Goal: Task Accomplishment & Management: Complete application form

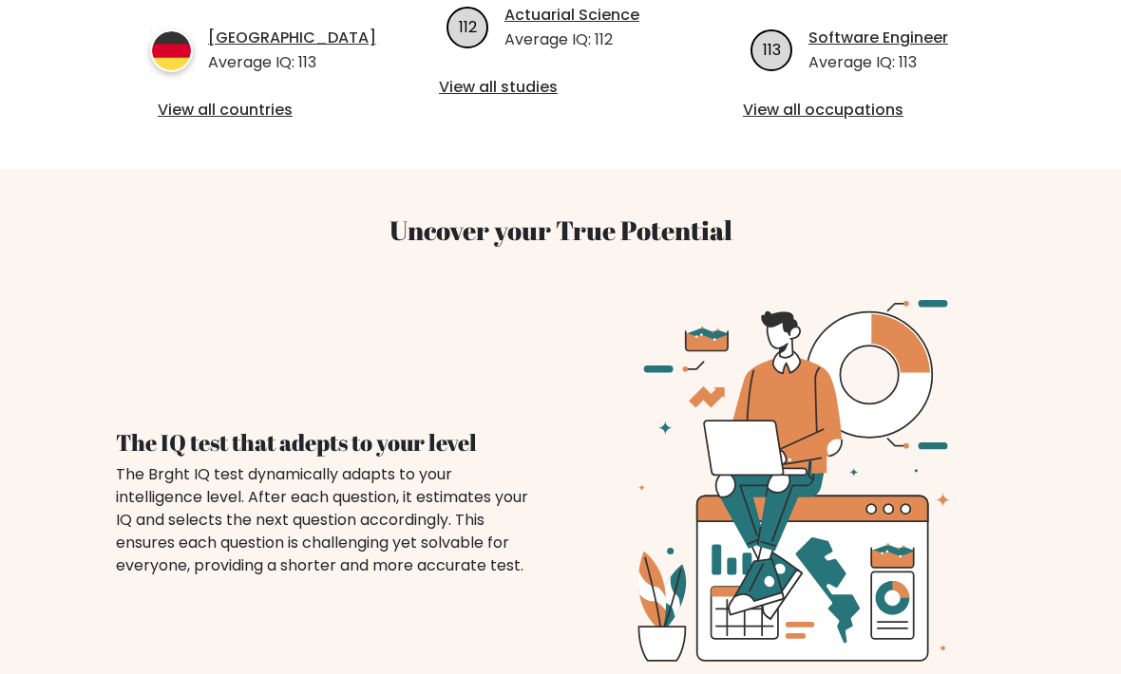
scroll to position [1110, 0]
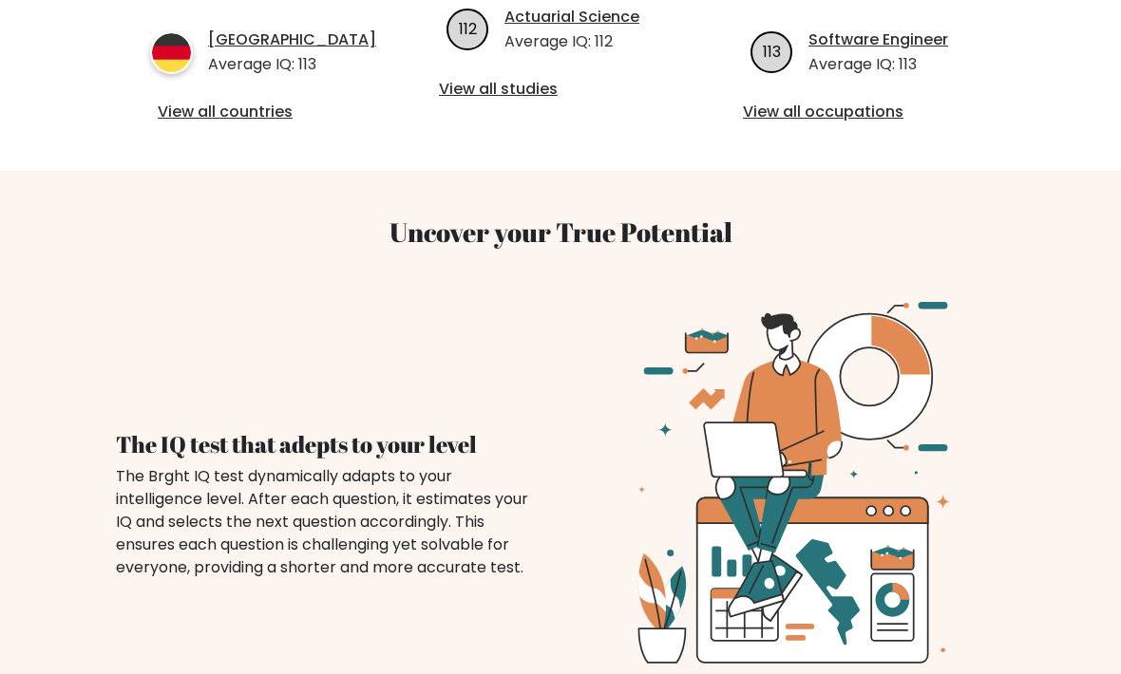
click at [169, 120] on link "View all countries" at bounding box center [257, 112] width 198 height 23
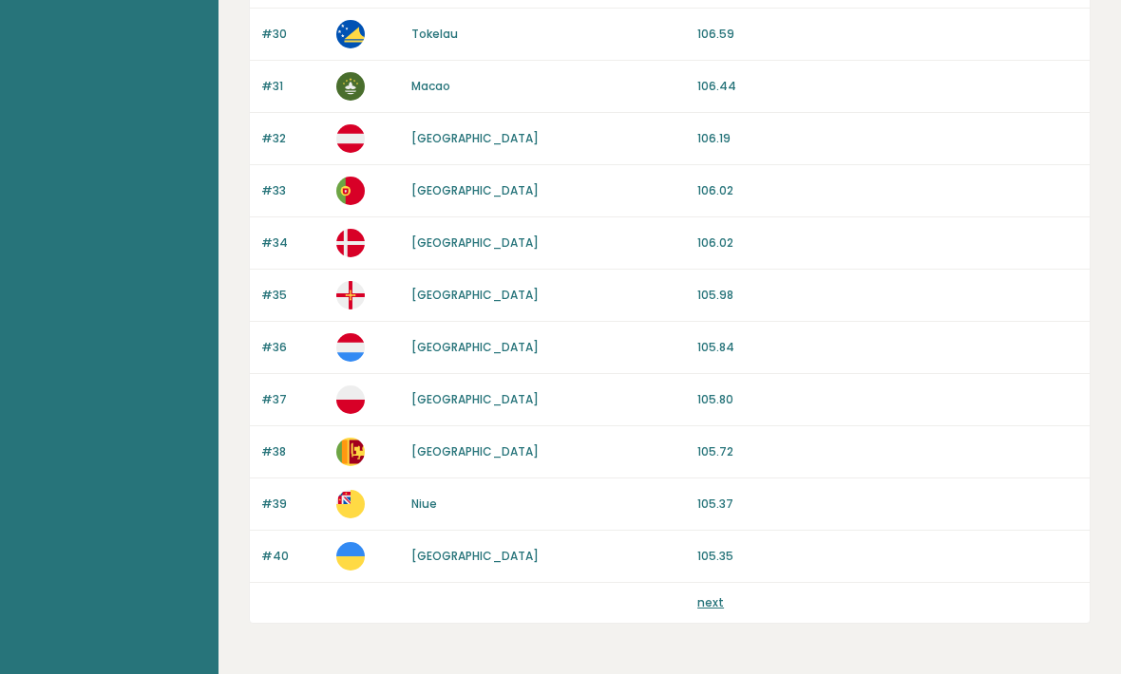
scroll to position [1752, 0]
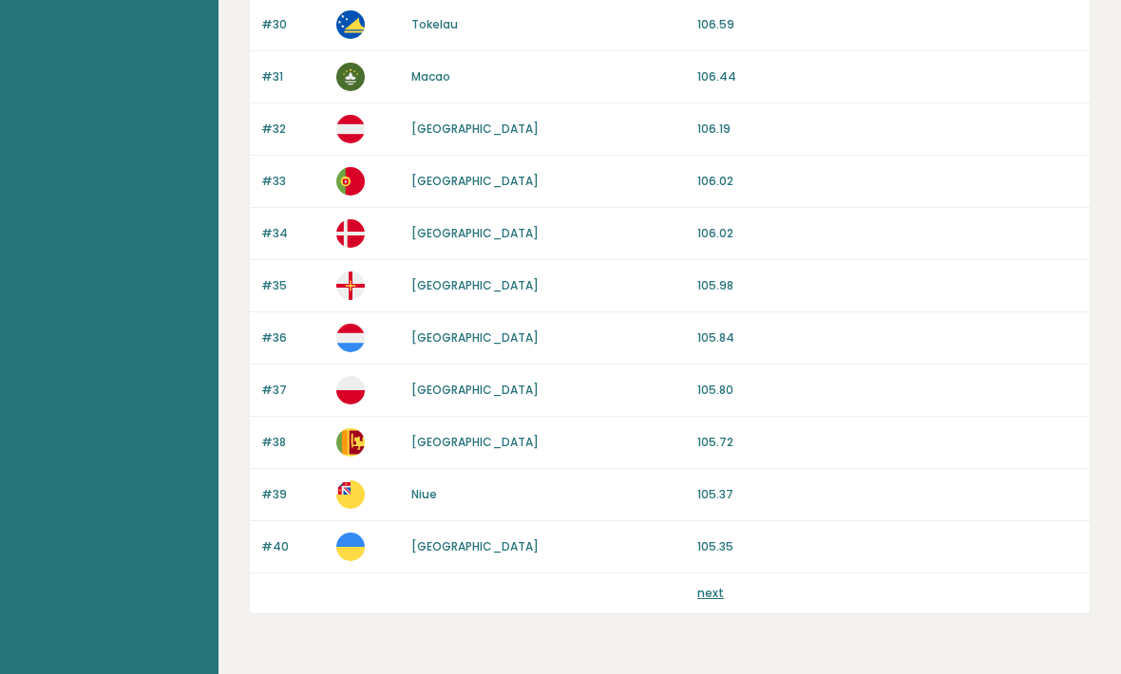
click at [719, 599] on link "next" at bounding box center [710, 594] width 27 height 16
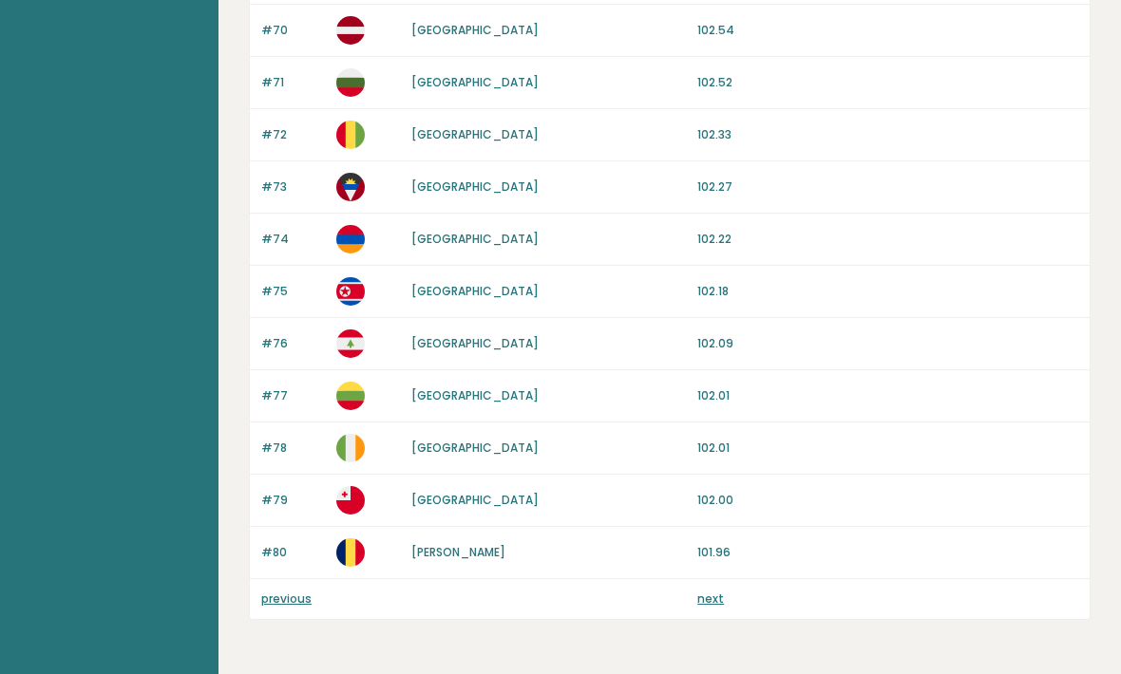
scroll to position [1752, 0]
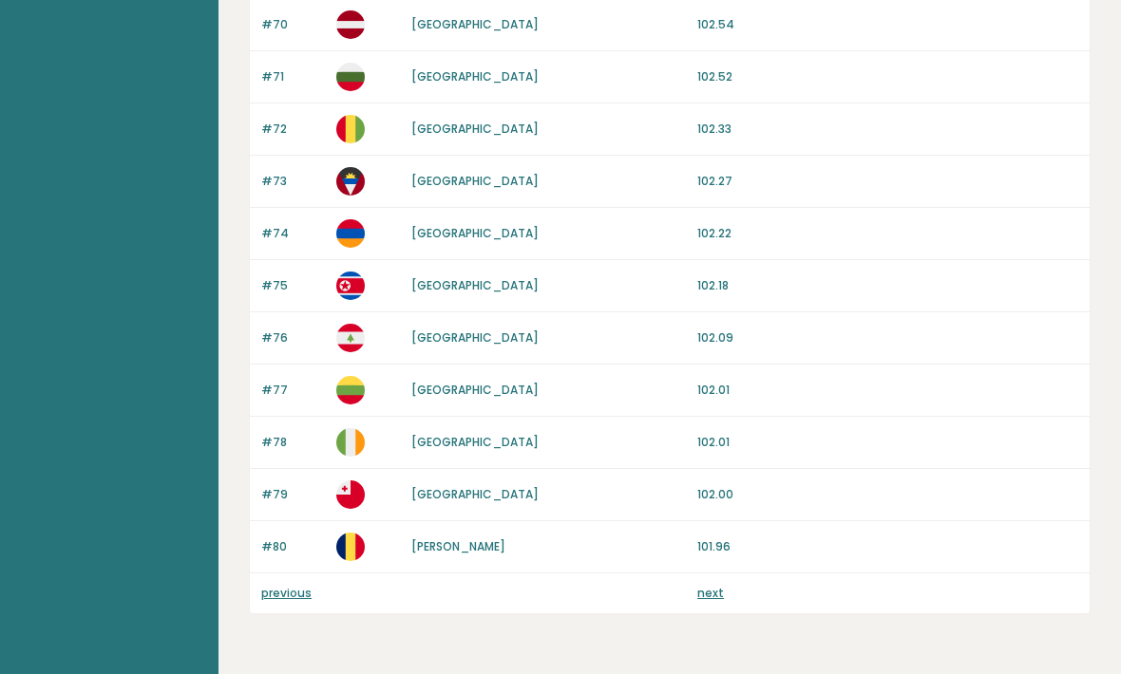
click at [718, 599] on link "next" at bounding box center [710, 594] width 27 height 16
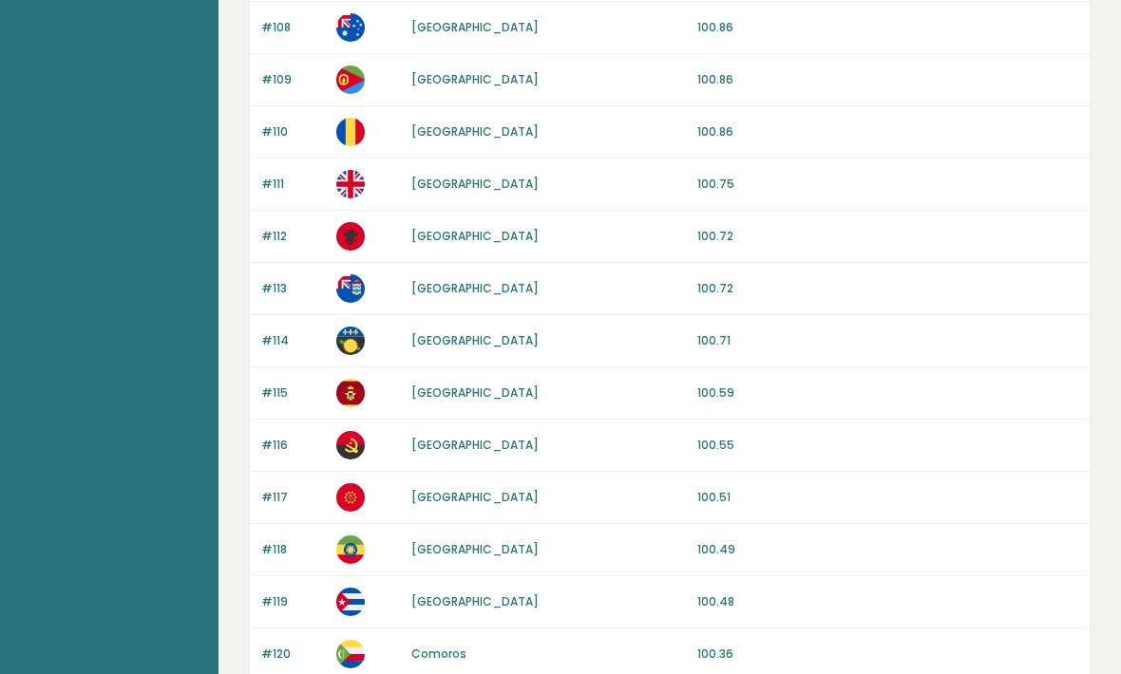
scroll to position [1752, 0]
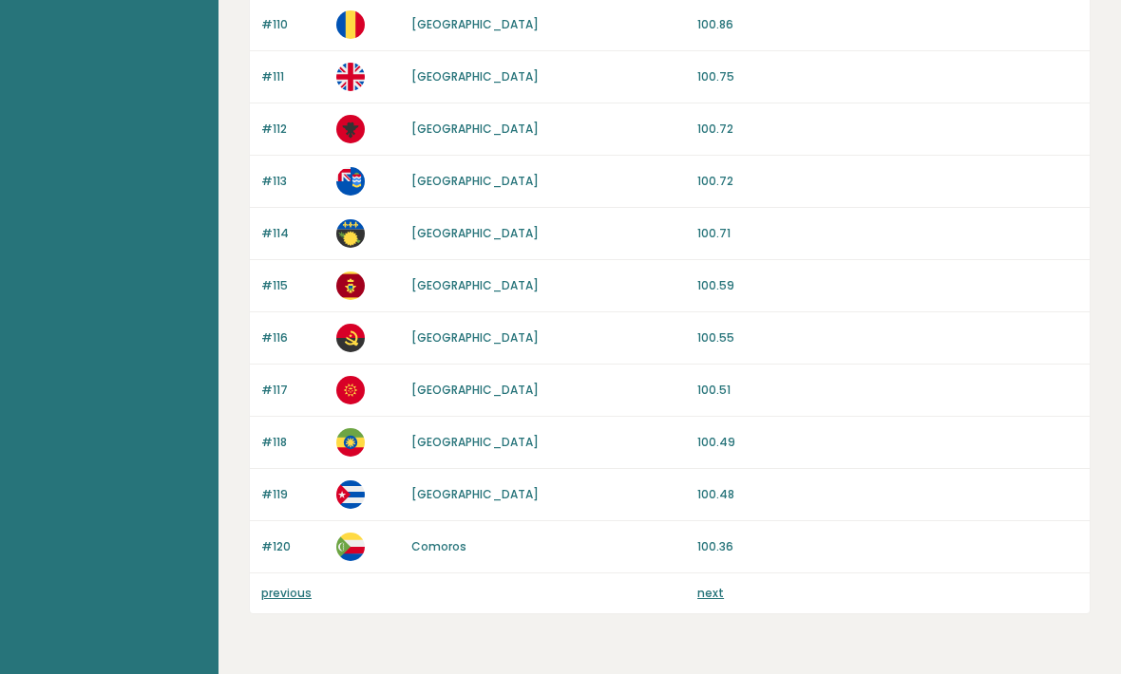
click at [720, 589] on link "next" at bounding box center [710, 594] width 27 height 16
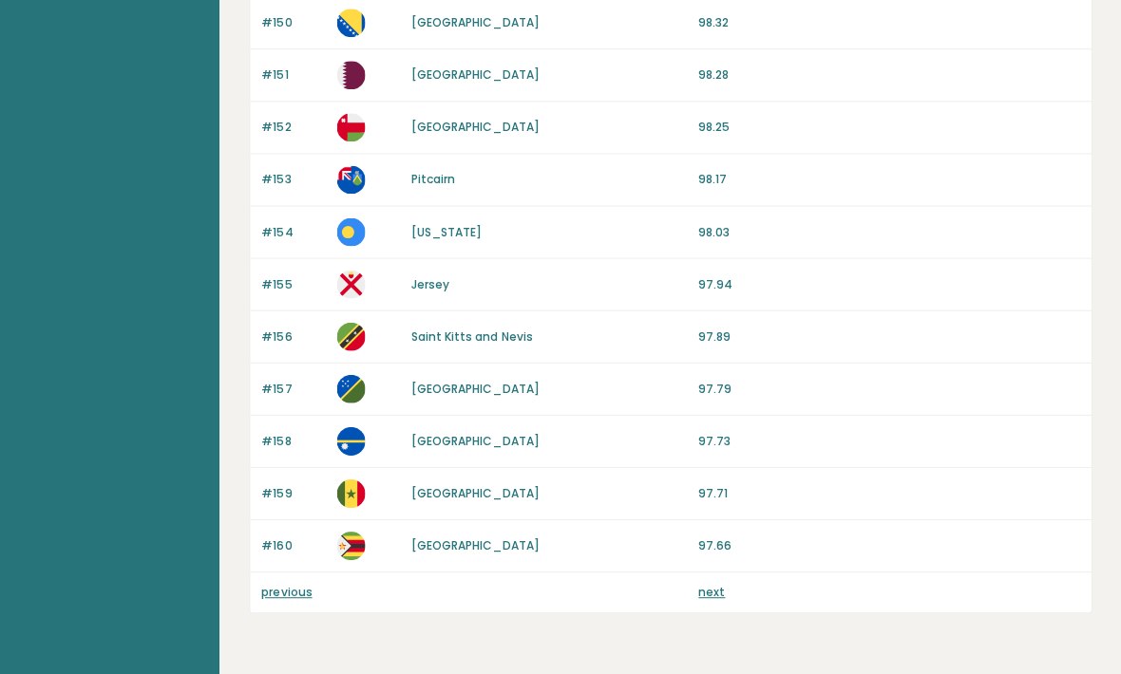
scroll to position [1754, 0]
click at [710, 599] on link "next" at bounding box center [710, 592] width 27 height 16
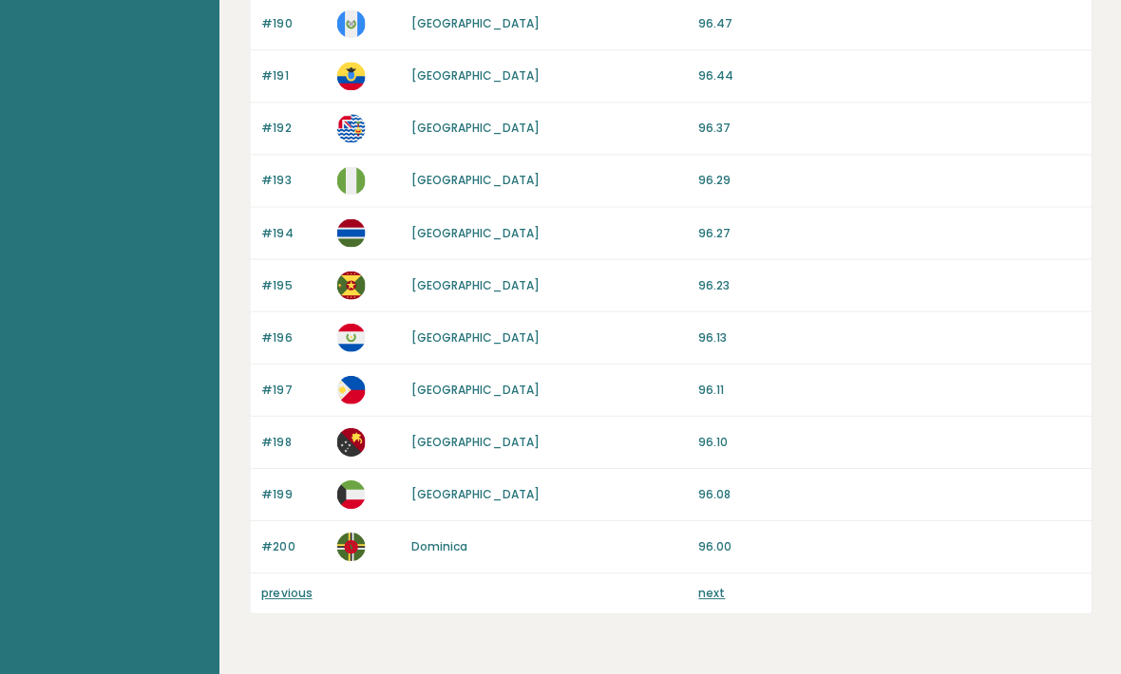
scroll to position [1754, 0]
click at [716, 596] on link "next" at bounding box center [710, 592] width 27 height 16
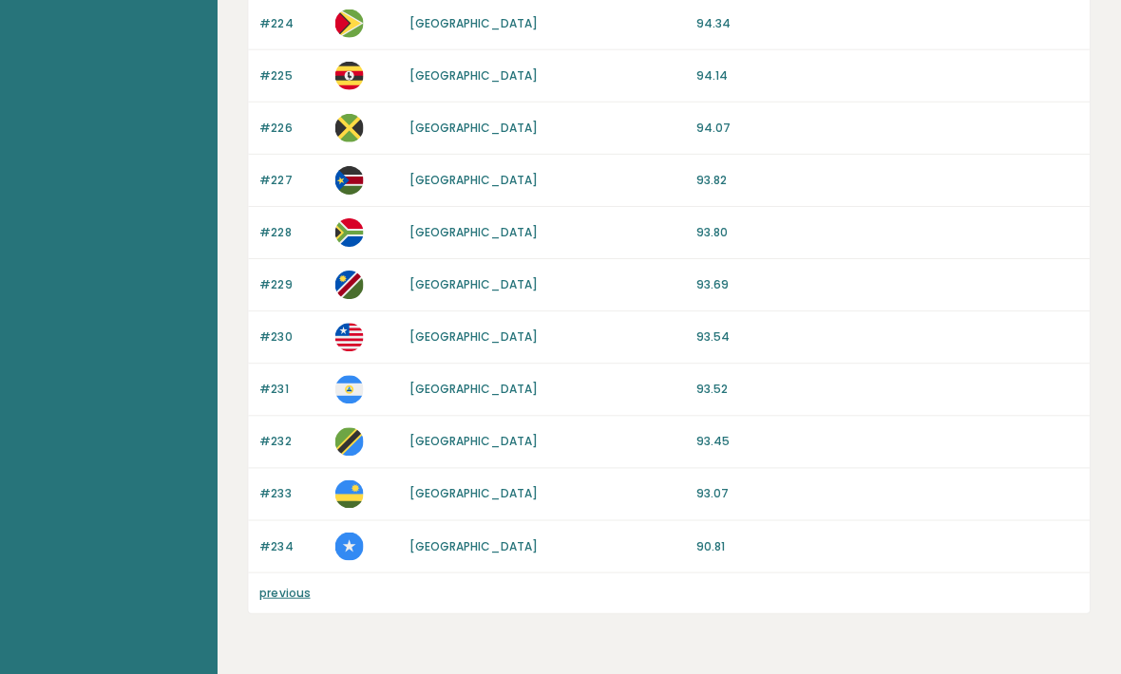
scroll to position [1441, 0]
click at [278, 600] on link "previous" at bounding box center [286, 592] width 50 height 16
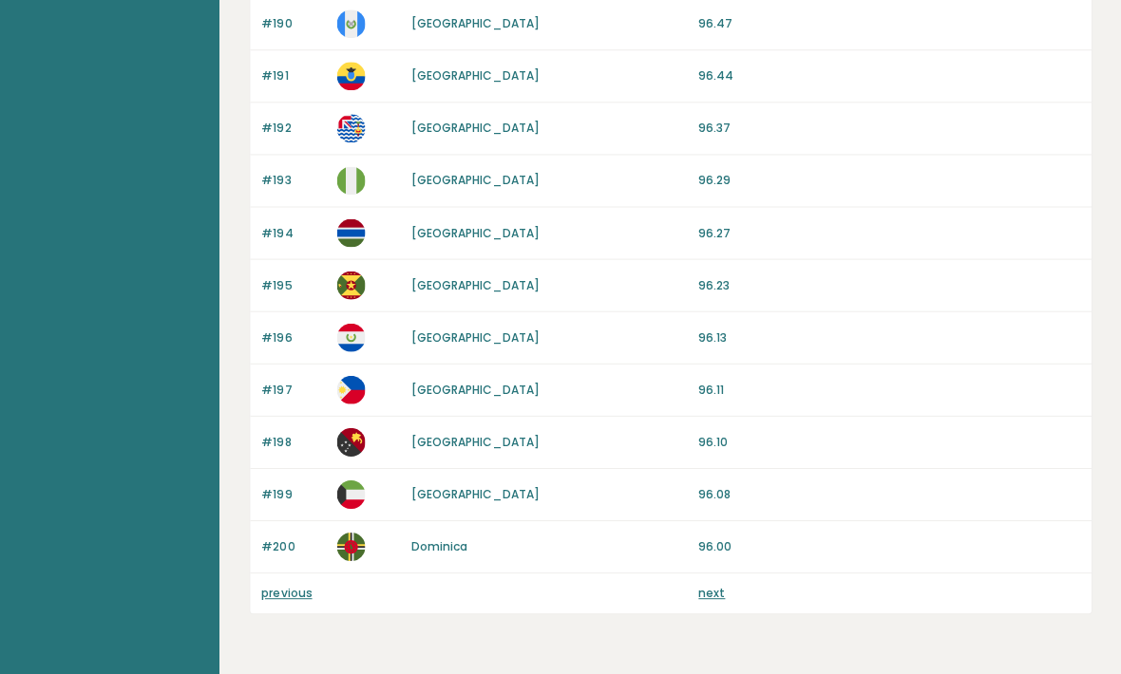
scroll to position [1754, 0]
click at [294, 577] on div "previous next" at bounding box center [670, 593] width 840 height 40
click at [294, 576] on div "previous next" at bounding box center [670, 593] width 840 height 40
click at [297, 592] on link "previous" at bounding box center [286, 592] width 50 height 16
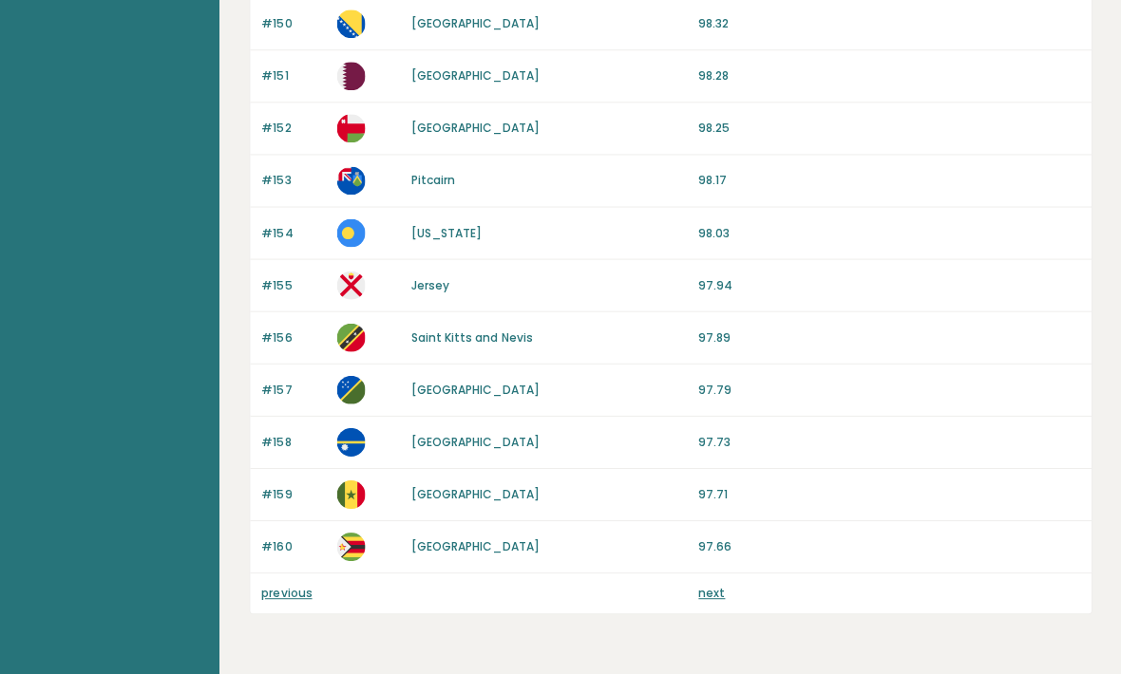
scroll to position [1754, 0]
click at [288, 587] on link "previous" at bounding box center [286, 592] width 50 height 16
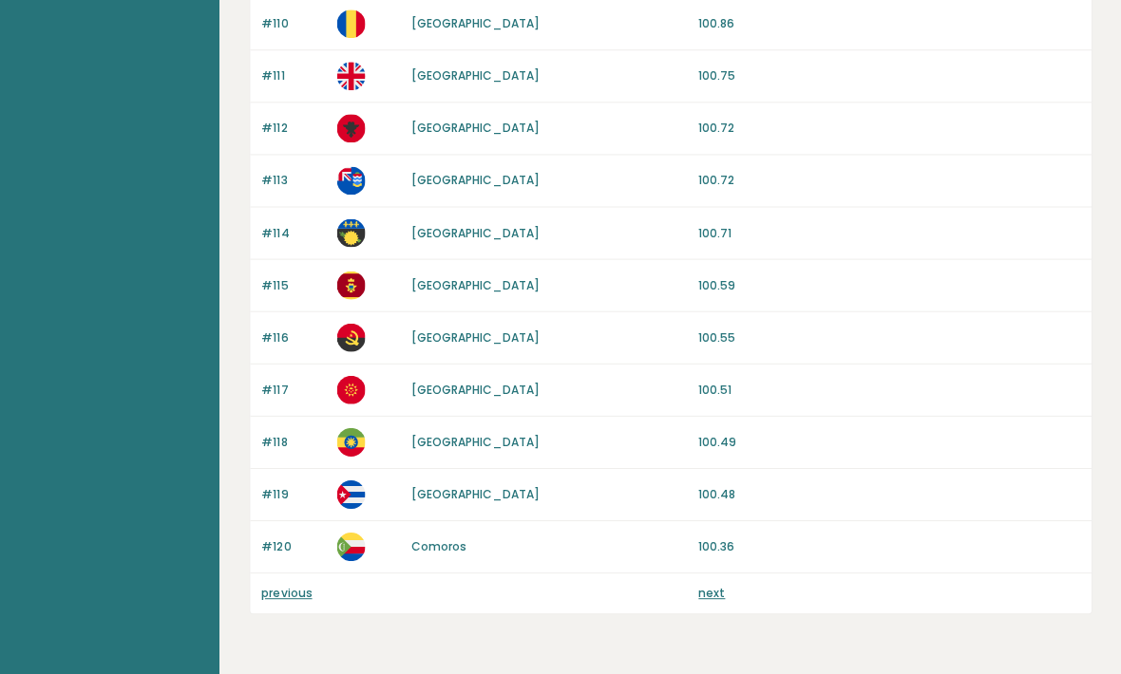
scroll to position [1754, 0]
click at [292, 600] on link "previous" at bounding box center [286, 592] width 50 height 16
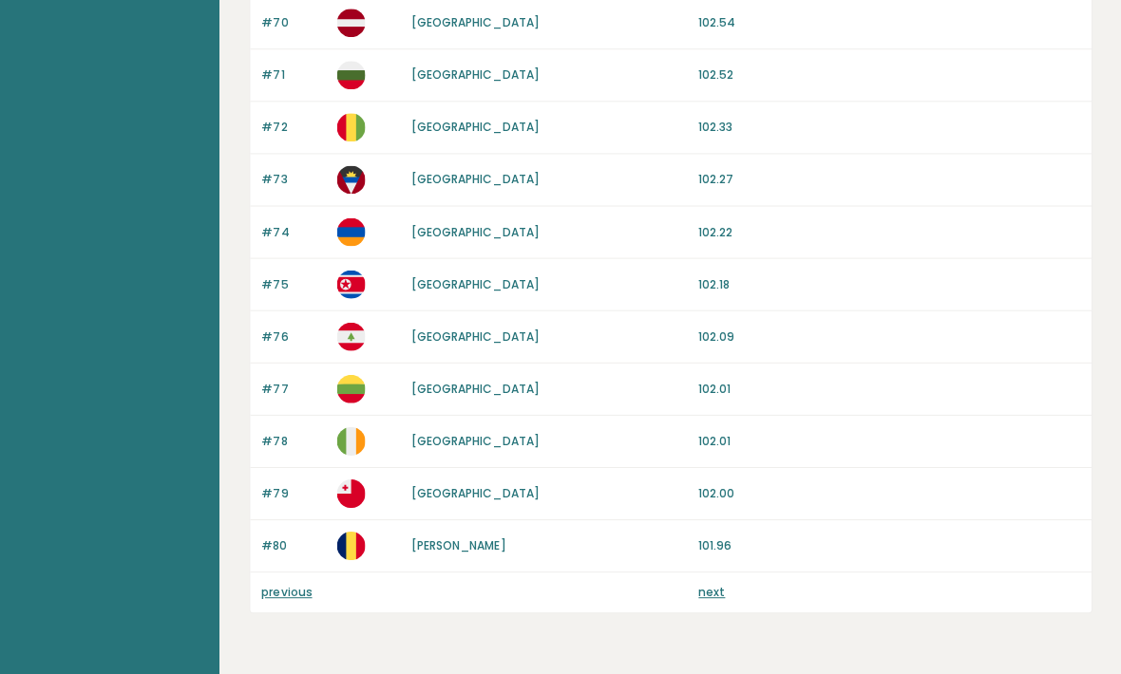
scroll to position [1754, 0]
click at [294, 598] on link "previous" at bounding box center [286, 592] width 50 height 16
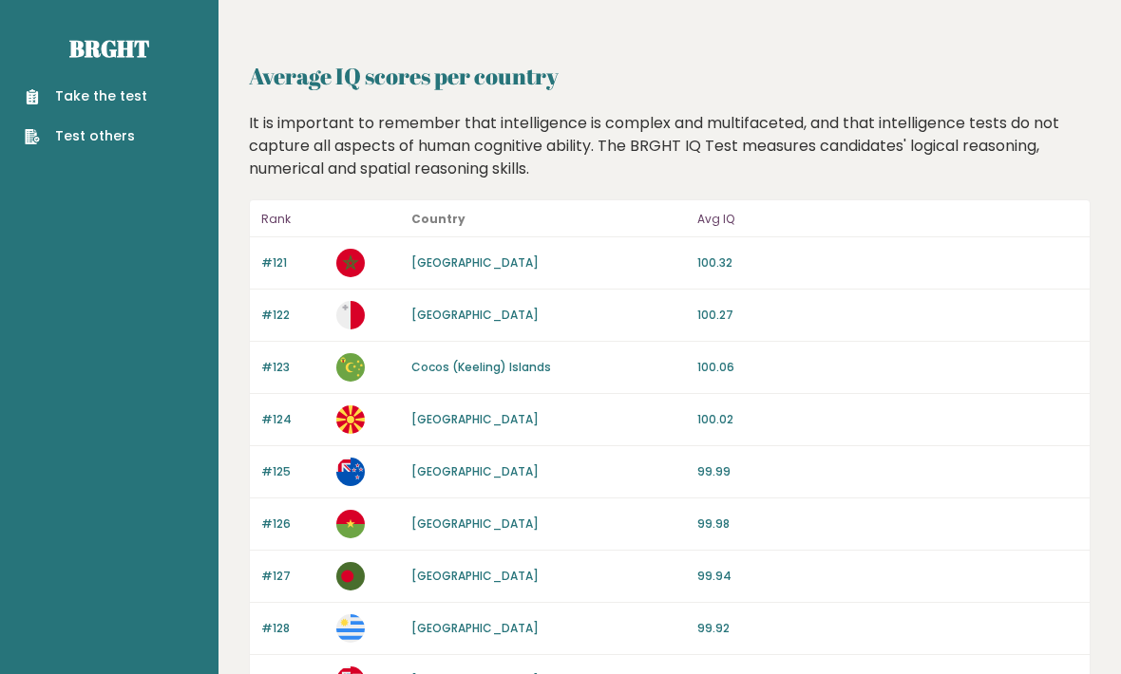
scroll to position [1813, 0]
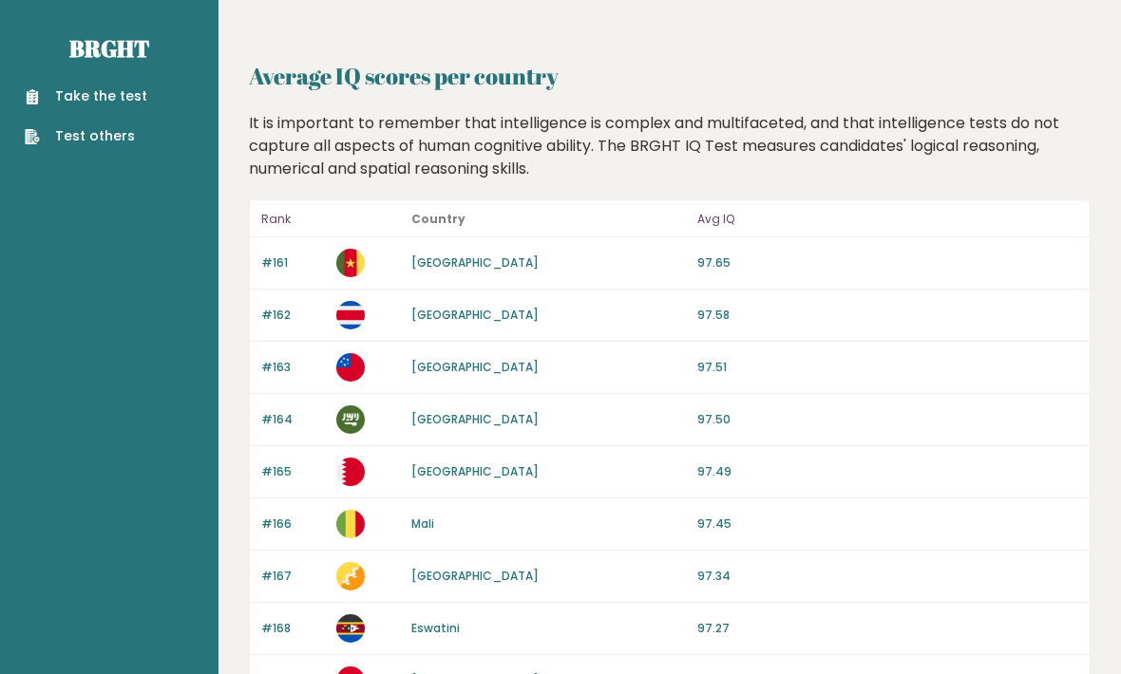
scroll to position [1813, 0]
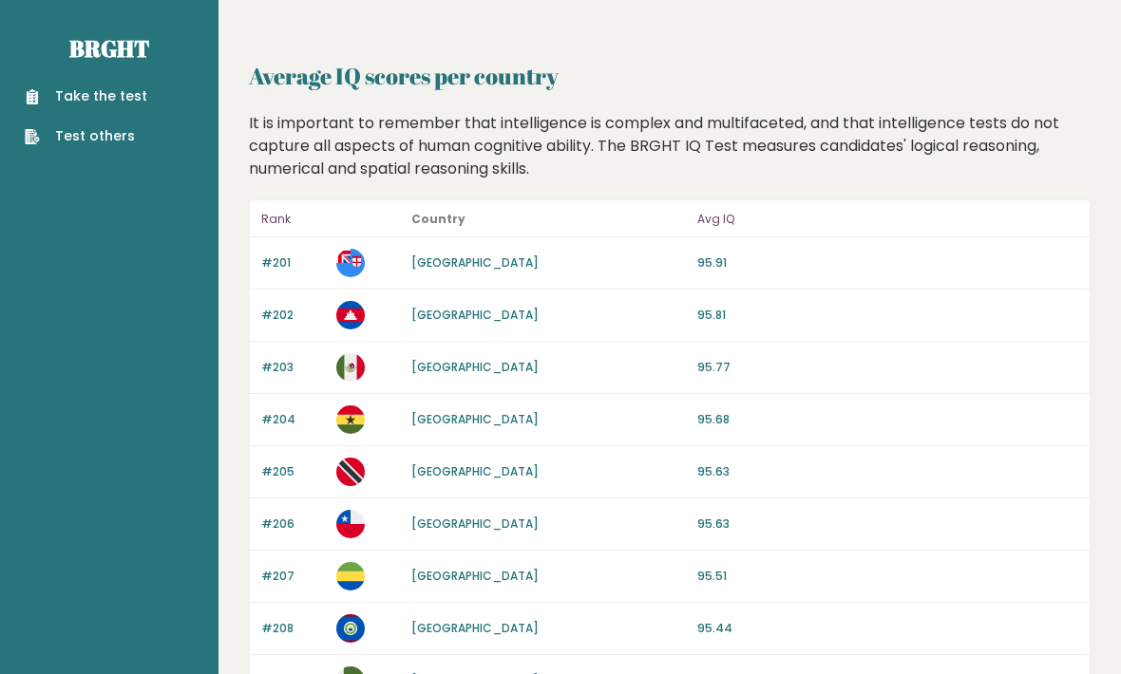
scroll to position [1500, 2]
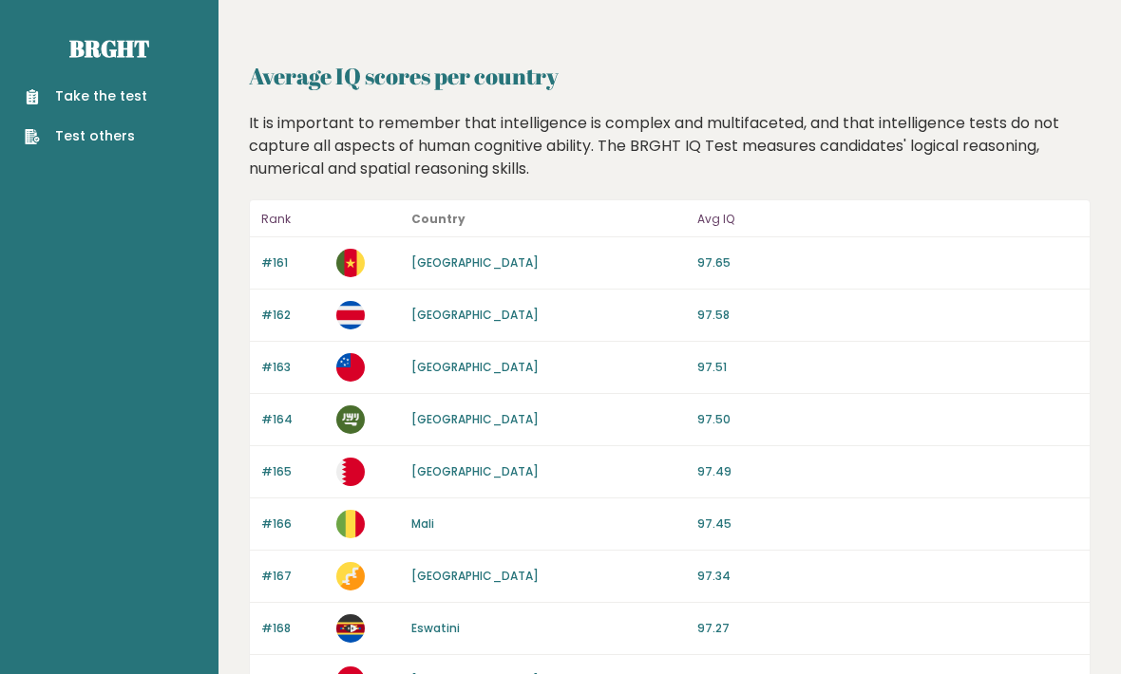
scroll to position [1813, 0]
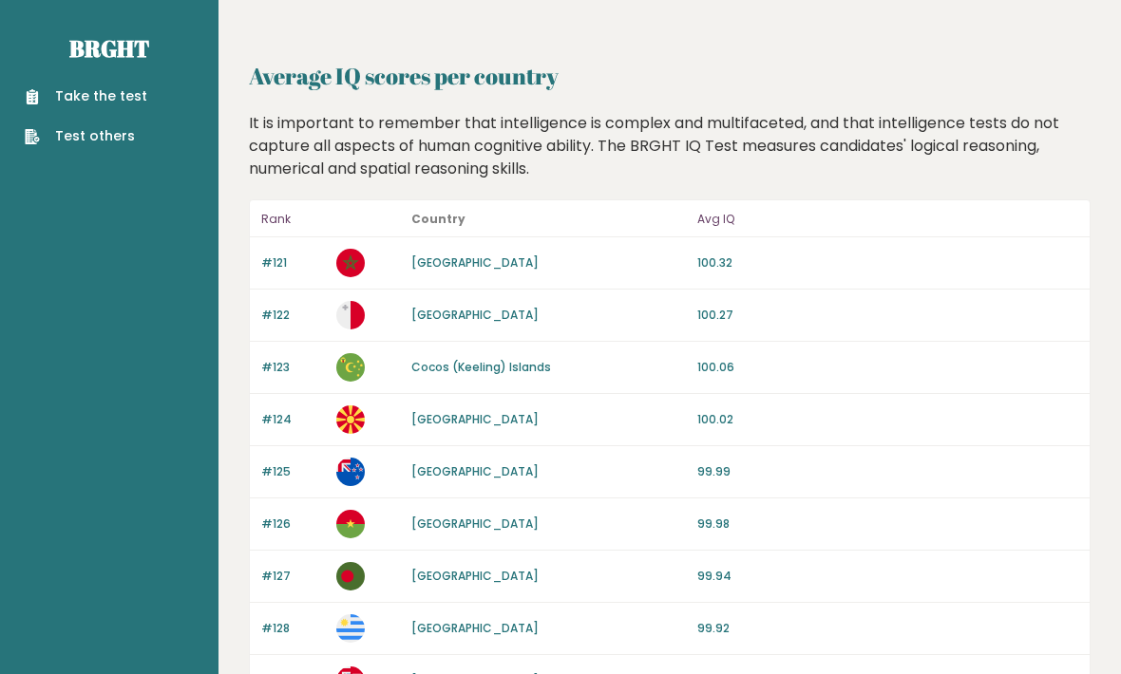
scroll to position [1811, 0]
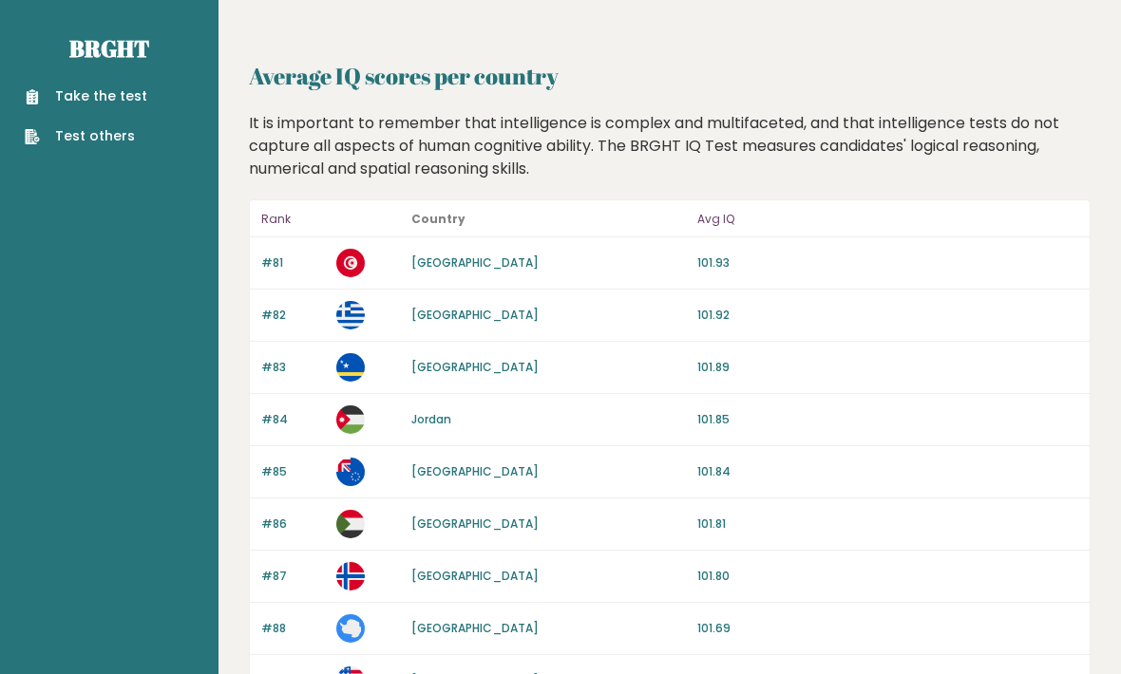
scroll to position [1810, 0]
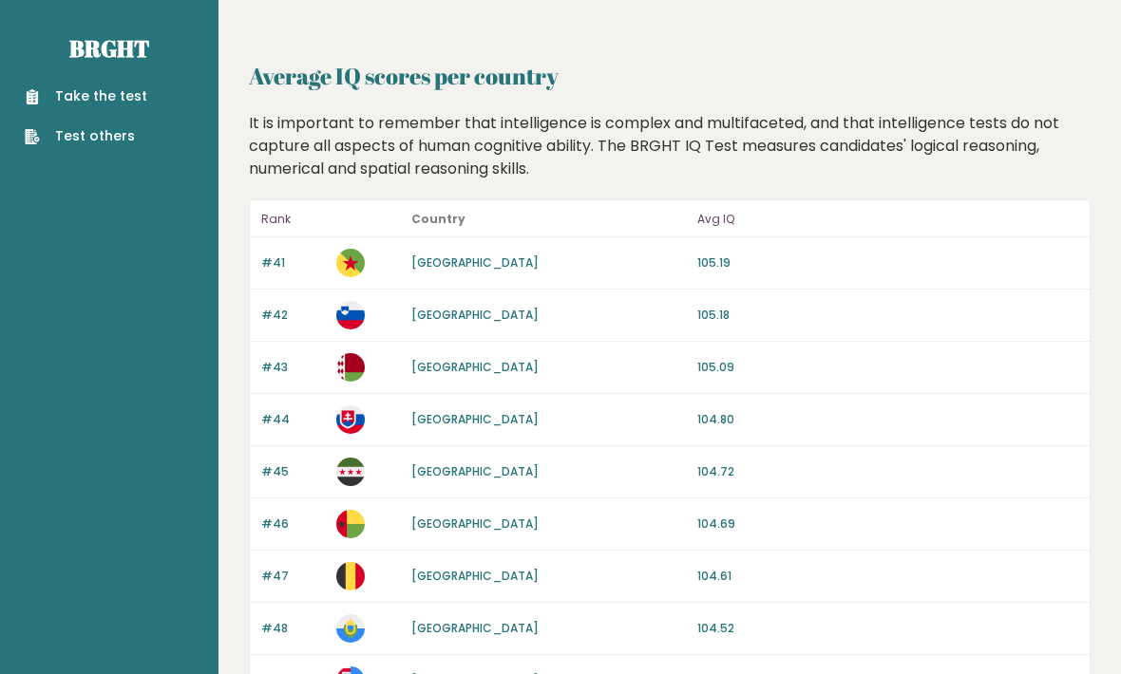
scroll to position [1812, 0]
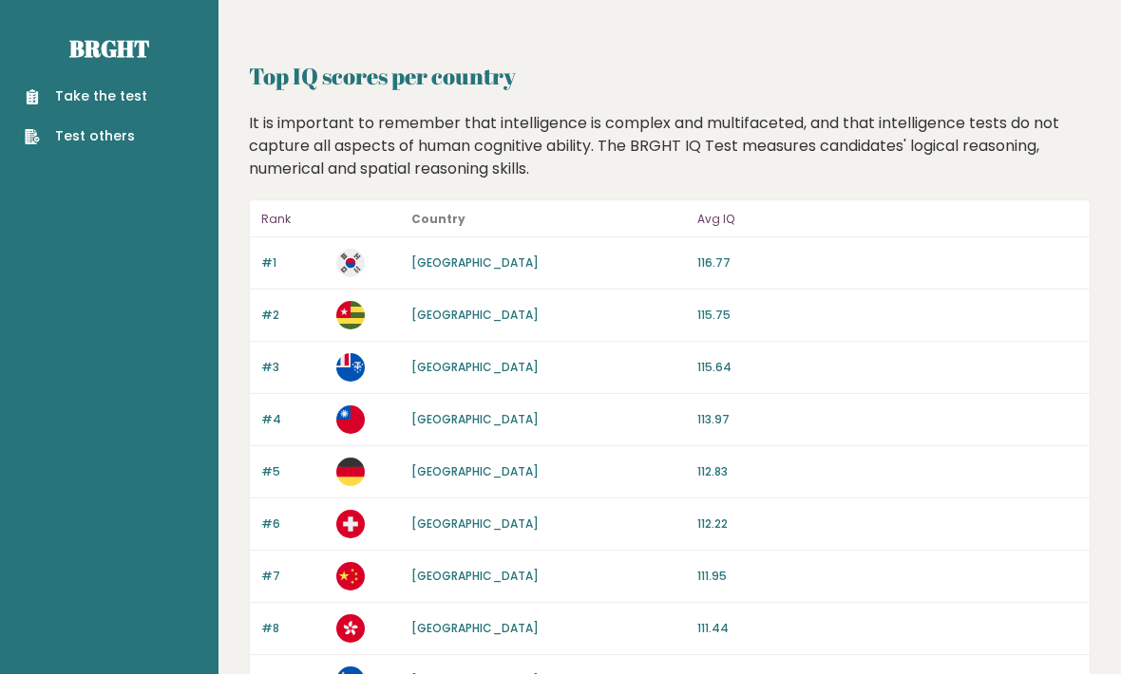
scroll to position [1812, 0]
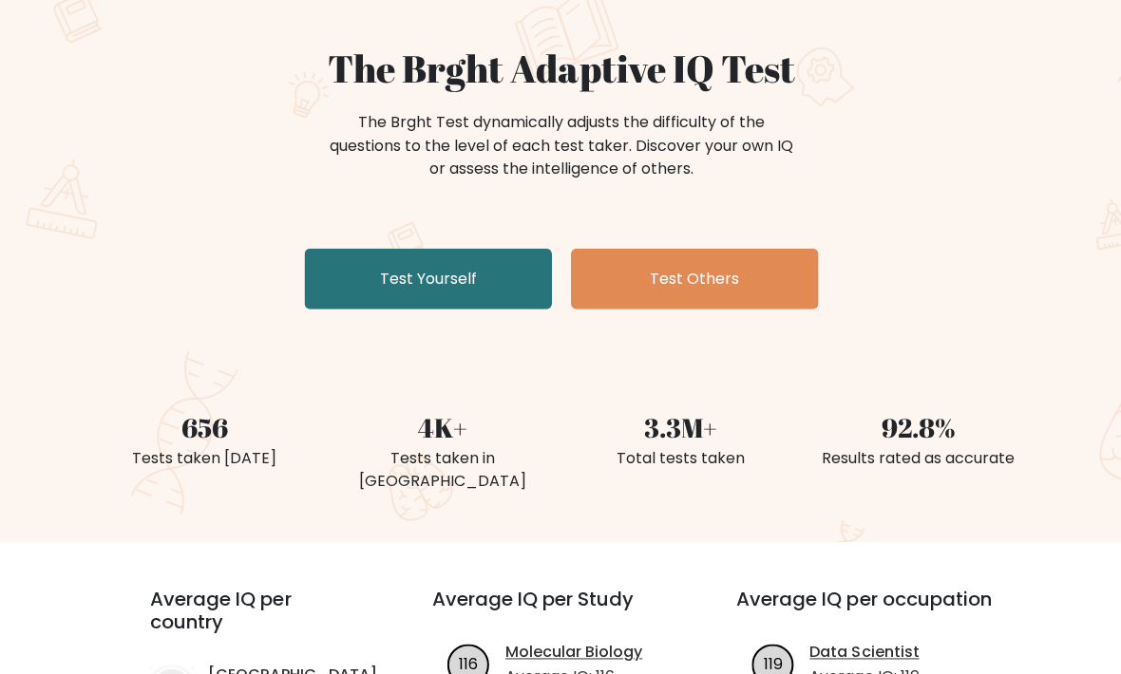
scroll to position [151, 0]
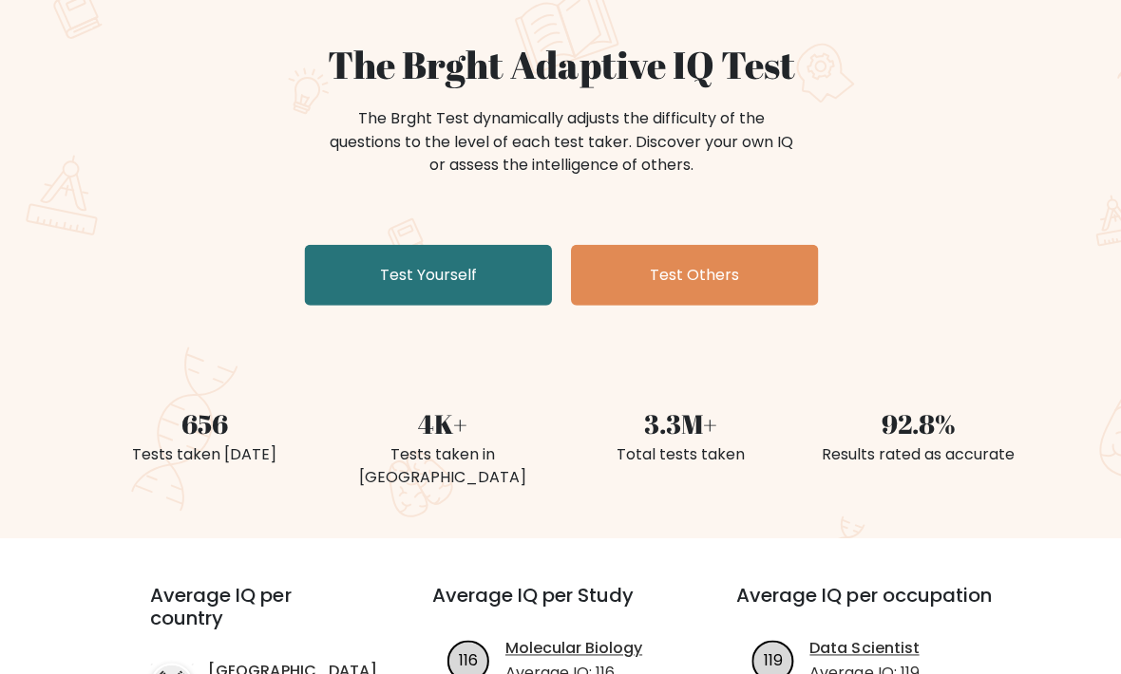
click at [462, 267] on link "Test Yourself" at bounding box center [427, 276] width 247 height 61
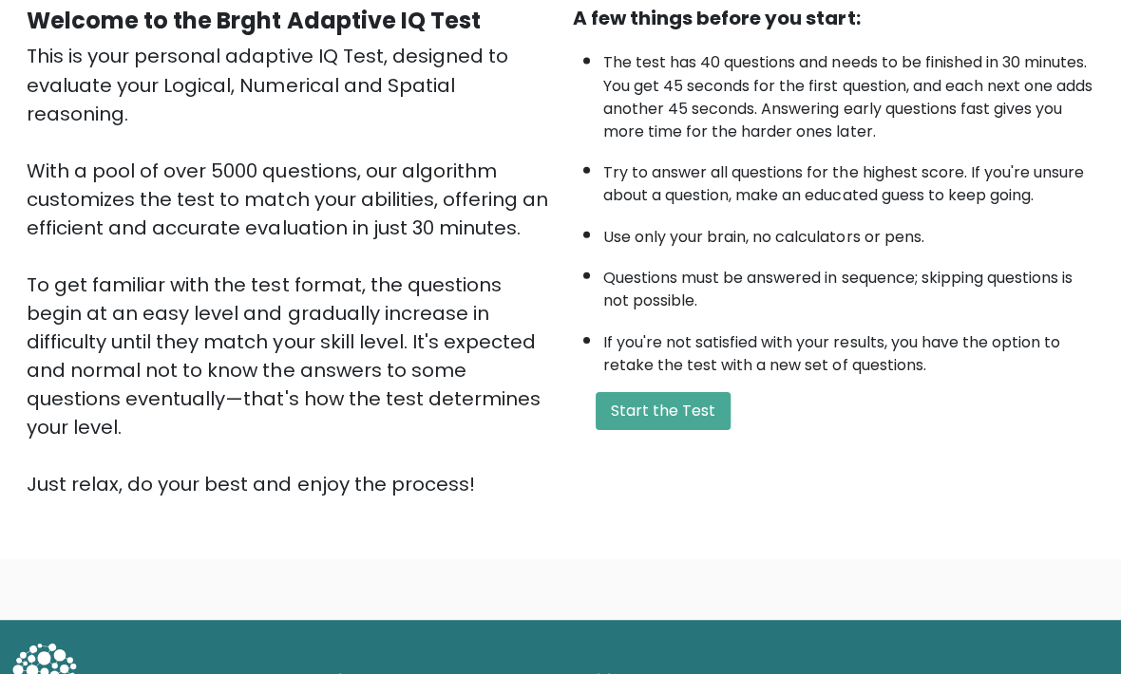
scroll to position [190, 0]
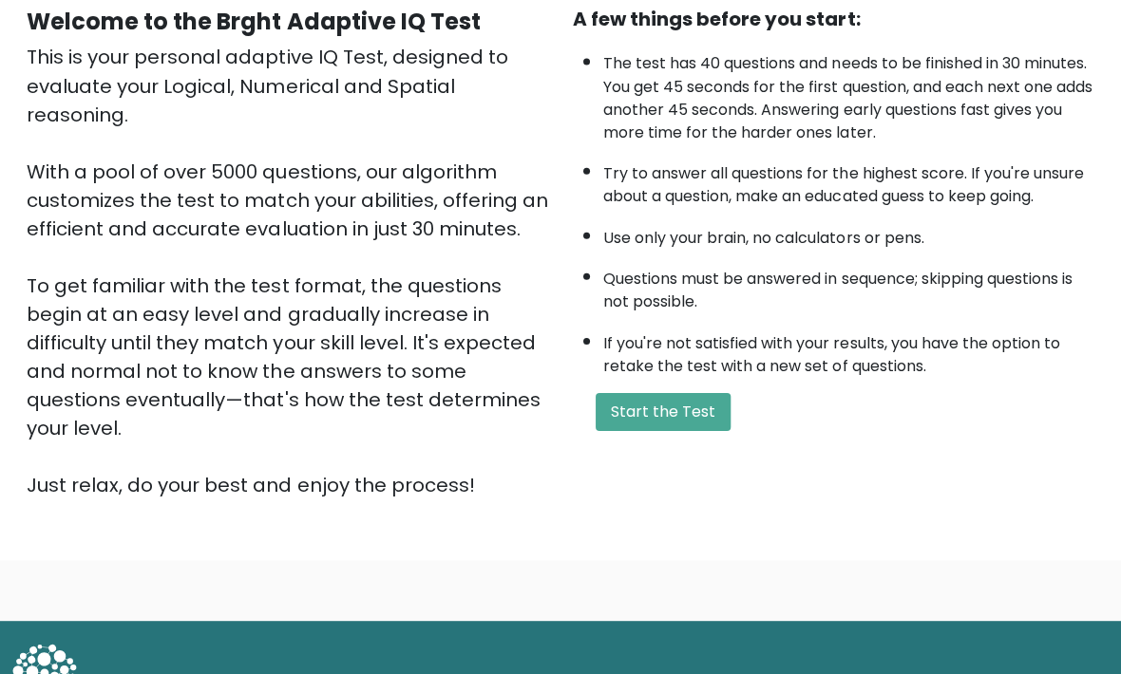
click at [677, 431] on button "Start the Test" at bounding box center [661, 412] width 135 height 38
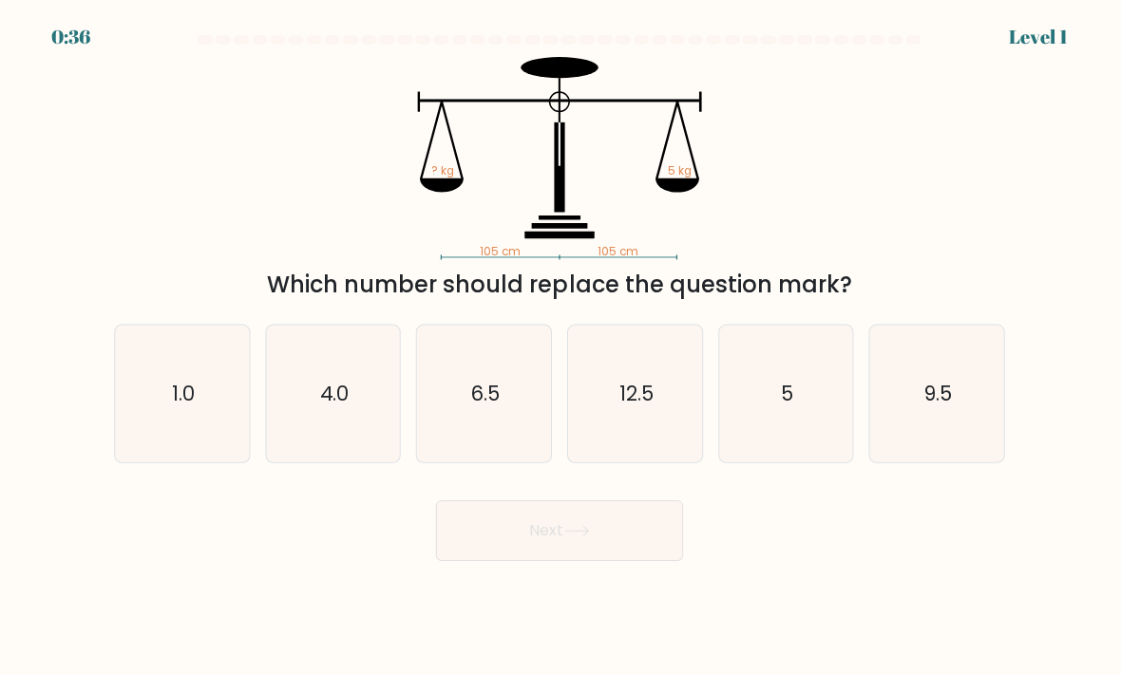
click at [802, 428] on icon "5" at bounding box center [787, 394] width 134 height 134
click at [561, 347] on input "e. 5" at bounding box center [560, 341] width 1 height 9
radio input "true"
click at [590, 560] on button "Next" at bounding box center [560, 530] width 247 height 61
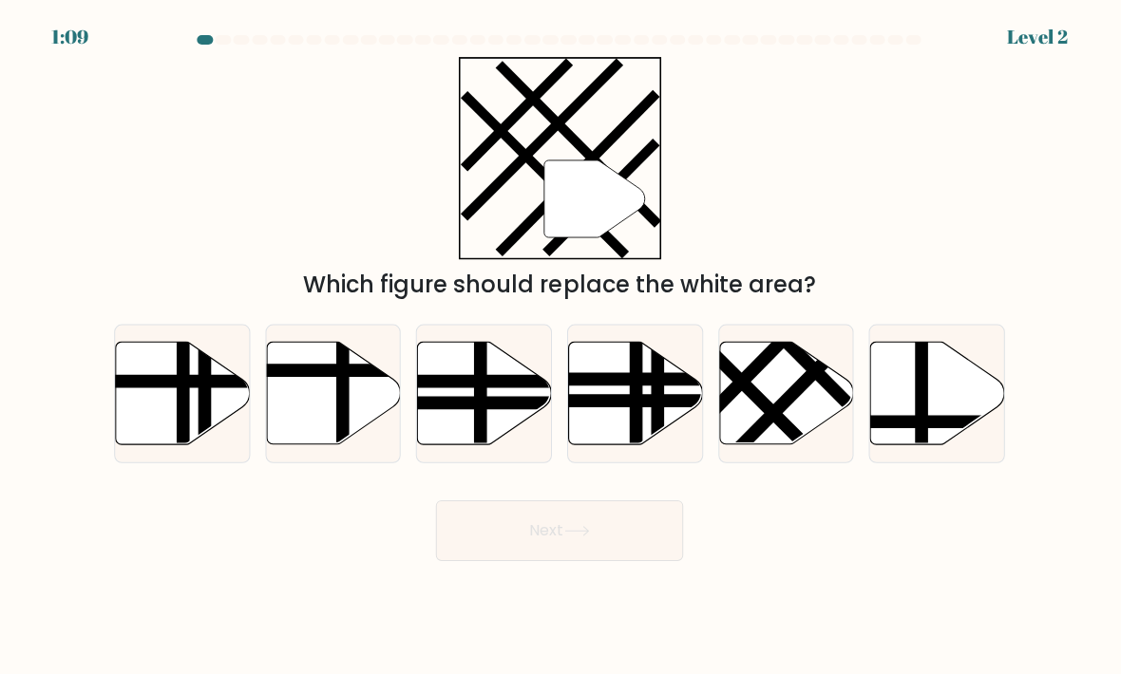
click at [805, 442] on icon at bounding box center [787, 393] width 134 height 103
click at [561, 347] on input "e." at bounding box center [560, 341] width 1 height 9
radio input "true"
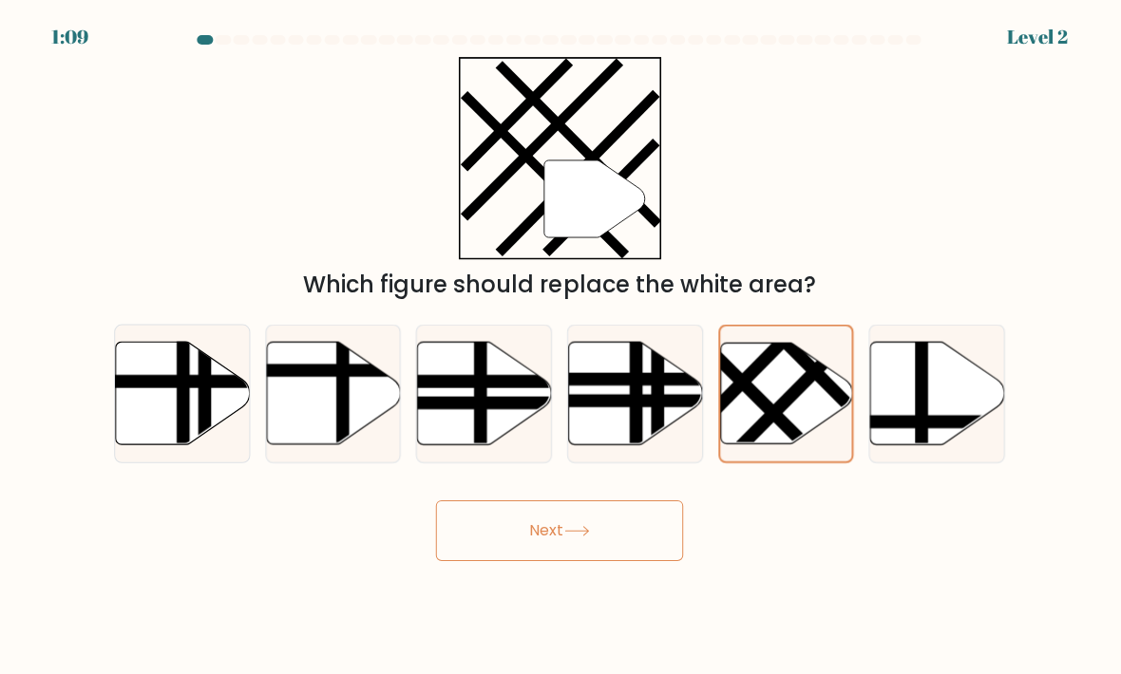
click at [663, 549] on button "Next" at bounding box center [560, 530] width 247 height 61
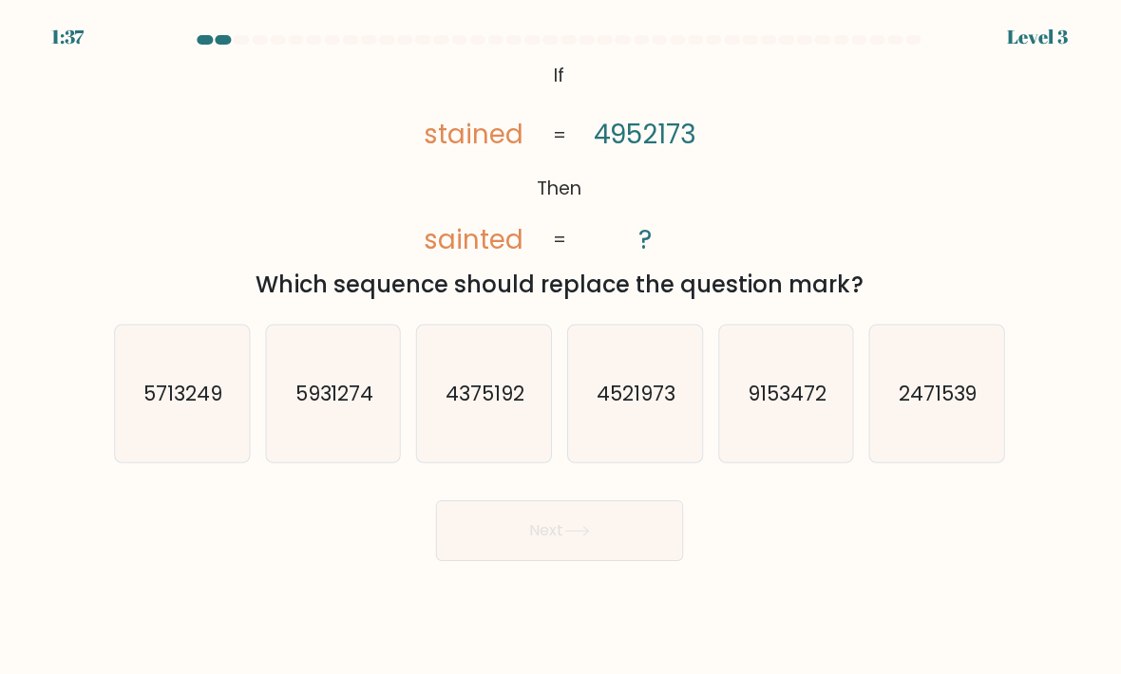
click at [685, 435] on icon "4521973" at bounding box center [636, 394] width 134 height 134
click at [561, 347] on input "d. 4521973" at bounding box center [560, 341] width 1 height 9
radio input "true"
click at [652, 557] on button "Next" at bounding box center [560, 530] width 247 height 61
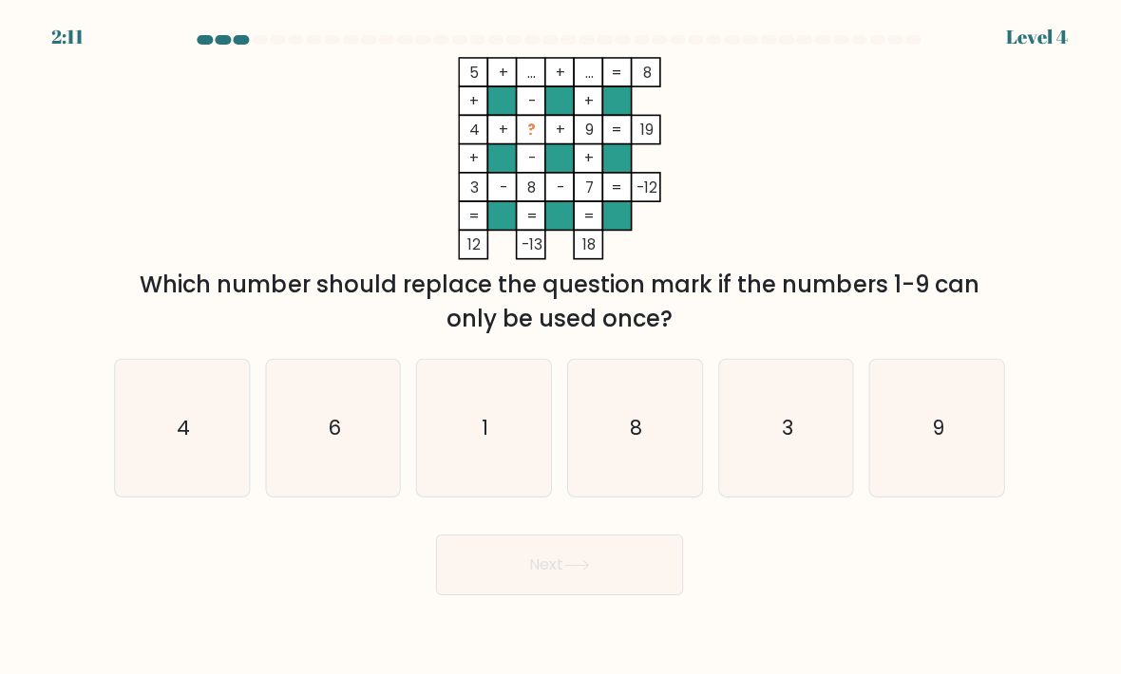
click at [331, 441] on text "6" at bounding box center [335, 427] width 13 height 28
click at [560, 347] on input "b. 6" at bounding box center [560, 341] width 1 height 9
radio input "true"
click at [650, 594] on button "Next" at bounding box center [560, 564] width 247 height 61
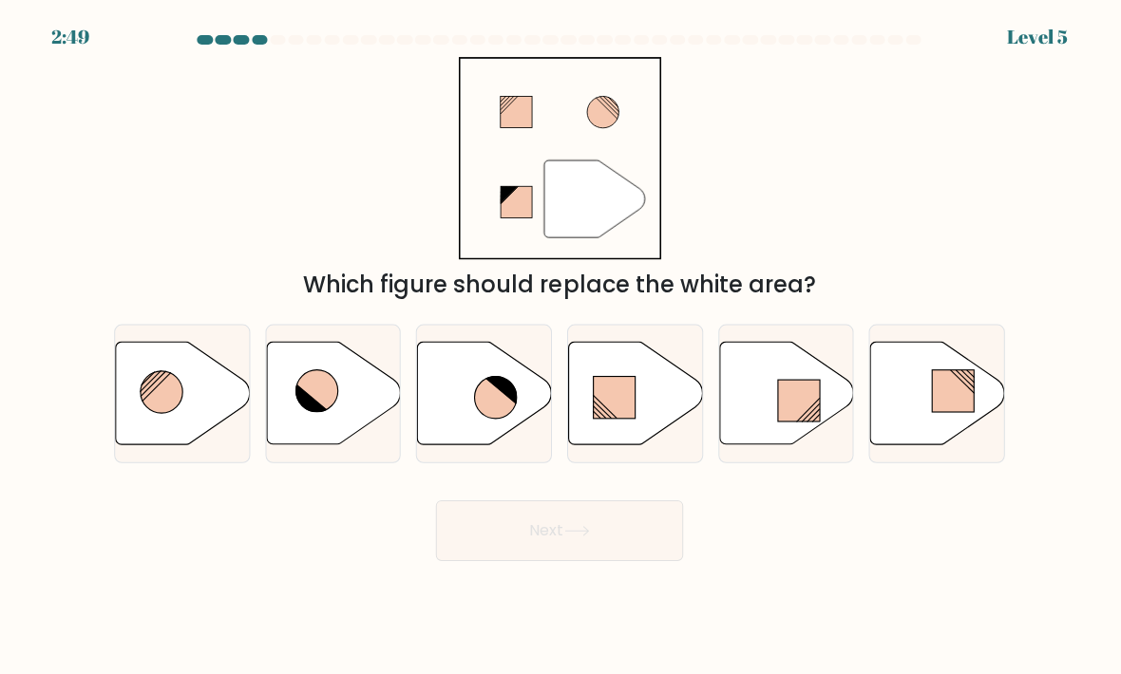
click at [464, 414] on icon at bounding box center [486, 393] width 134 height 103
click at [560, 347] on input "c." at bounding box center [560, 341] width 1 height 9
radio input "true"
click at [651, 557] on button "Next" at bounding box center [560, 530] width 247 height 61
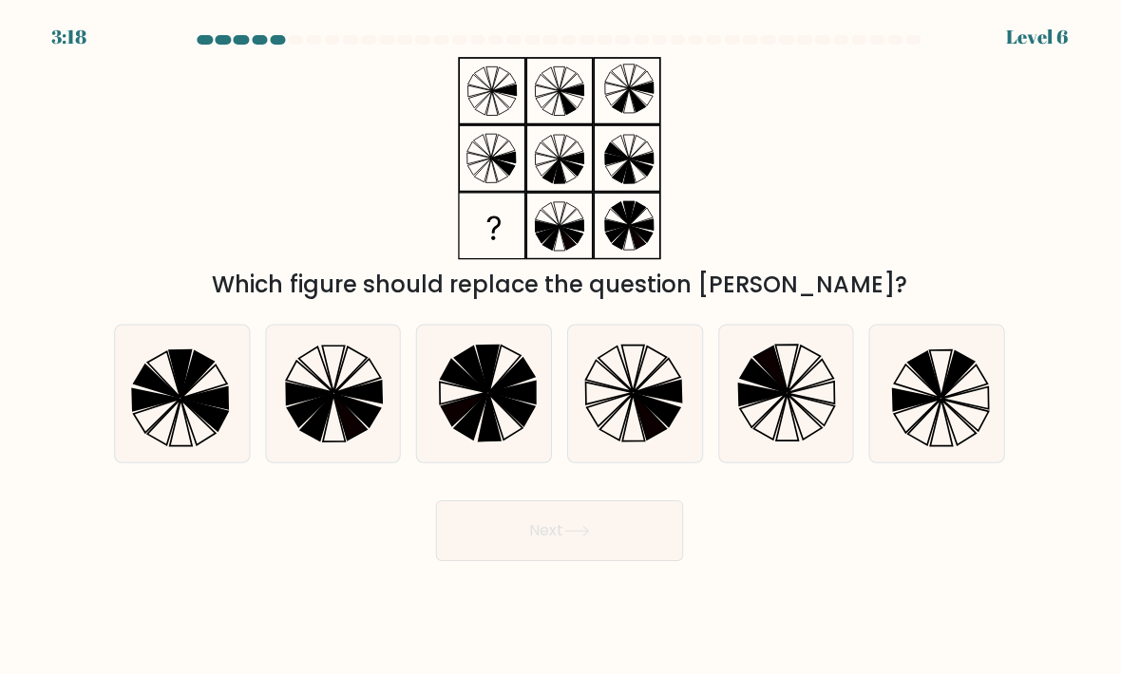
click at [659, 422] on icon at bounding box center [657, 409] width 47 height 33
click at [561, 347] on input "d." at bounding box center [560, 341] width 1 height 9
radio input "true"
click at [632, 557] on button "Next" at bounding box center [560, 530] width 247 height 61
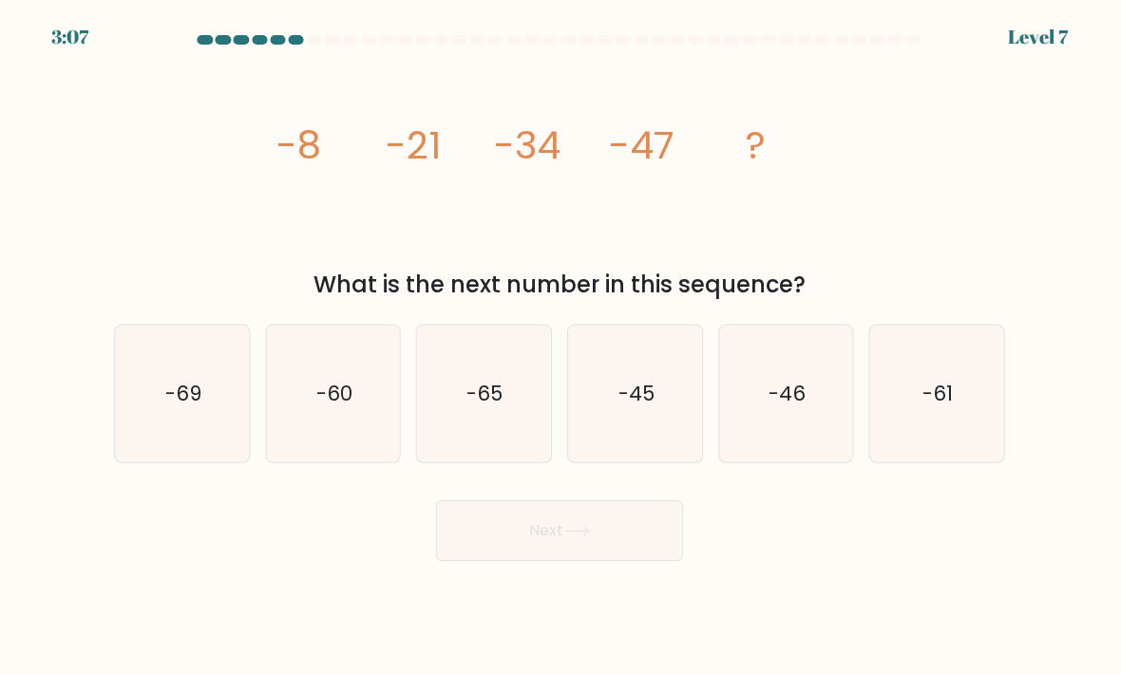
click at [365, 408] on icon "-60" at bounding box center [335, 394] width 134 height 134
click at [560, 347] on input "b. -60" at bounding box center [560, 341] width 1 height 9
radio input "true"
click at [626, 545] on button "Next" at bounding box center [560, 530] width 247 height 61
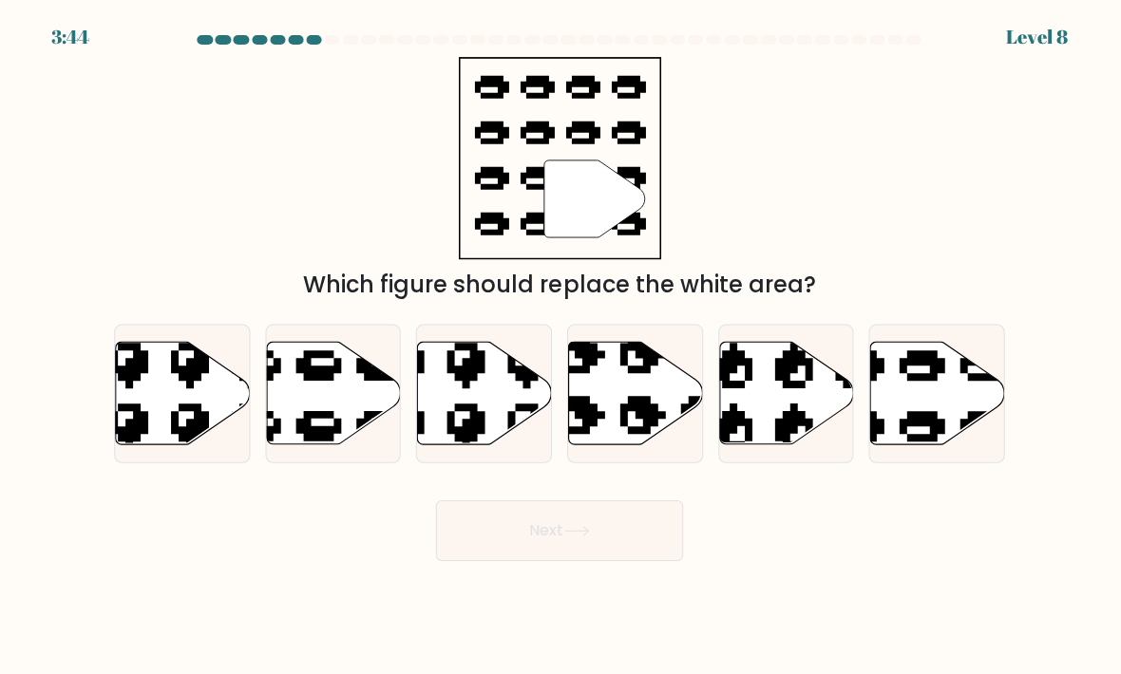
click at [975, 384] on icon at bounding box center [892, 335] width 227 height 212
click at [561, 347] on input "f." at bounding box center [560, 341] width 1 height 9
radio input "true"
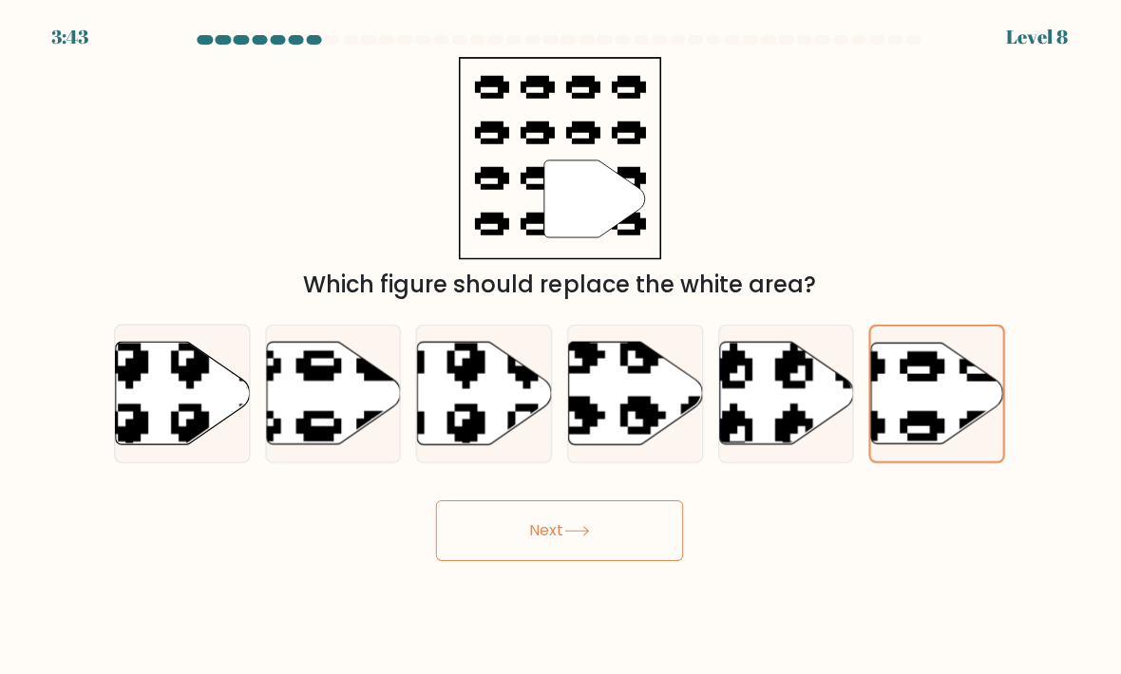
click at [653, 534] on button "Next" at bounding box center [560, 530] width 247 height 61
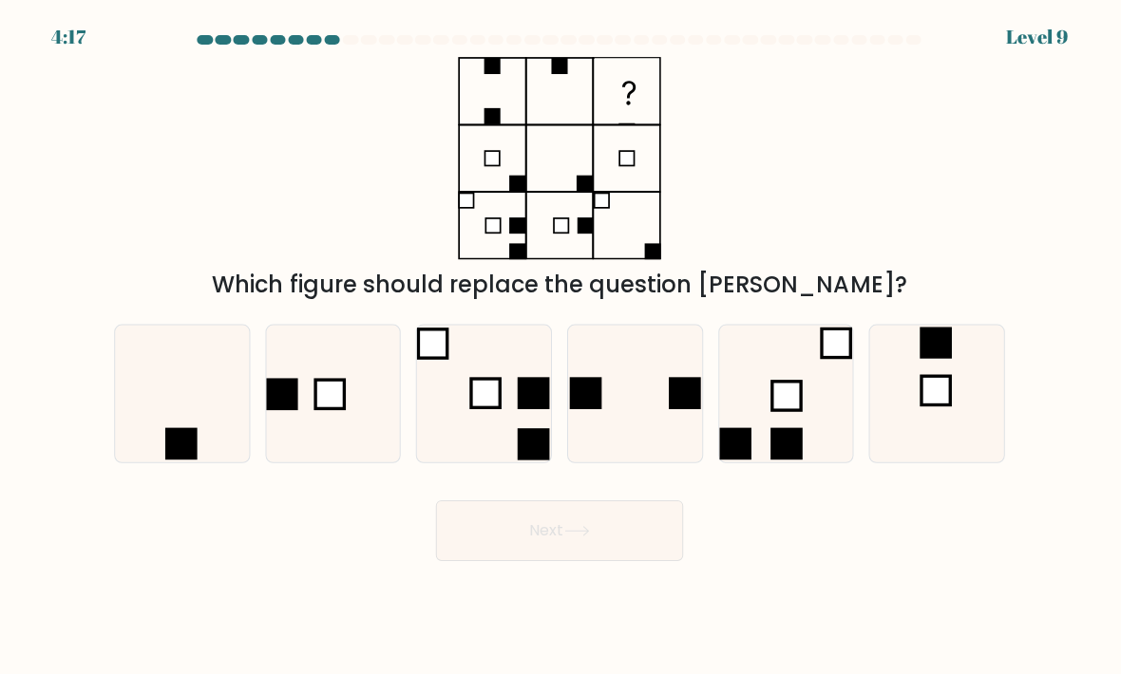
click at [178, 365] on icon at bounding box center [184, 394] width 134 height 134
click at [560, 347] on input "a." at bounding box center [560, 341] width 1 height 9
radio input "true"
click at [646, 560] on button "Next" at bounding box center [560, 530] width 247 height 61
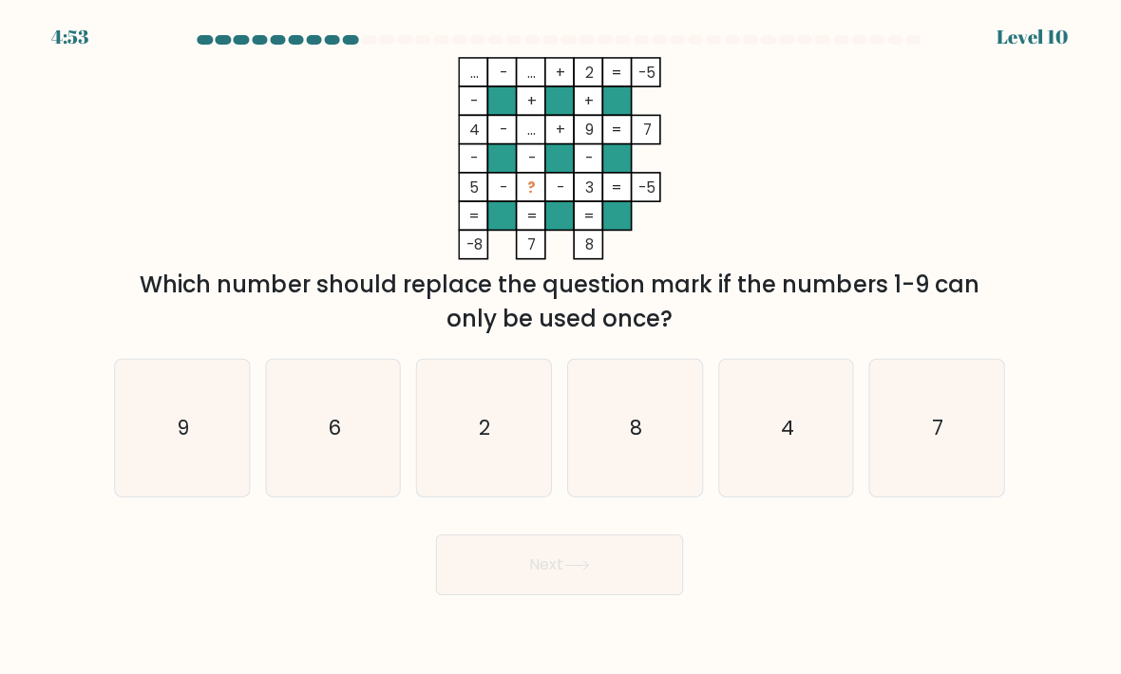
click at [963, 438] on icon "7" at bounding box center [937, 428] width 134 height 134
click at [561, 347] on input "f. 7" at bounding box center [560, 341] width 1 height 9
radio input "true"
click at [644, 580] on button "Next" at bounding box center [560, 564] width 247 height 61
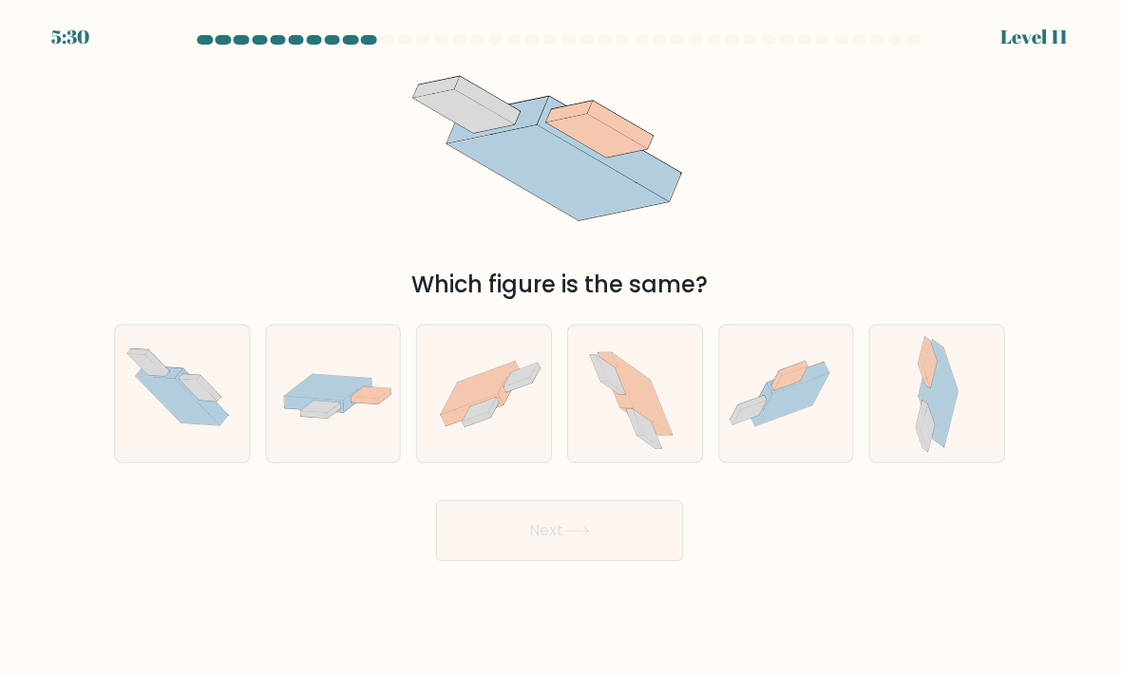
click at [803, 443] on icon at bounding box center [787, 394] width 134 height 100
click at [561, 347] on input "e." at bounding box center [560, 341] width 1 height 9
radio input "true"
click at [670, 551] on button "Next" at bounding box center [560, 530] width 247 height 61
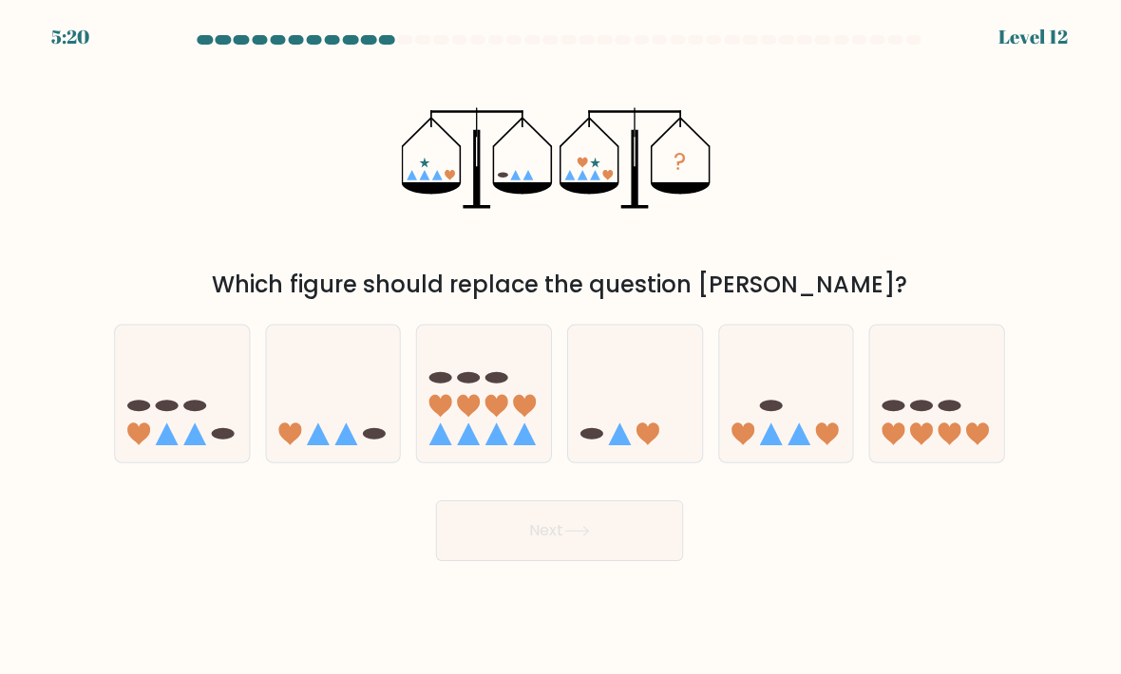
click at [812, 377] on icon at bounding box center [787, 393] width 134 height 111
click at [561, 347] on input "e." at bounding box center [560, 341] width 1 height 9
radio input "true"
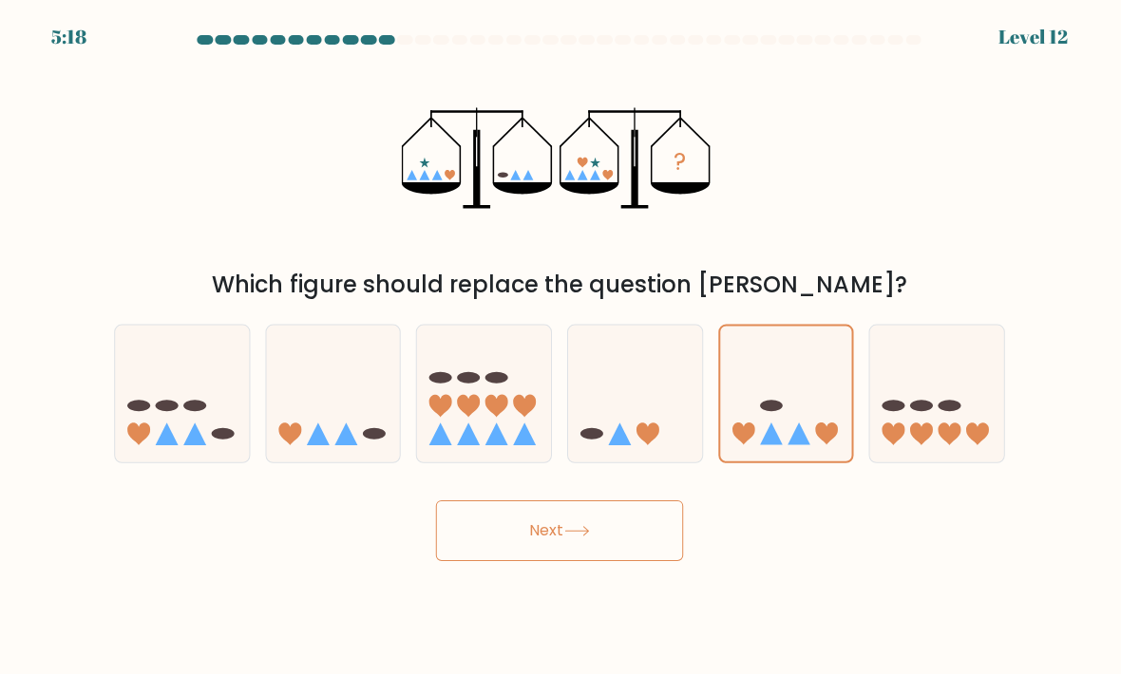
click at [623, 560] on button "Next" at bounding box center [560, 530] width 247 height 61
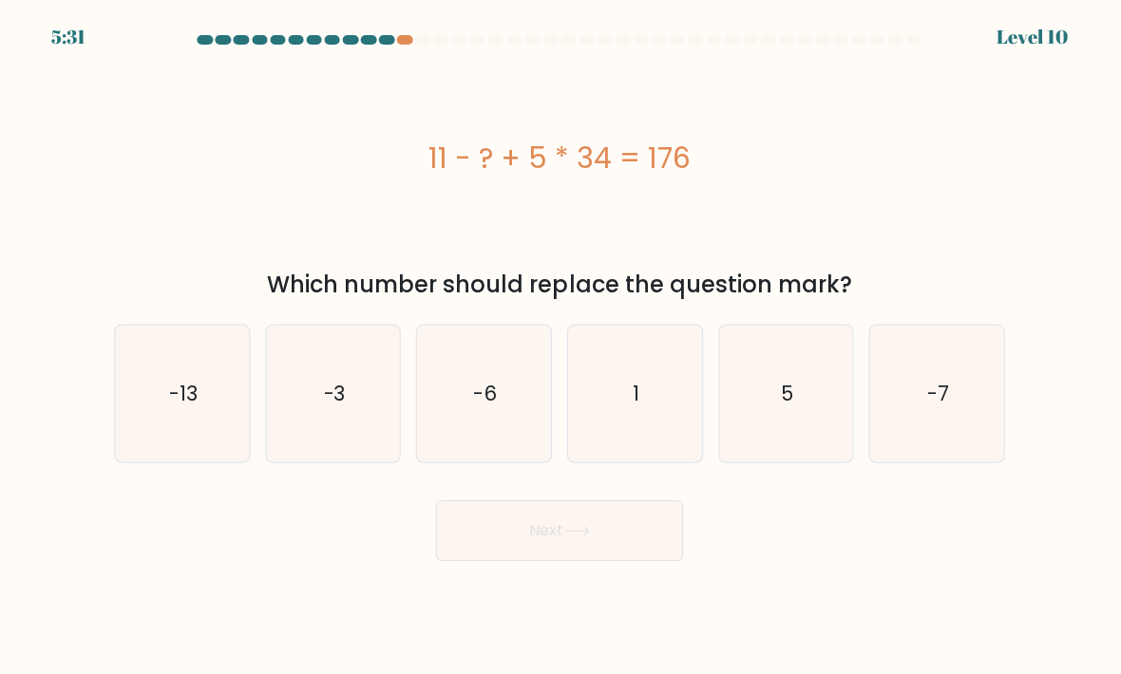
click at [802, 419] on icon "5" at bounding box center [787, 394] width 134 height 134
click at [561, 347] on input "e. 5" at bounding box center [560, 341] width 1 height 9
radio input "true"
click at [630, 557] on button "Next" at bounding box center [560, 530] width 247 height 61
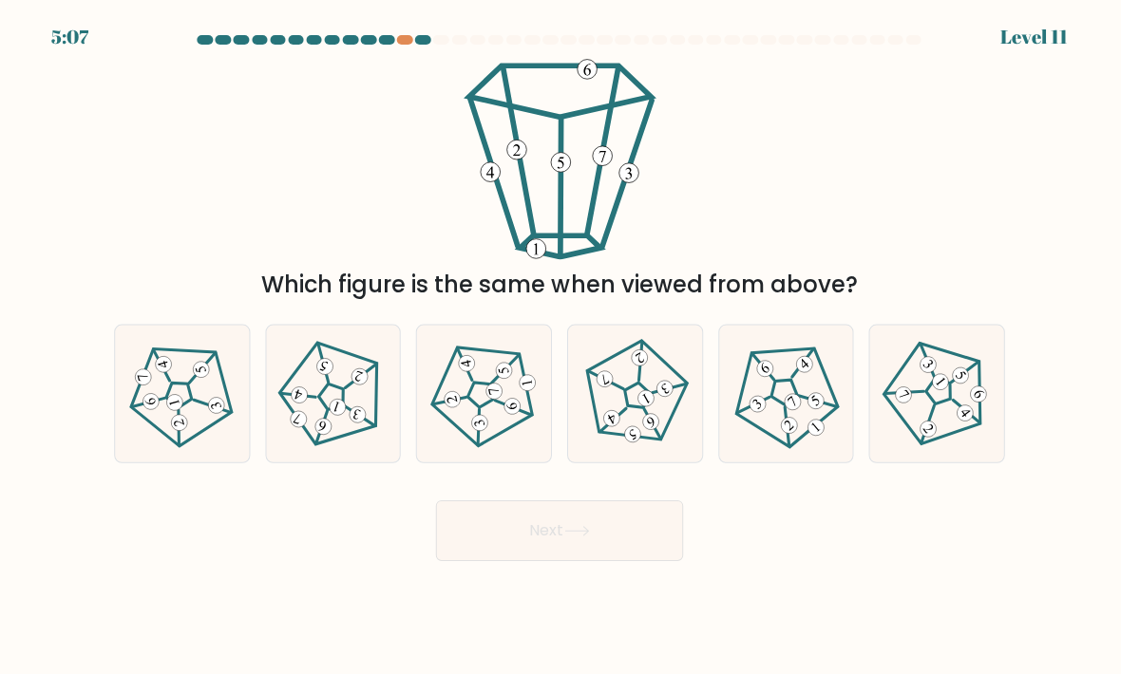
click at [952, 382] on 25 at bounding box center [965, 372] width 27 height 20
click at [561, 347] on input "f." at bounding box center [560, 341] width 1 height 9
radio input "true"
click at [613, 533] on button "Next" at bounding box center [560, 530] width 247 height 61
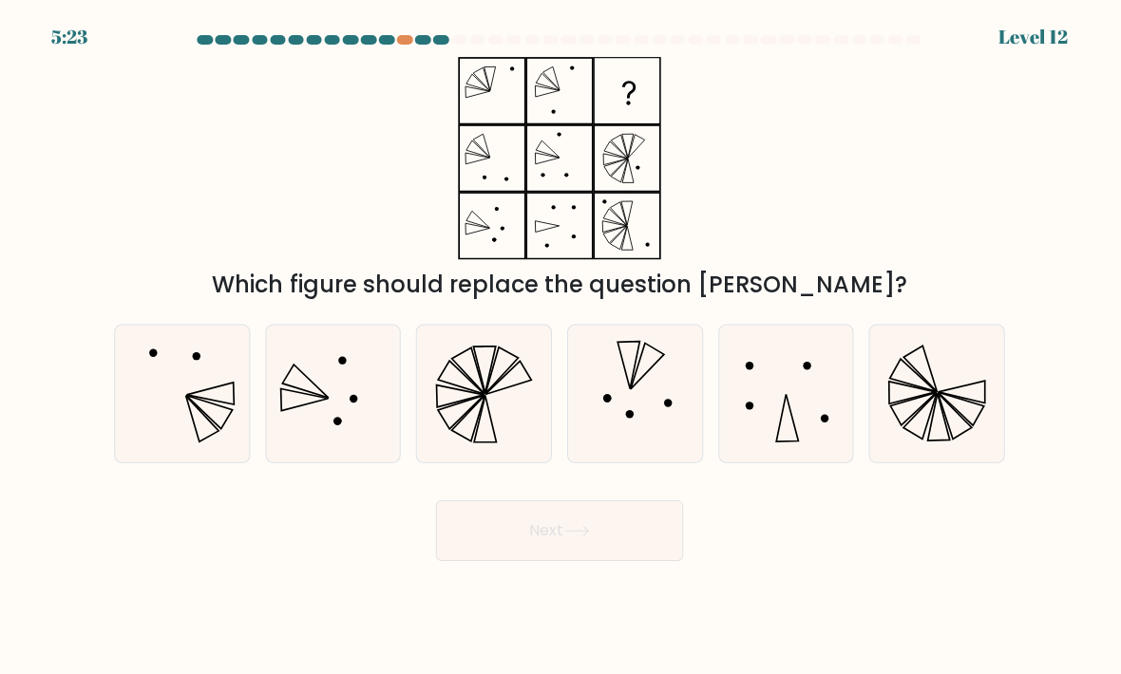
click at [467, 412] on icon at bounding box center [485, 394] width 134 height 134
click at [560, 347] on input "c." at bounding box center [560, 341] width 1 height 9
radio input "true"
click at [482, 560] on button "Next" at bounding box center [560, 530] width 247 height 61
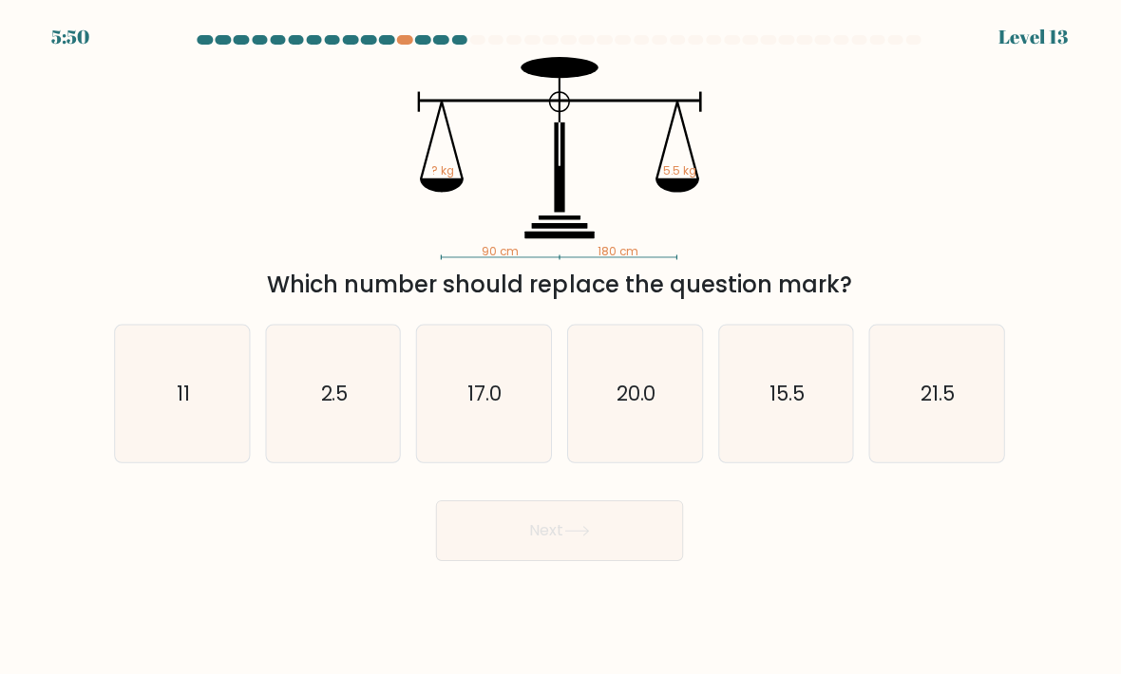
click at [141, 491] on form at bounding box center [560, 297] width 1121 height 525
click at [141, 490] on form at bounding box center [560, 297] width 1121 height 525
click at [122, 457] on icon "11" at bounding box center [184, 394] width 134 height 134
click at [560, 347] on input "a. 11" at bounding box center [560, 341] width 1 height 9
radio input "true"
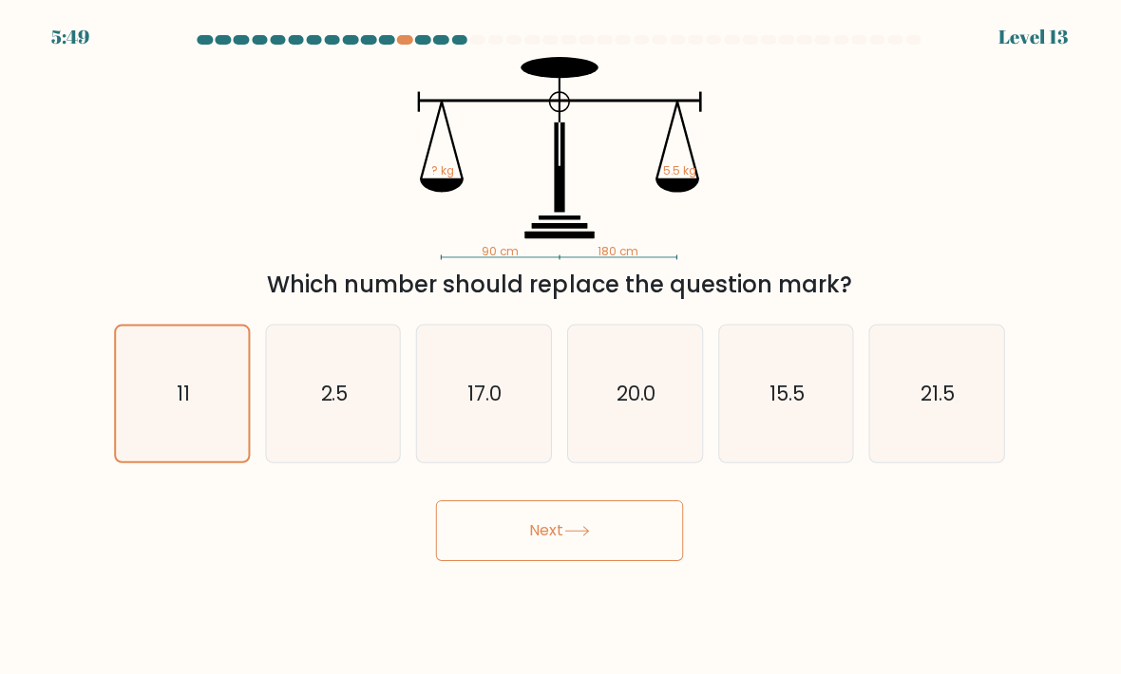
click at [137, 457] on icon "11" at bounding box center [184, 394] width 132 height 132
click at [560, 347] on input "a. 11" at bounding box center [560, 341] width 1 height 9
click at [568, 560] on button "Next" at bounding box center [560, 530] width 247 height 61
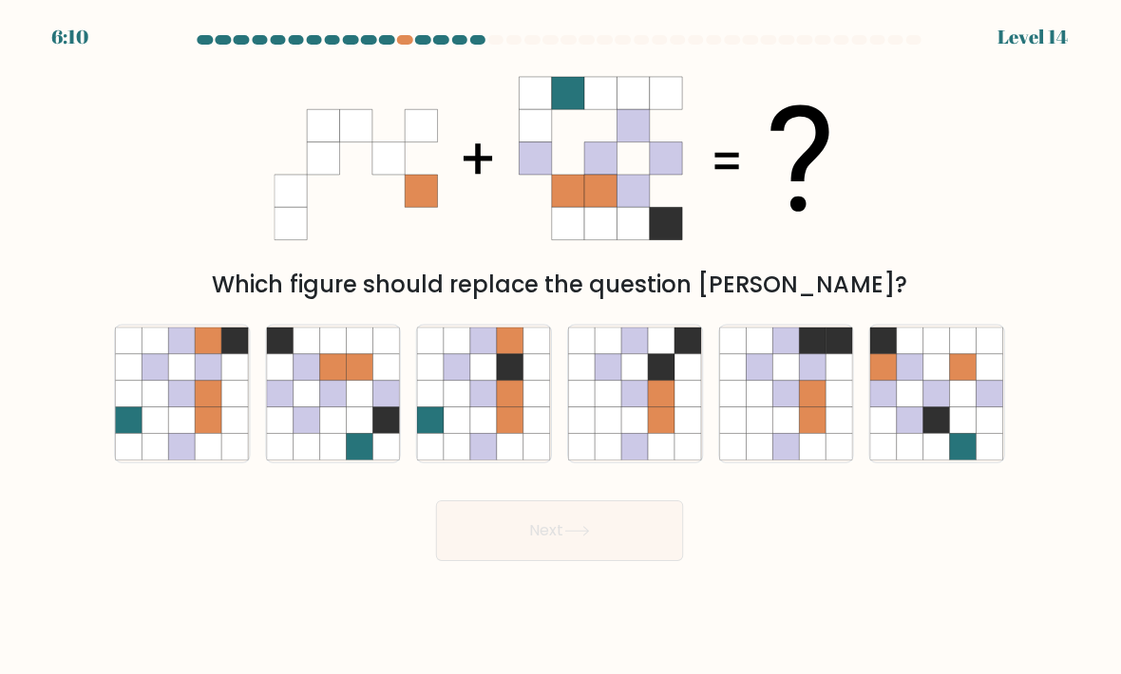
click at [194, 460] on icon at bounding box center [183, 446] width 27 height 27
click at [560, 347] on input "a." at bounding box center [560, 341] width 1 height 9
radio input "true"
click at [527, 560] on button "Next" at bounding box center [560, 530] width 247 height 61
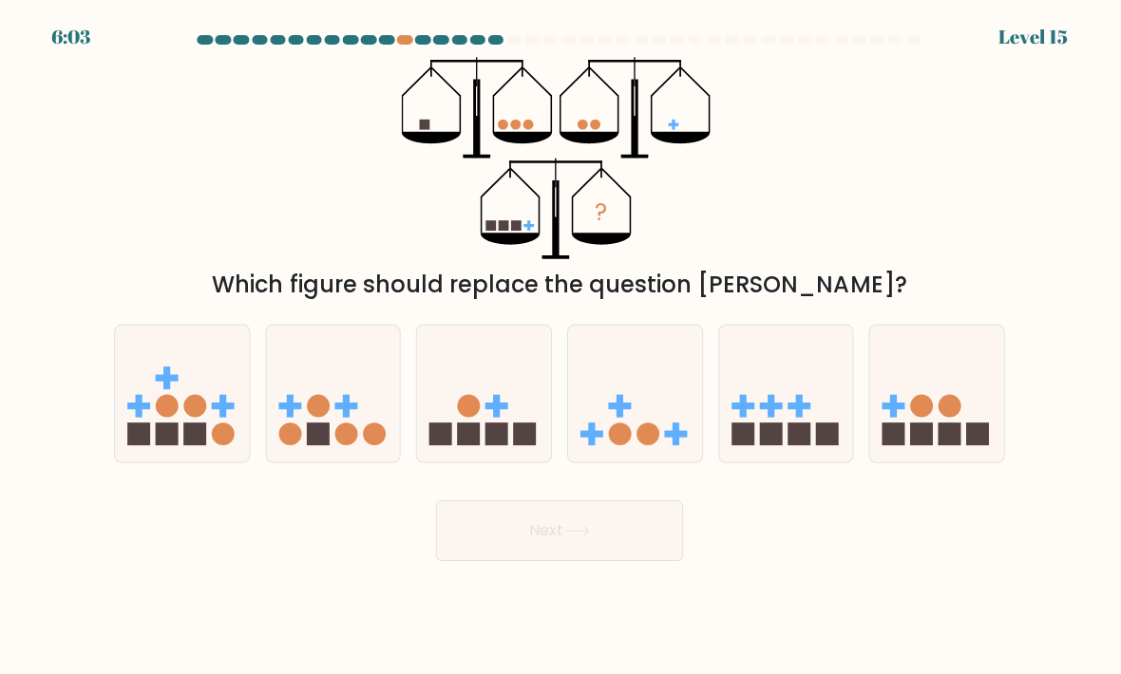
click at [352, 445] on circle at bounding box center [347, 434] width 23 height 23
click at [560, 347] on input "b." at bounding box center [560, 341] width 1 height 9
radio input "true"
click at [483, 560] on button "Next" at bounding box center [560, 530] width 247 height 61
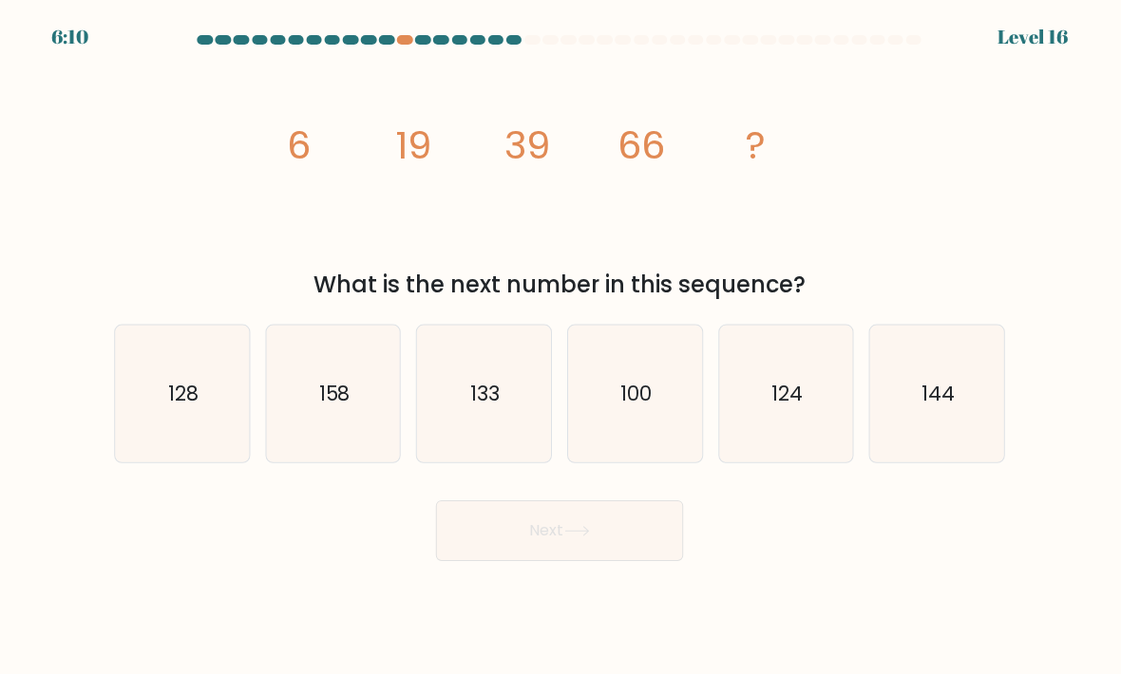
click at [473, 395] on icon "133" at bounding box center [485, 394] width 134 height 134
click at [560, 347] on input "c. 133" at bounding box center [560, 341] width 1 height 9
radio input "true"
click at [500, 560] on button "Next" at bounding box center [560, 530] width 247 height 61
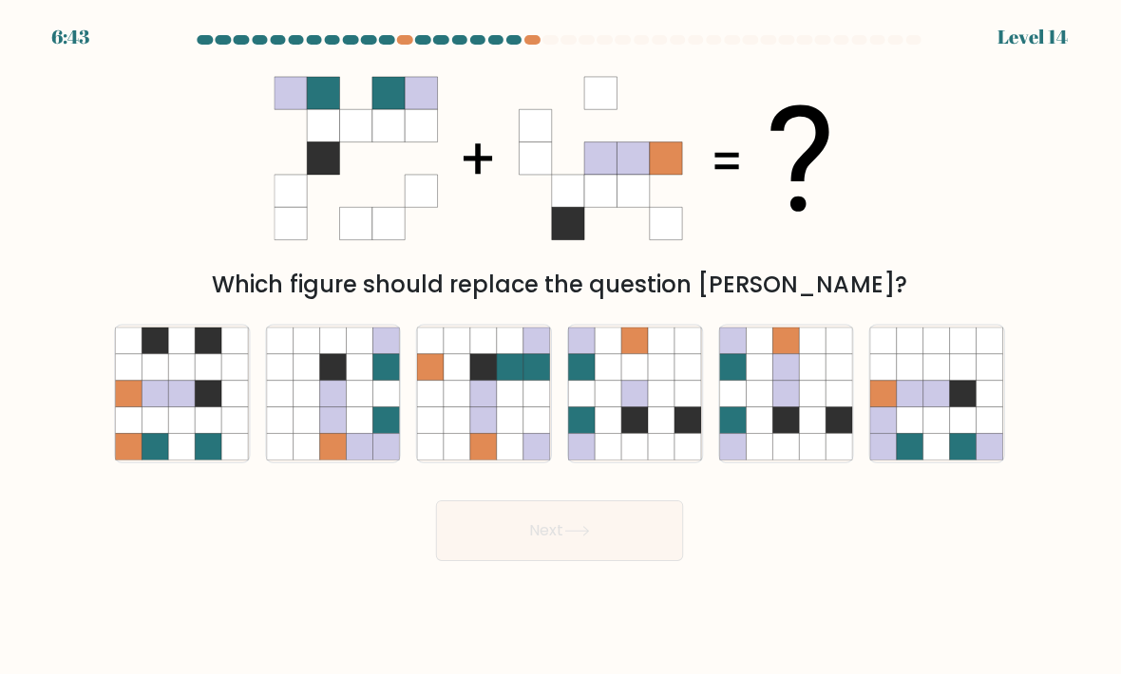
click at [333, 406] on icon at bounding box center [334, 393] width 27 height 27
click at [560, 347] on input "b." at bounding box center [560, 341] width 1 height 9
radio input "true"
click at [827, 406] on icon at bounding box center [839, 393] width 27 height 27
click at [561, 347] on input "e." at bounding box center [560, 341] width 1 height 9
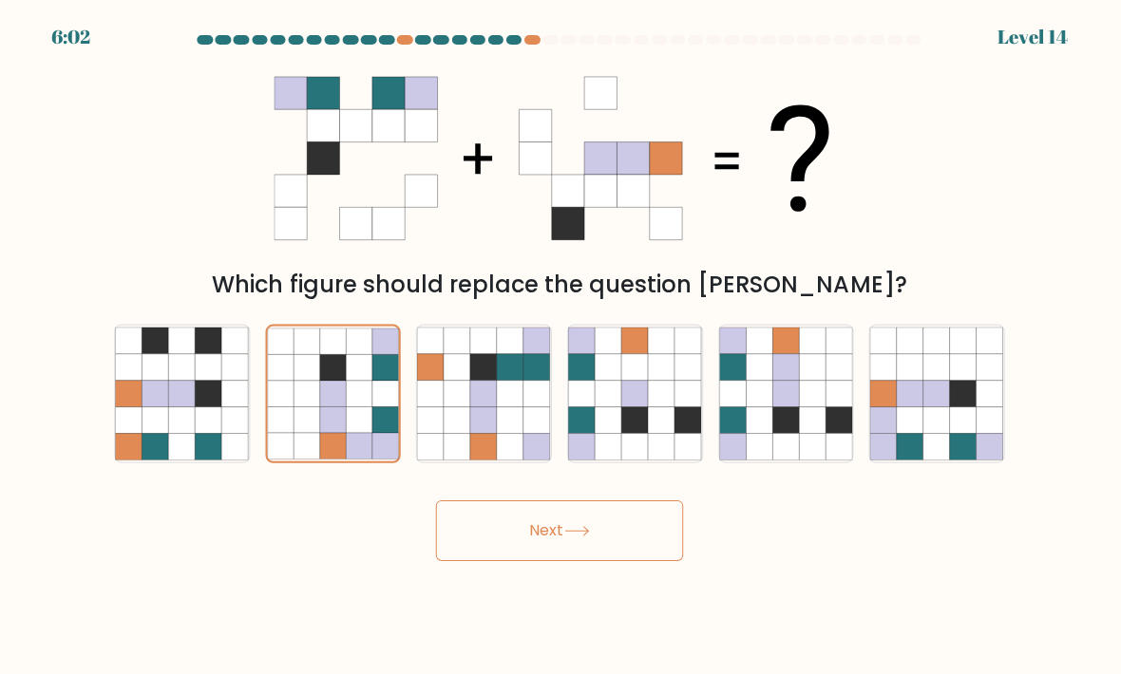
radio input "true"
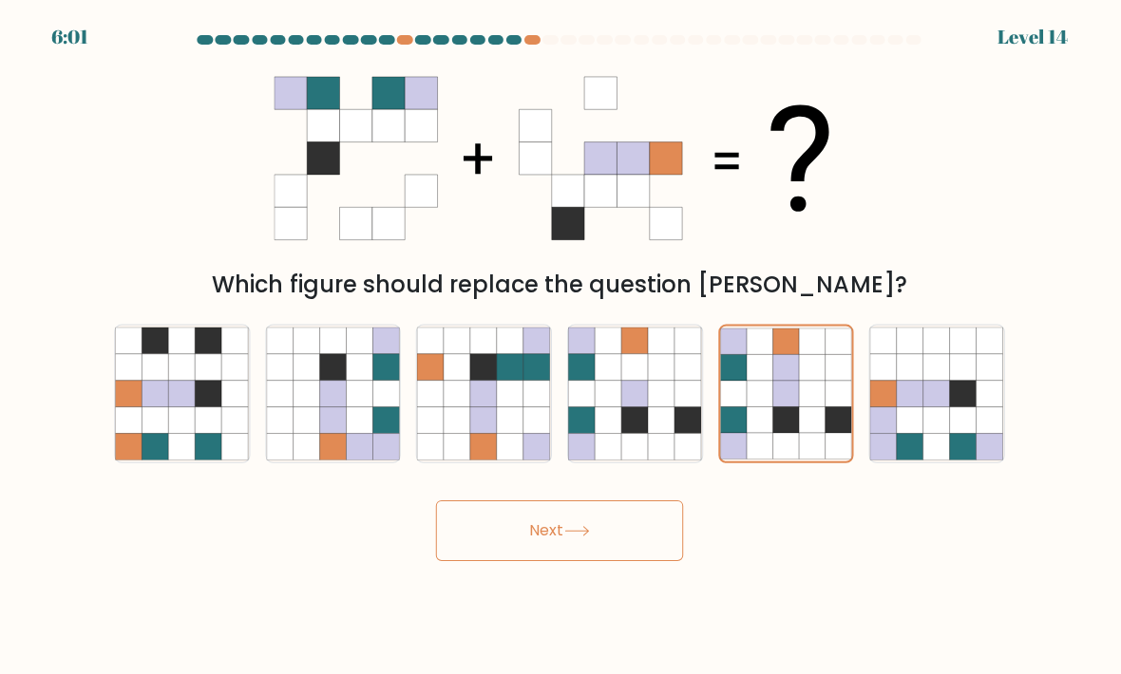
click at [632, 550] on button "Next" at bounding box center [560, 530] width 247 height 61
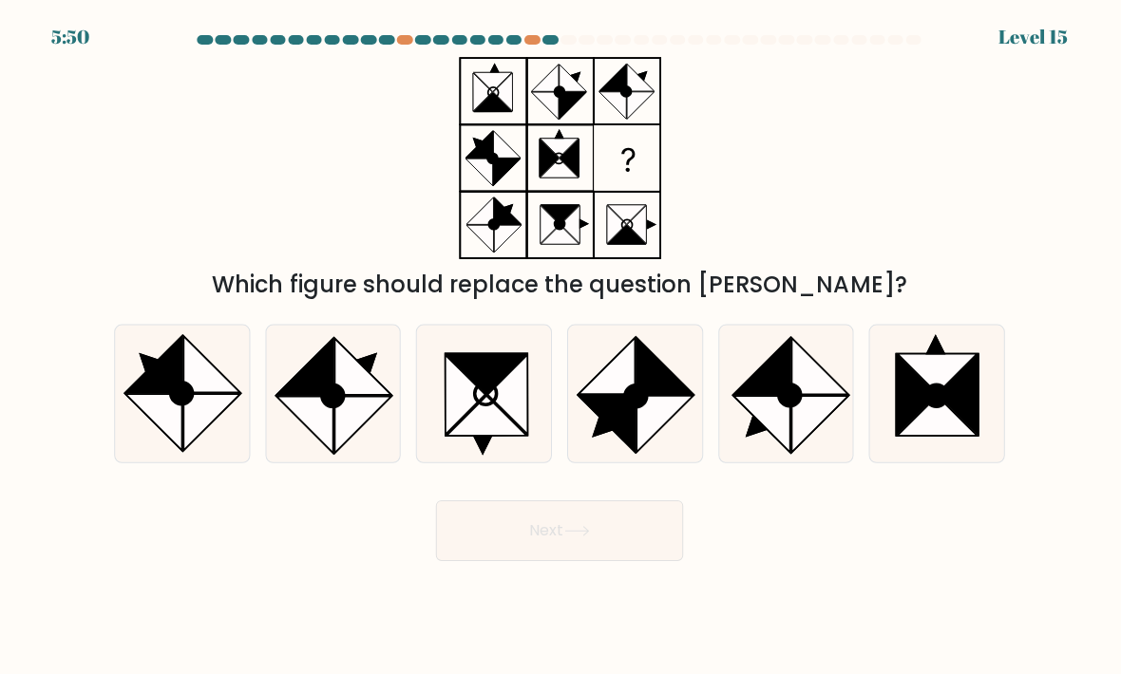
click at [626, 441] on icon at bounding box center [607, 423] width 57 height 56
click at [561, 347] on input "d." at bounding box center [560, 341] width 1 height 9
radio input "true"
click at [481, 560] on button "Next" at bounding box center [560, 530] width 247 height 61
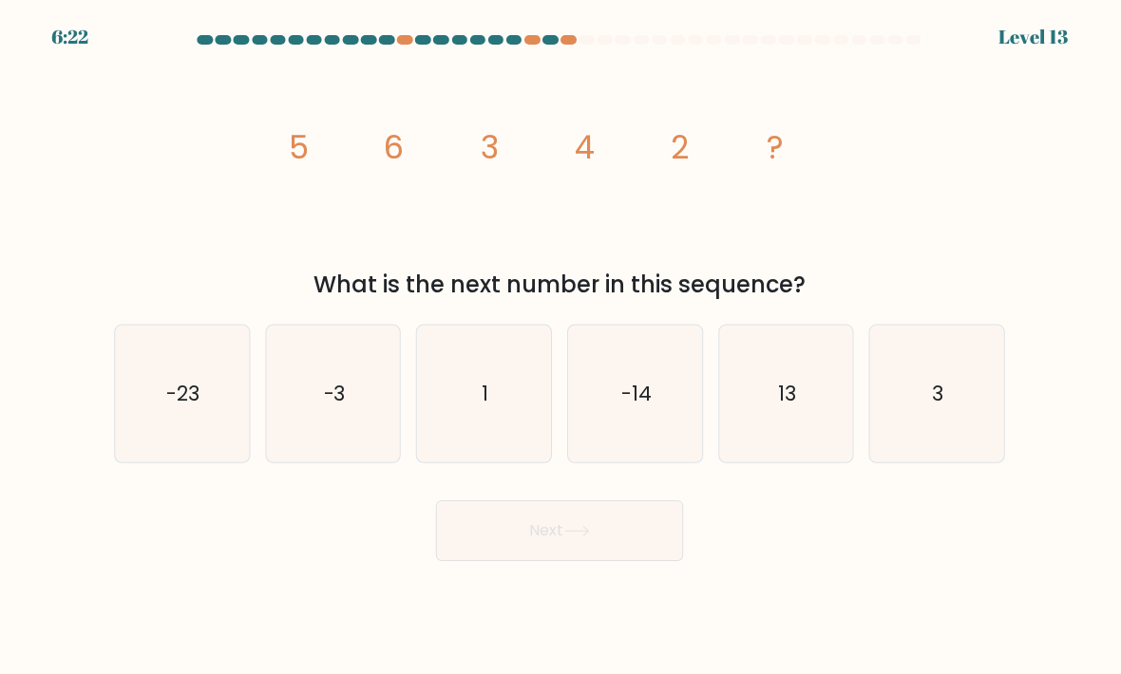
click at [944, 366] on icon "3" at bounding box center [937, 394] width 134 height 134
click at [561, 347] on input "f. 3" at bounding box center [560, 341] width 1 height 9
radio input "true"
click at [630, 560] on button "Next" at bounding box center [560, 530] width 247 height 61
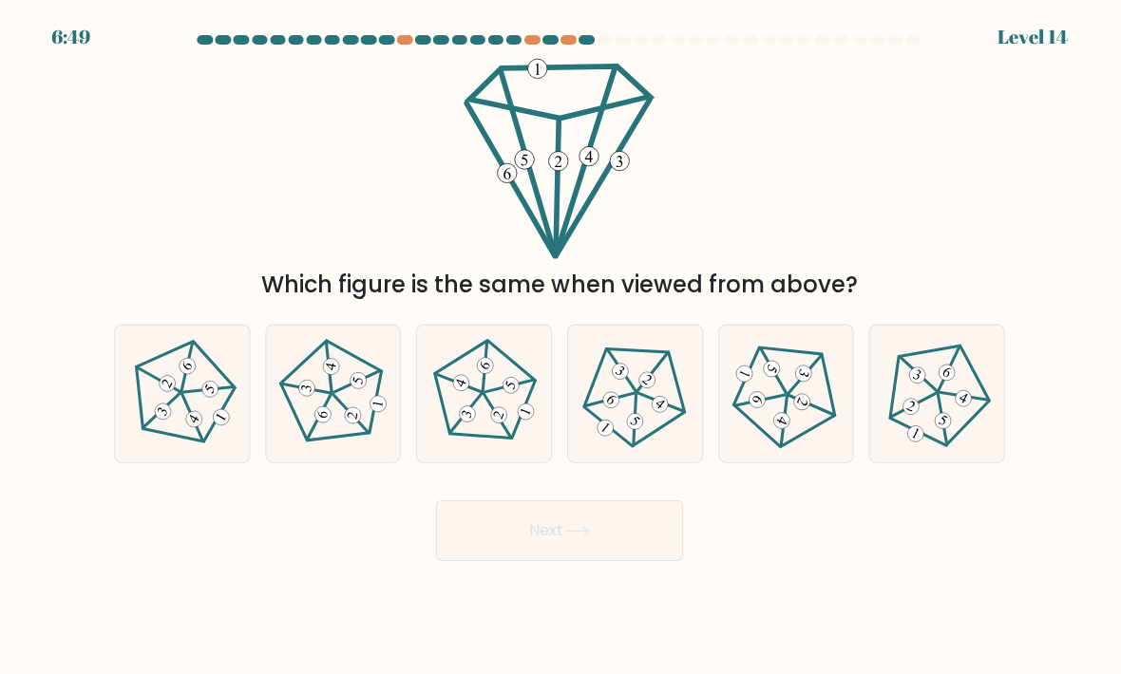
click at [157, 384] on icon at bounding box center [183, 392] width 109 height 109
click at [560, 347] on input "a." at bounding box center [560, 341] width 1 height 9
radio input "true"
click at [481, 560] on button "Next" at bounding box center [560, 530] width 247 height 61
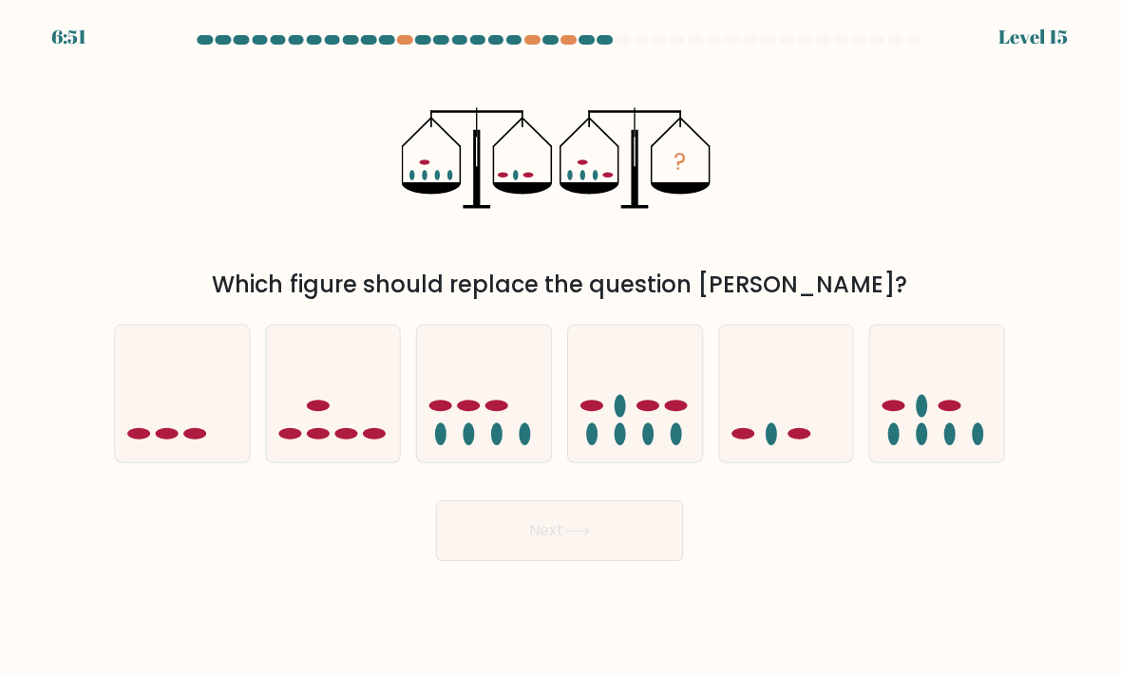
click at [166, 417] on icon at bounding box center [184, 393] width 134 height 111
click at [560, 347] on input "a." at bounding box center [560, 341] width 1 height 9
radio input "true"
click at [632, 554] on button "Next" at bounding box center [560, 530] width 247 height 61
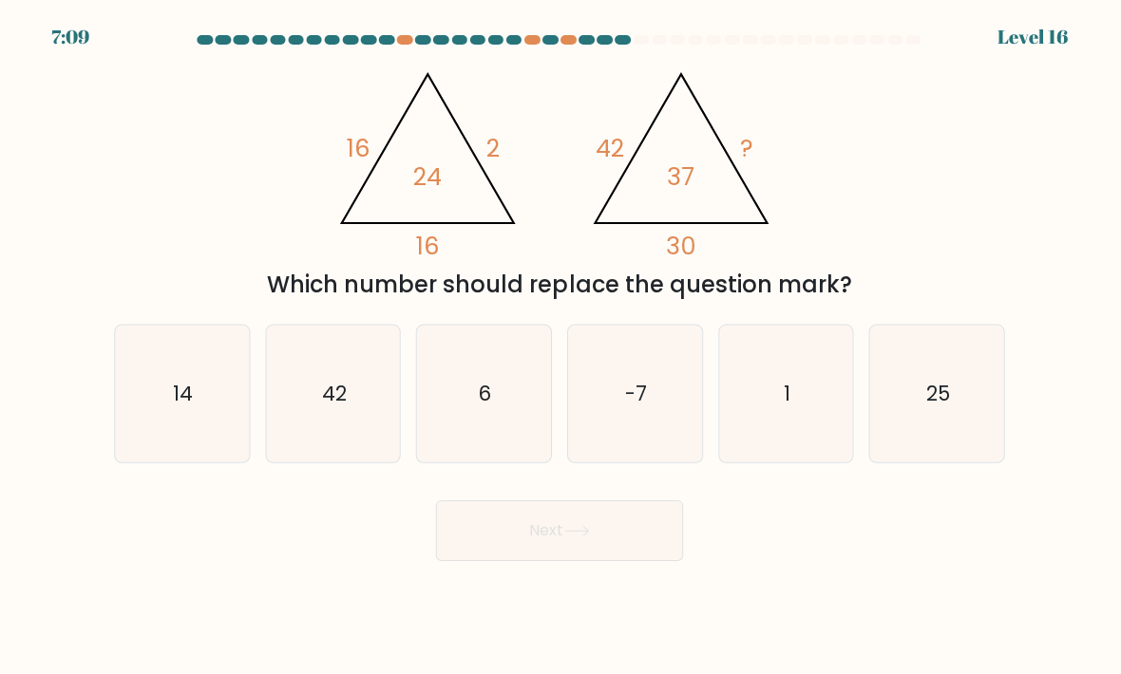
click at [133, 410] on icon "14" at bounding box center [184, 394] width 134 height 134
click at [560, 347] on input "a. 14" at bounding box center [560, 341] width 1 height 9
radio input "true"
click at [497, 560] on button "Next" at bounding box center [560, 530] width 247 height 61
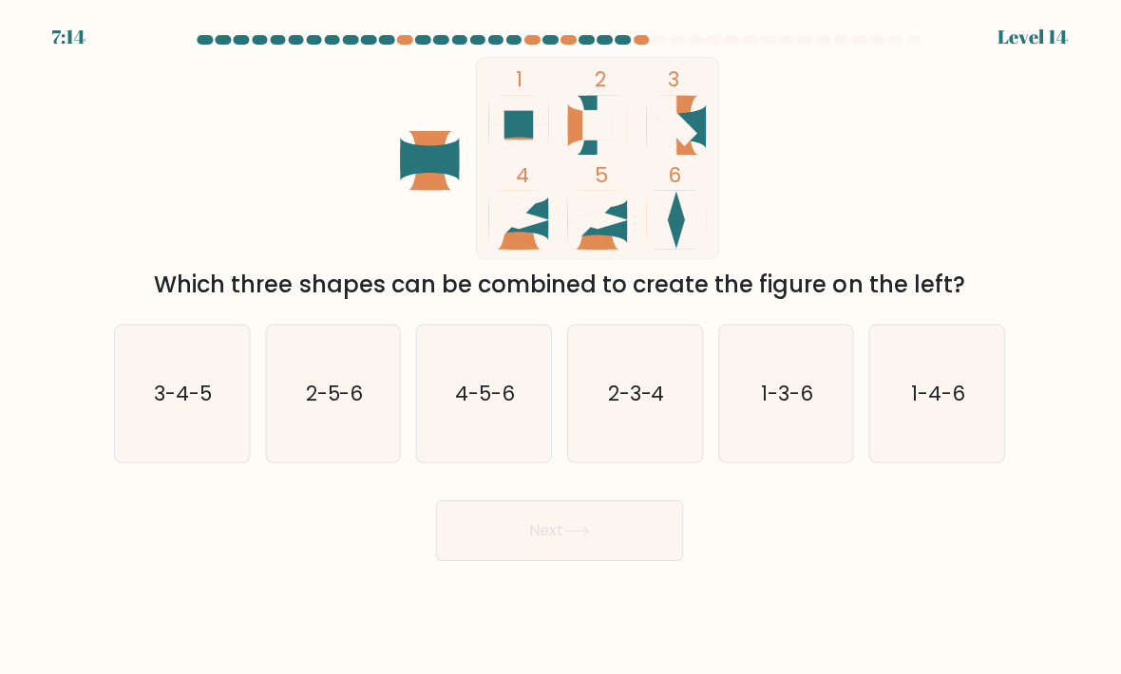
click at [459, 448] on icon "4-5-6" at bounding box center [485, 394] width 134 height 134
click at [560, 347] on input "c. 4-5-6" at bounding box center [560, 341] width 1 height 9
radio input "true"
click at [492, 560] on button "Next" at bounding box center [560, 530] width 247 height 61
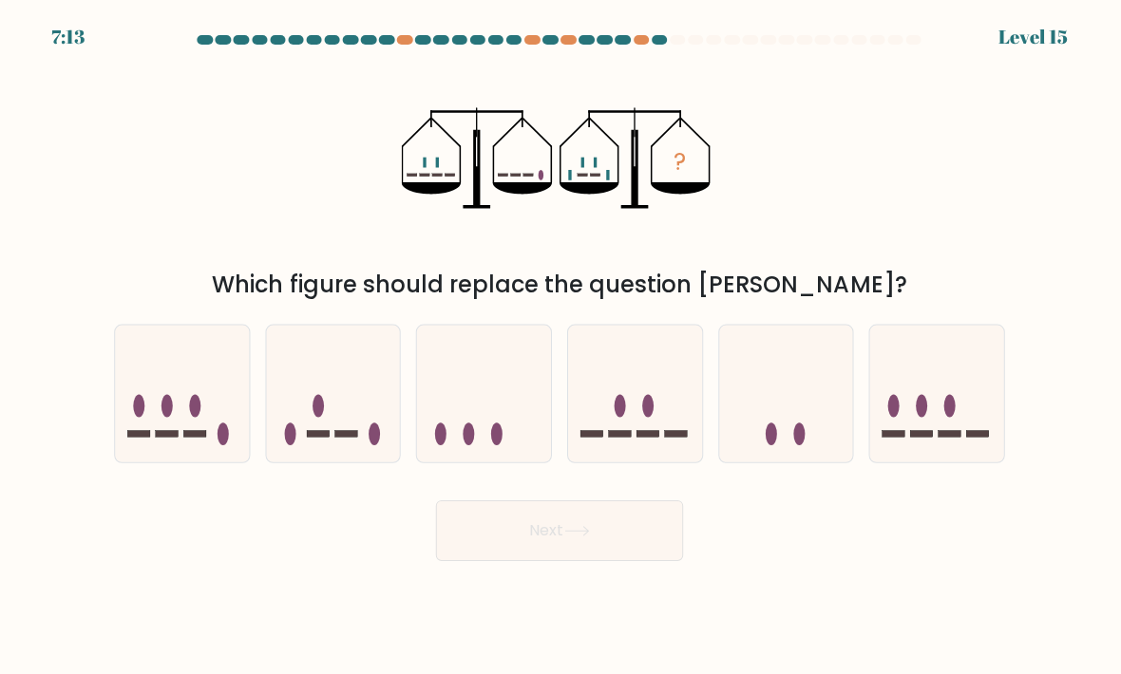
click at [809, 430] on icon at bounding box center [787, 393] width 134 height 111
click at [561, 347] on input "e." at bounding box center [560, 341] width 1 height 9
radio input "true"
click at [680, 539] on button "Next" at bounding box center [560, 530] width 247 height 61
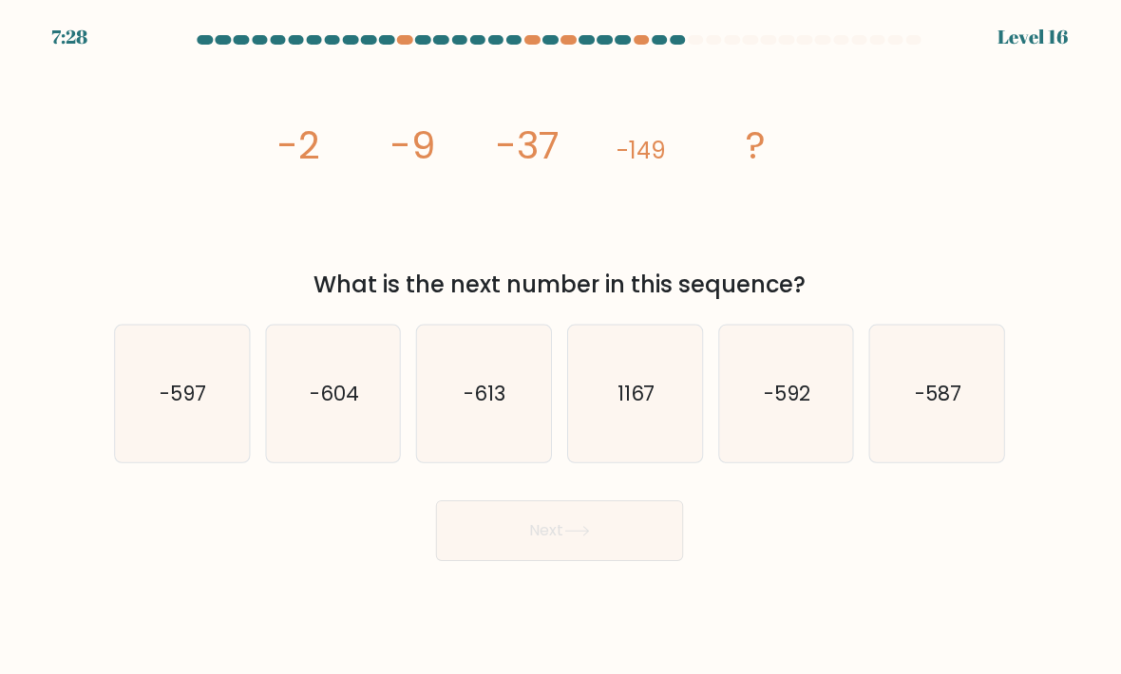
click at [166, 389] on icon "-597" at bounding box center [184, 394] width 134 height 134
click at [560, 347] on input "a. -597" at bounding box center [560, 341] width 1 height 9
radio input "true"
click at [794, 376] on icon "-592" at bounding box center [787, 394] width 134 height 134
click at [561, 347] on input "e. -592" at bounding box center [560, 341] width 1 height 9
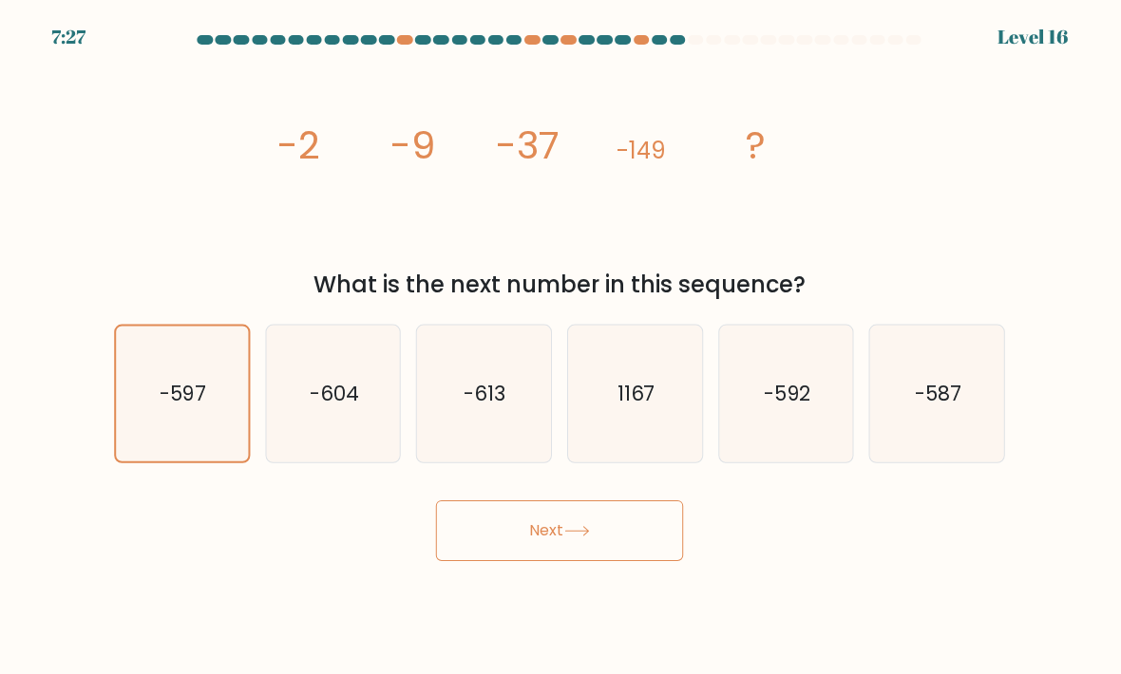
radio input "true"
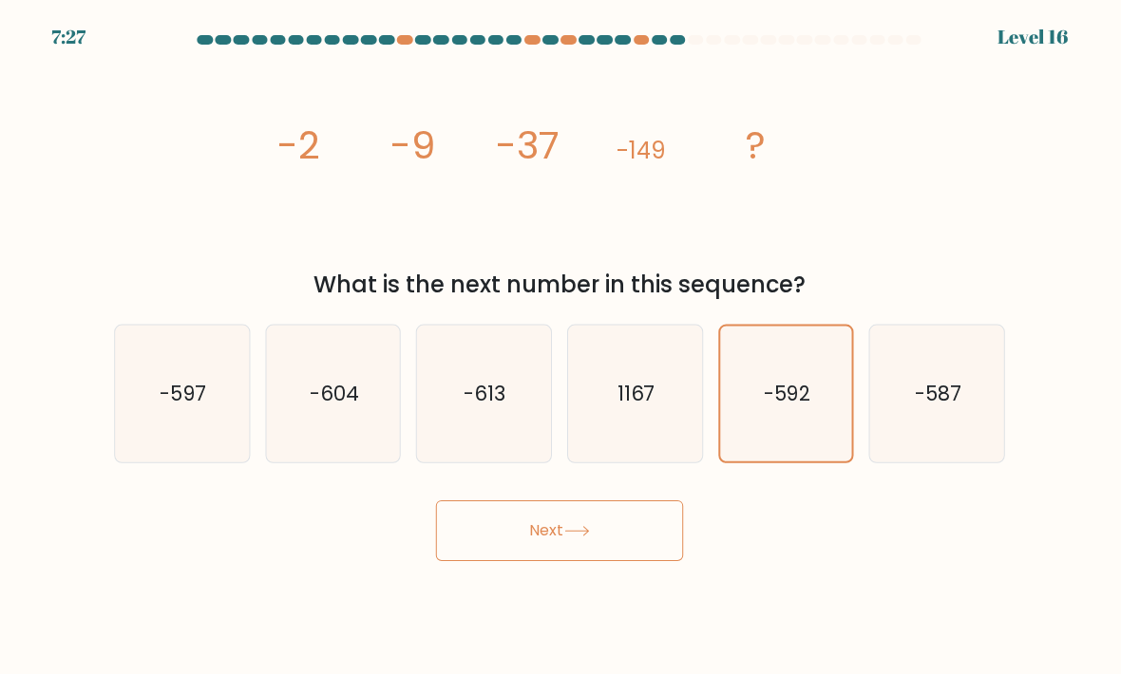
click at [471, 560] on button "Next" at bounding box center [560, 530] width 247 height 61
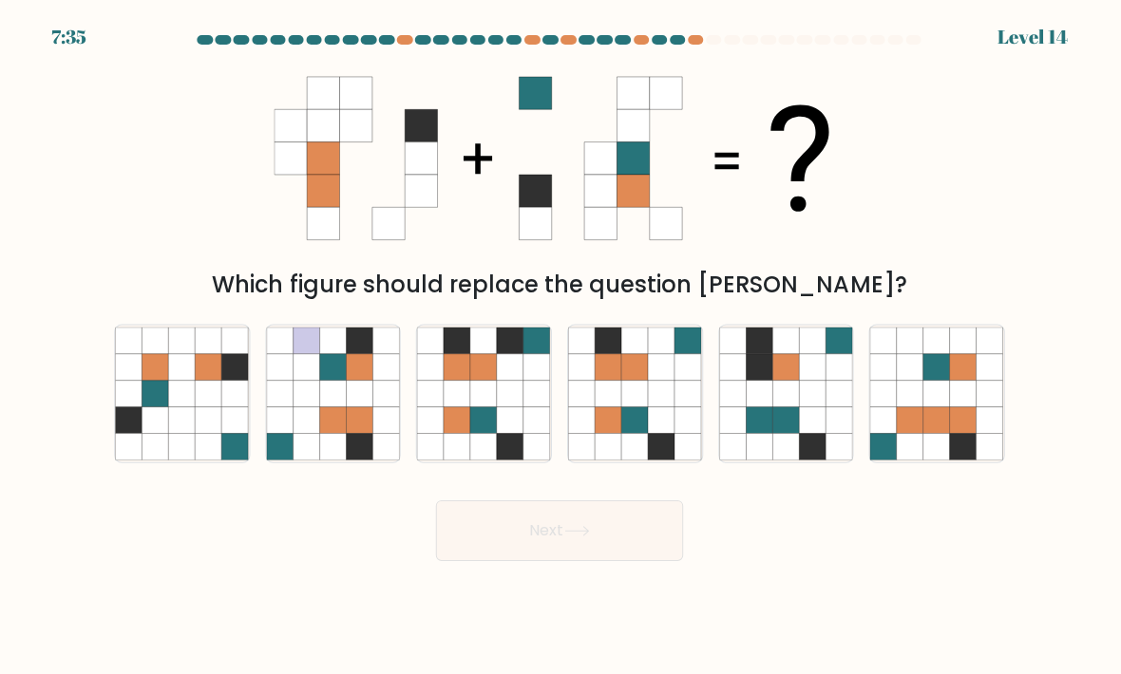
click at [179, 406] on icon at bounding box center [183, 393] width 27 height 27
click at [560, 347] on input "a." at bounding box center [560, 341] width 1 height 9
radio input "true"
click at [636, 404] on icon at bounding box center [635, 393] width 27 height 27
click at [561, 347] on input "d." at bounding box center [560, 341] width 1 height 9
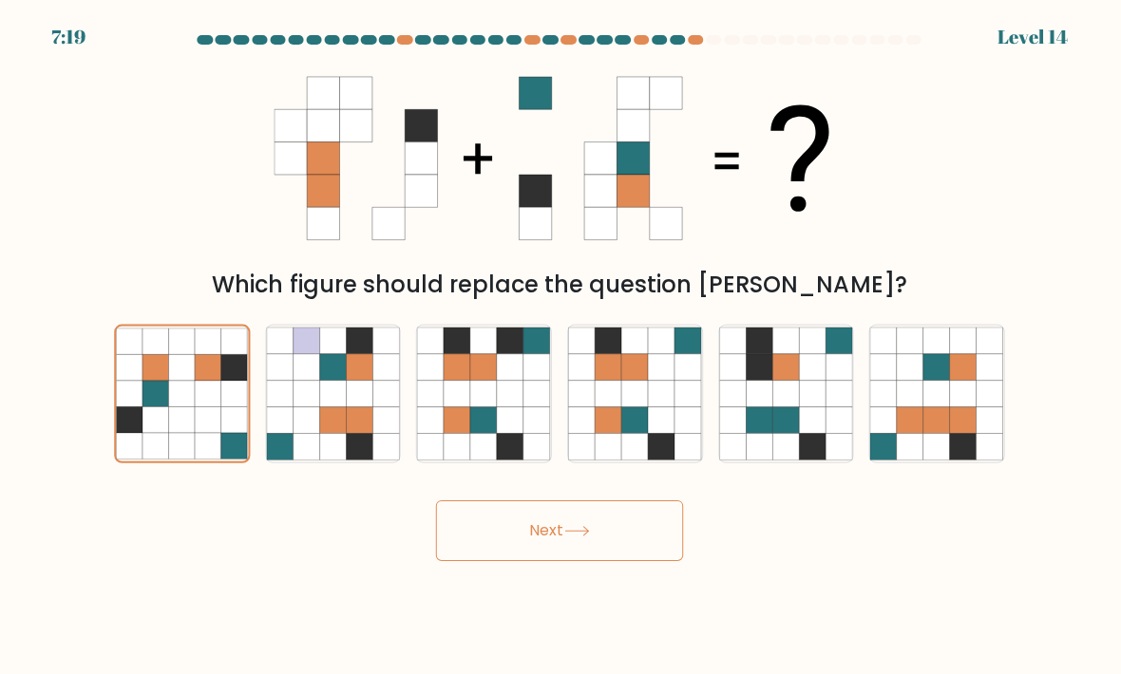
radio input "true"
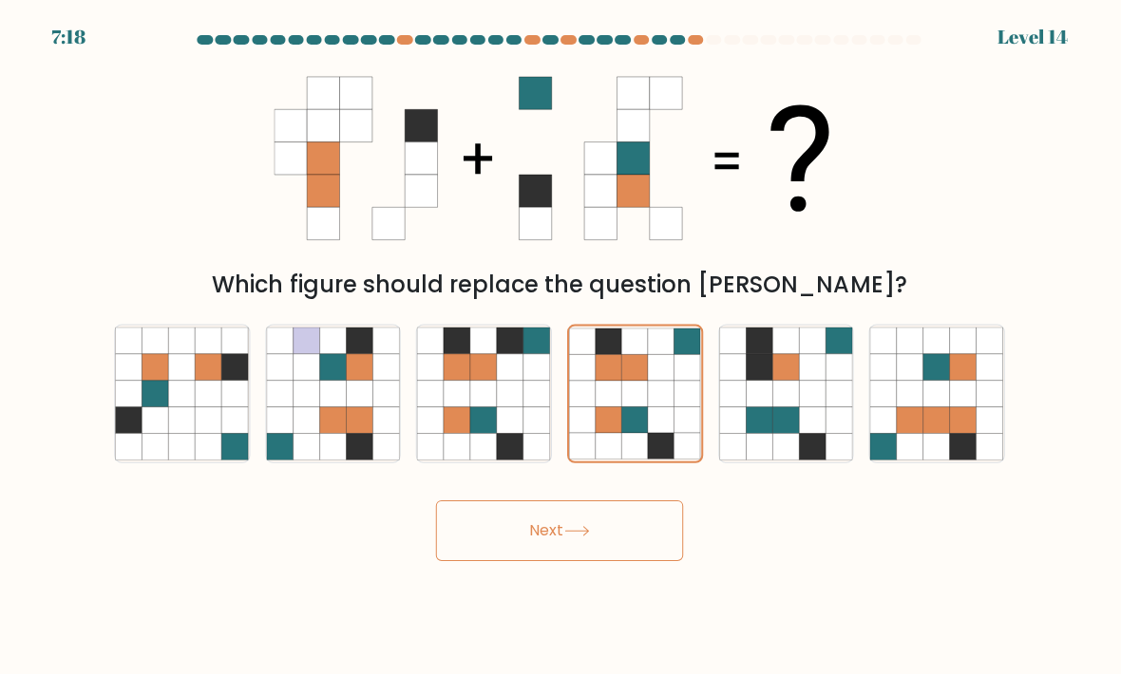
click at [524, 560] on button "Next" at bounding box center [560, 530] width 247 height 61
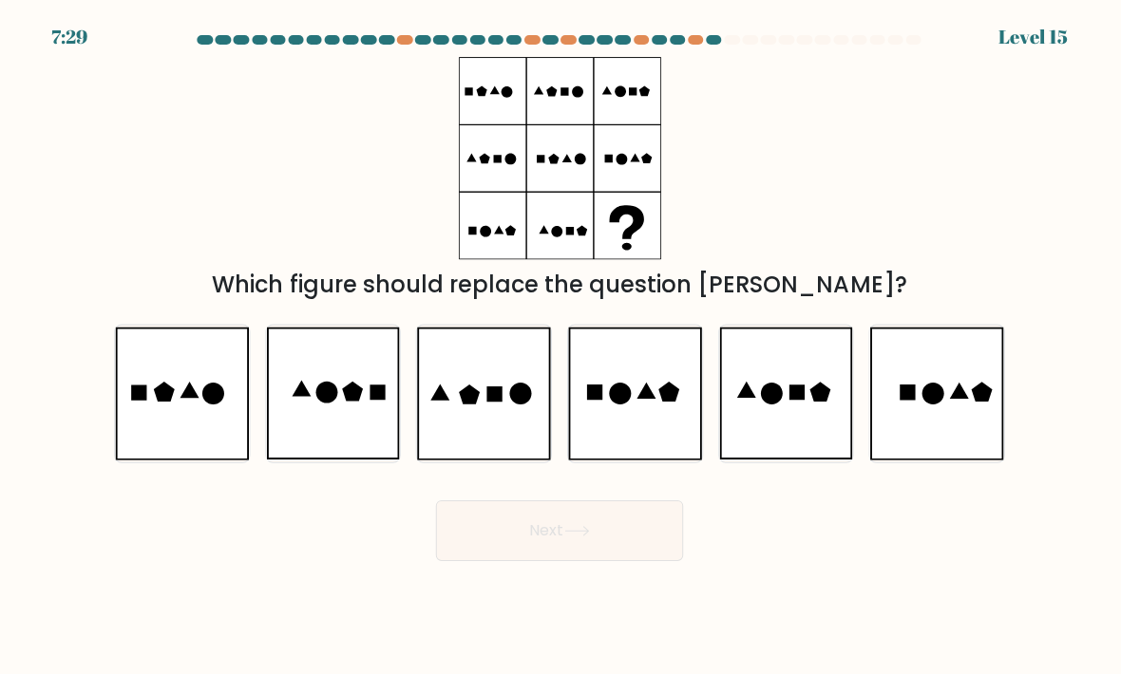
click at [504, 432] on icon at bounding box center [485, 393] width 134 height 133
click at [560, 347] on input "c." at bounding box center [560, 341] width 1 height 9
radio input "true"
click at [598, 557] on button "Next" at bounding box center [560, 530] width 247 height 61
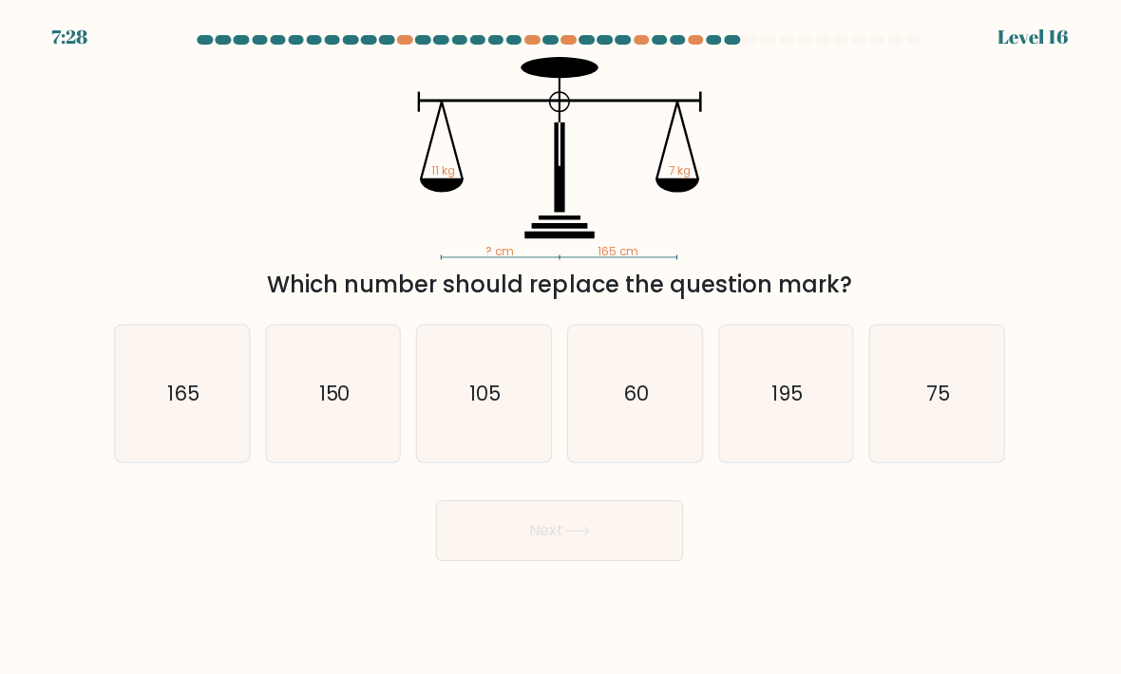
click at [487, 442] on icon "105" at bounding box center [485, 394] width 134 height 134
click at [560, 347] on input "c. 105" at bounding box center [560, 341] width 1 height 9
radio input "true"
click at [529, 542] on button "Next" at bounding box center [560, 530] width 247 height 61
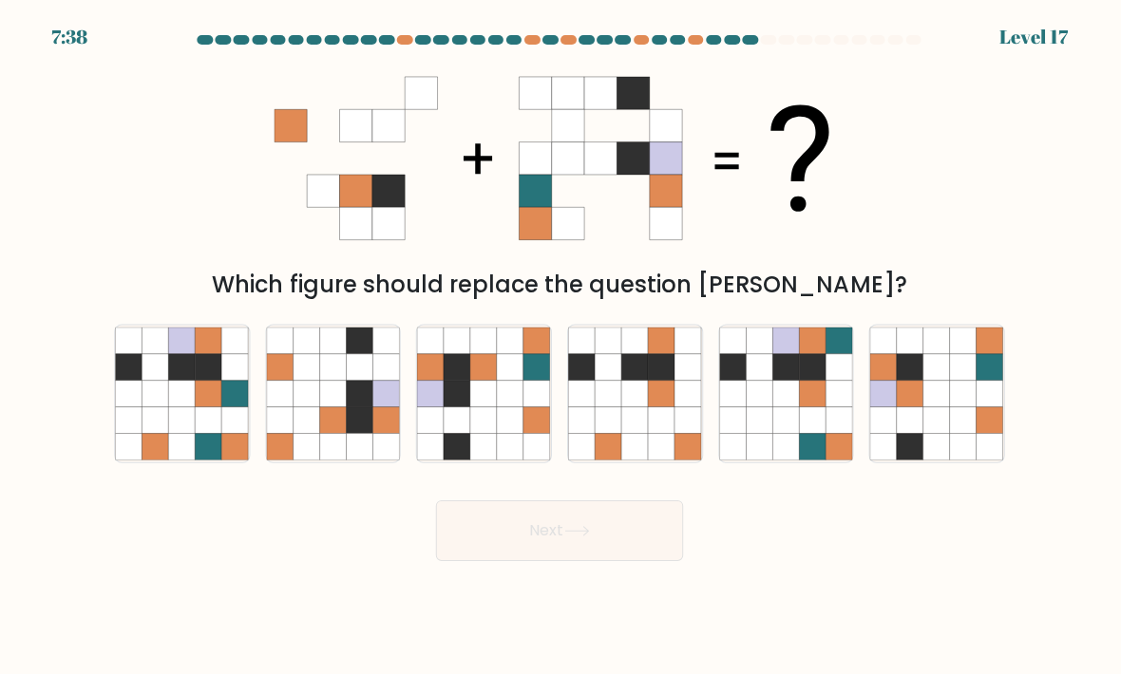
click at [468, 431] on icon at bounding box center [458, 419] width 27 height 27
click at [560, 347] on input "c." at bounding box center [560, 341] width 1 height 9
radio input "true"
click at [518, 545] on button "Next" at bounding box center [560, 530] width 247 height 61
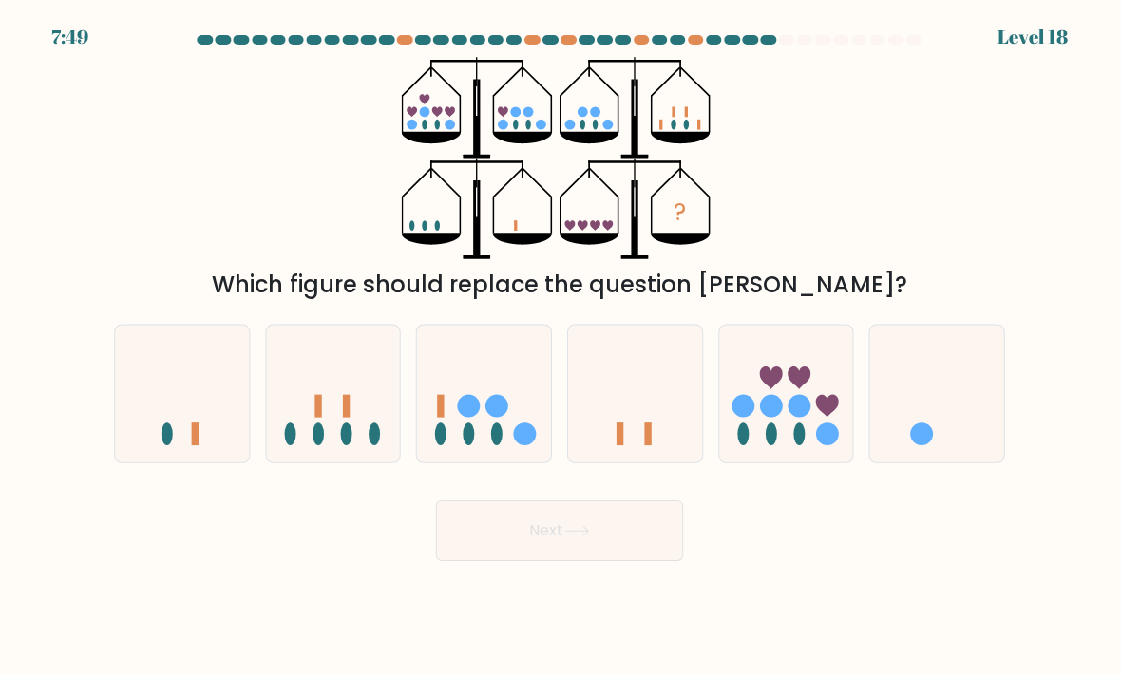
click at [370, 444] on ellipse at bounding box center [375, 434] width 11 height 23
click at [560, 347] on input "b." at bounding box center [560, 341] width 1 height 9
radio input "true"
click at [552, 560] on button "Next" at bounding box center [560, 530] width 247 height 61
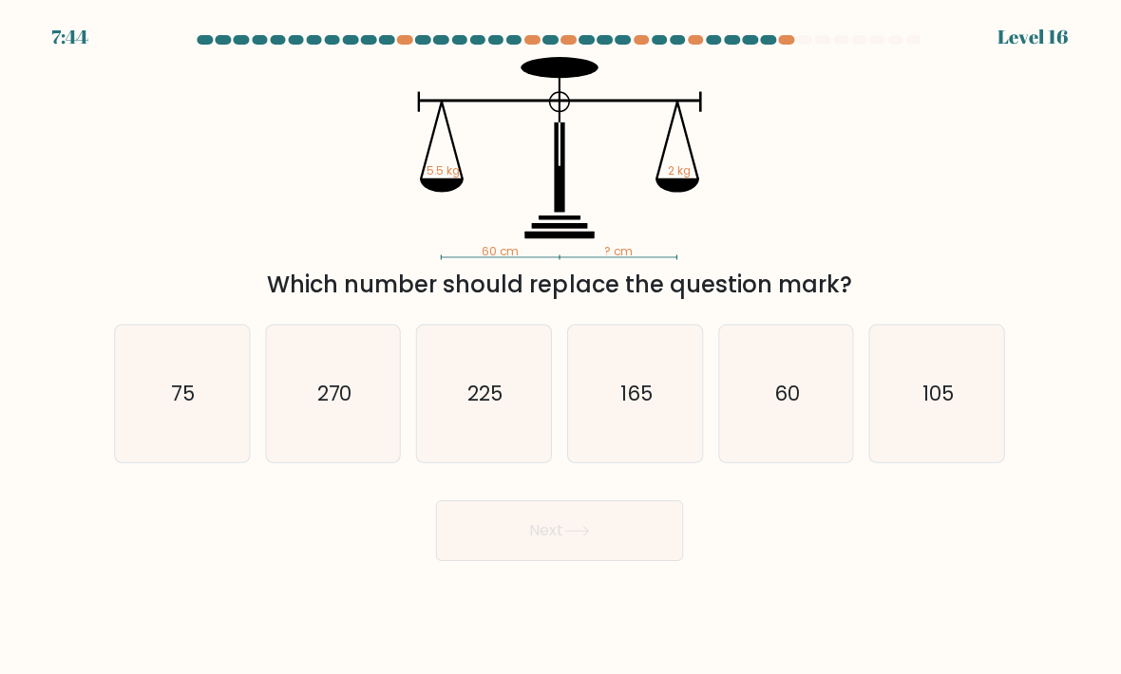
click at [150, 419] on icon "75" at bounding box center [184, 394] width 134 height 134
click at [560, 347] on input "a. 75" at bounding box center [560, 341] width 1 height 9
radio input "true"
click at [522, 604] on body "7:43 Level 16" at bounding box center [560, 337] width 1121 height 674
click at [481, 554] on button "Next" at bounding box center [560, 530] width 247 height 61
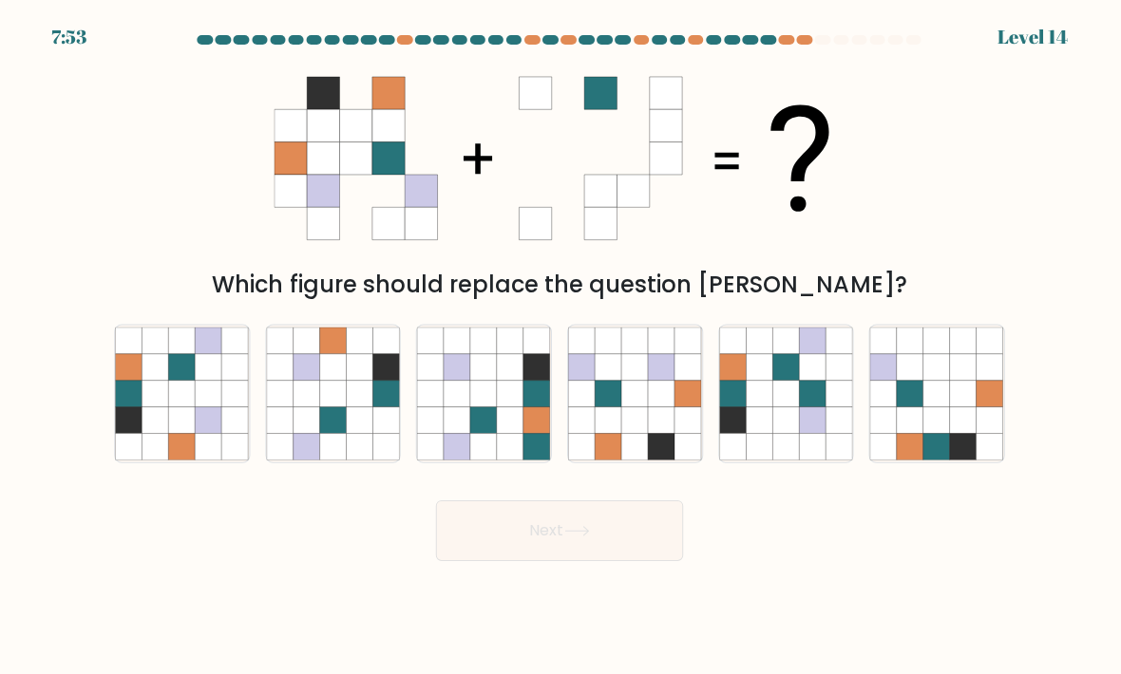
click at [143, 376] on icon at bounding box center [156, 366] width 27 height 27
click at [560, 347] on input "a." at bounding box center [560, 341] width 1 height 9
radio input "true"
click at [568, 536] on icon at bounding box center [578, 530] width 26 height 10
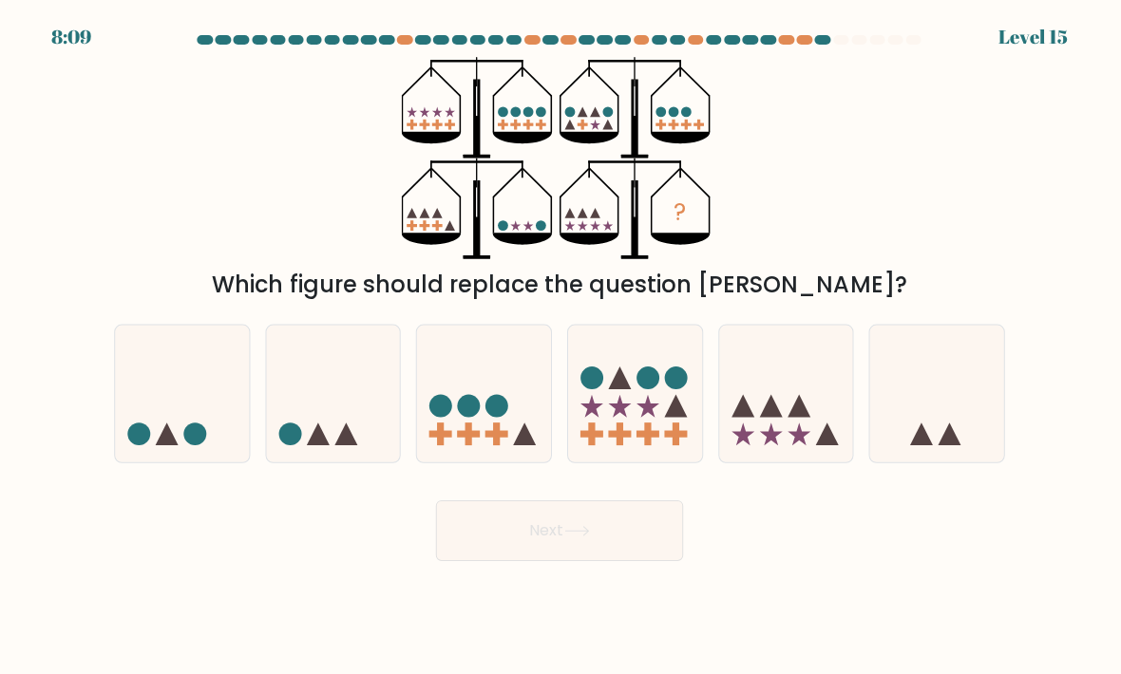
click at [459, 417] on circle at bounding box center [470, 405] width 23 height 23
click at [560, 347] on input "c." at bounding box center [560, 341] width 1 height 9
radio input "true"
click at [490, 560] on button "Next" at bounding box center [560, 530] width 247 height 61
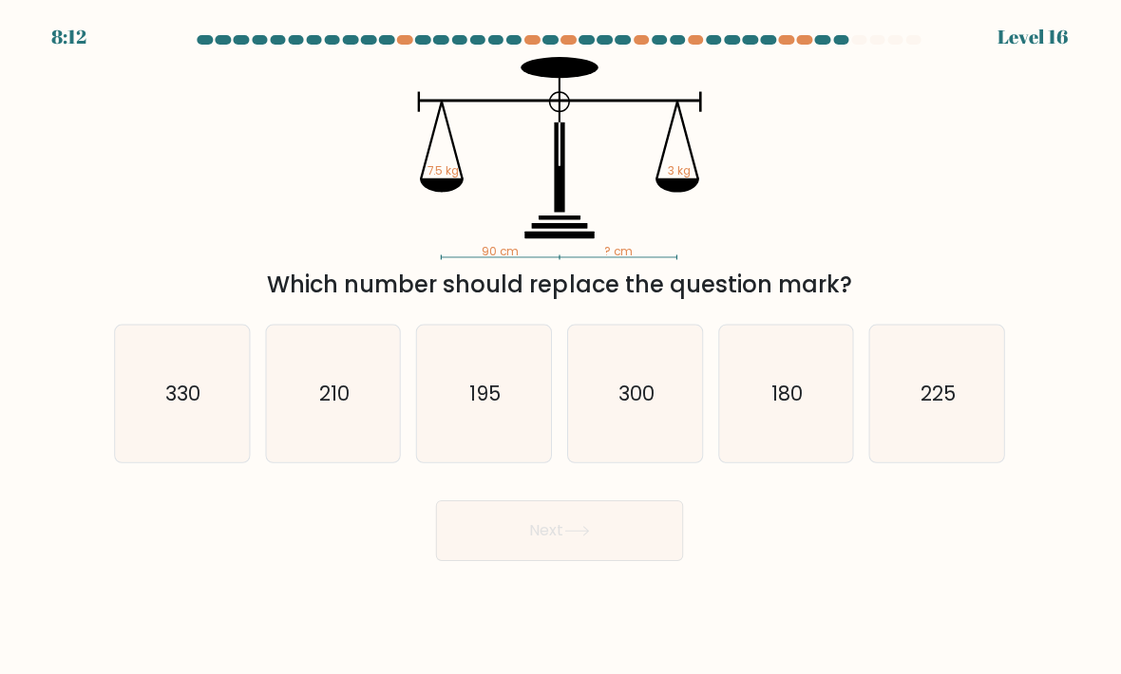
click at [951, 368] on icon "225" at bounding box center [937, 394] width 134 height 134
click at [561, 347] on input "f. 225" at bounding box center [560, 341] width 1 height 9
radio input "true"
click at [635, 558] on button "Next" at bounding box center [560, 530] width 247 height 61
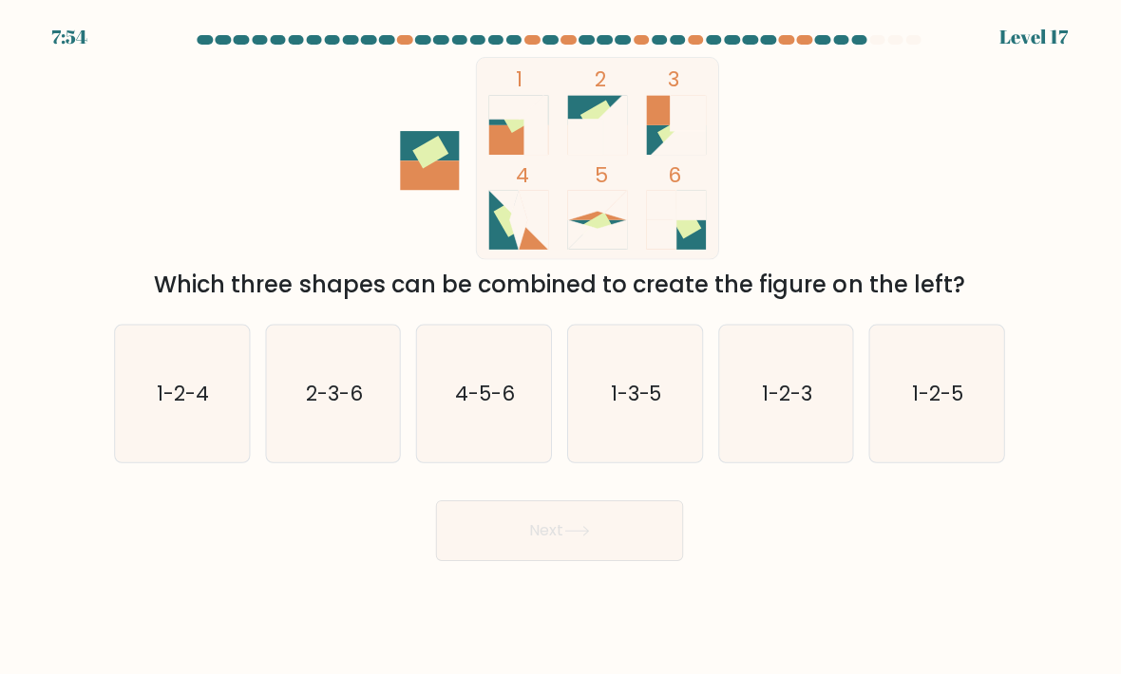
click at [745, 405] on icon "1-2-3" at bounding box center [787, 394] width 134 height 134
click at [561, 347] on input "e. 1-2-3" at bounding box center [560, 341] width 1 height 9
radio input "true"
click at [585, 557] on button "Next" at bounding box center [560, 530] width 247 height 61
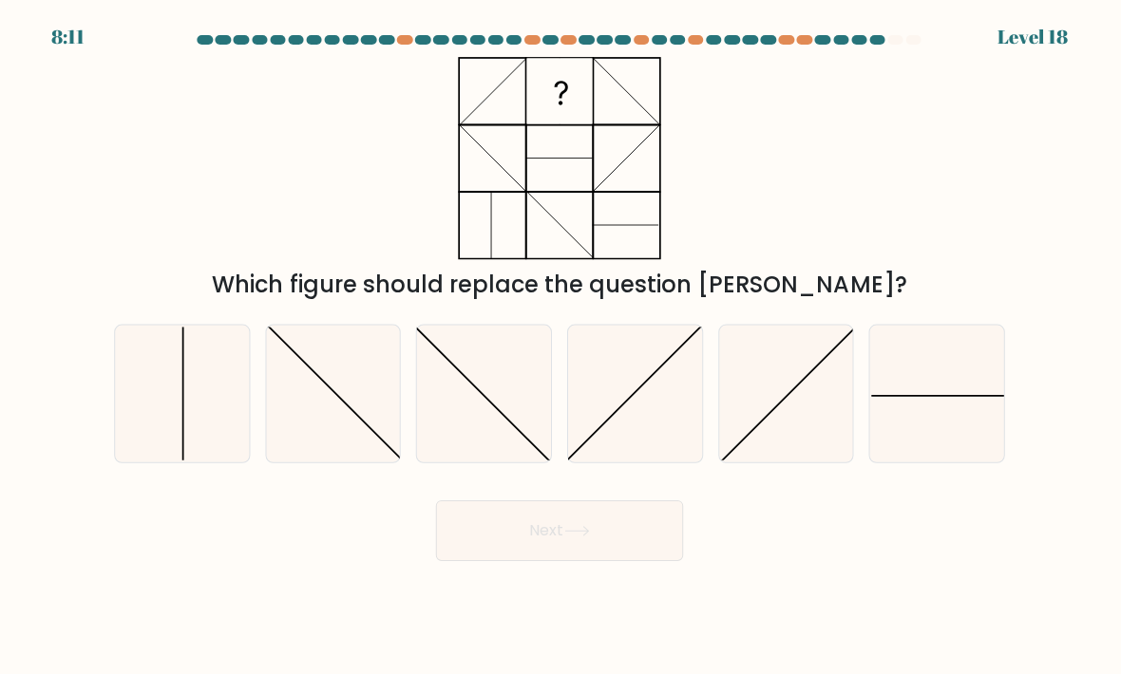
click at [152, 389] on icon at bounding box center [184, 394] width 134 height 134
click at [560, 347] on input "a." at bounding box center [560, 341] width 1 height 9
radio input "true"
click at [534, 551] on button "Next" at bounding box center [560, 530] width 247 height 61
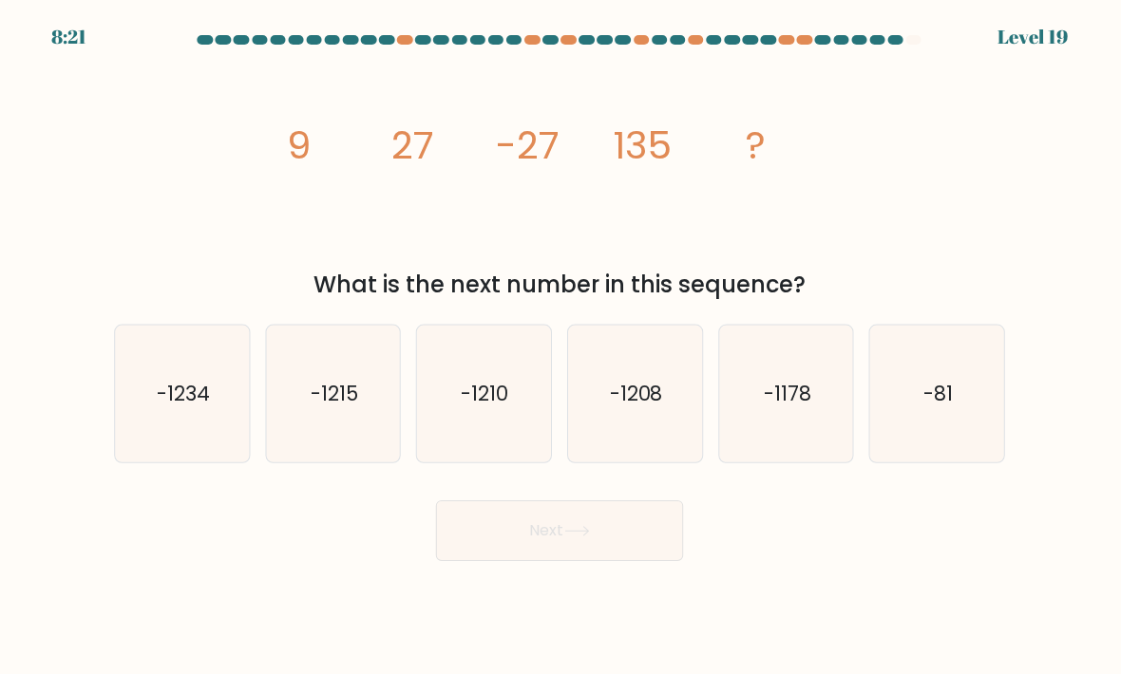
click at [312, 406] on text "-1215" at bounding box center [334, 393] width 47 height 28
click at [560, 347] on input "b. -1215" at bounding box center [560, 341] width 1 height 9
radio input "true"
click at [517, 556] on button "Next" at bounding box center [560, 530] width 247 height 61
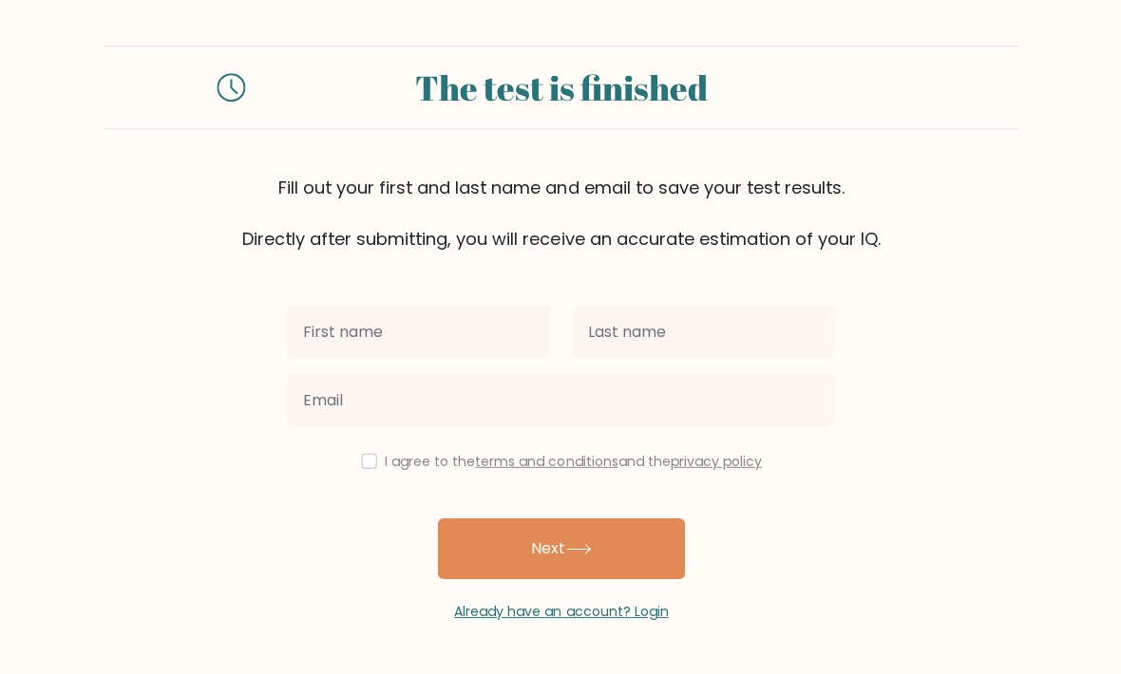
click at [376, 334] on input "text" at bounding box center [418, 331] width 262 height 53
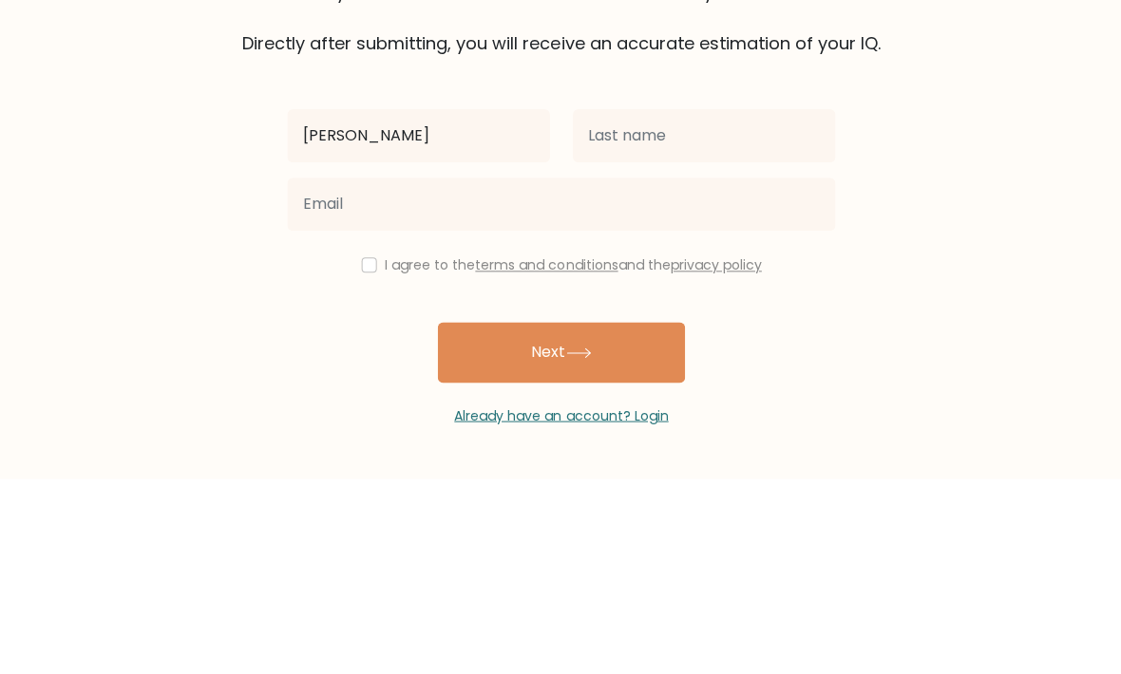
type input "[PERSON_NAME]"
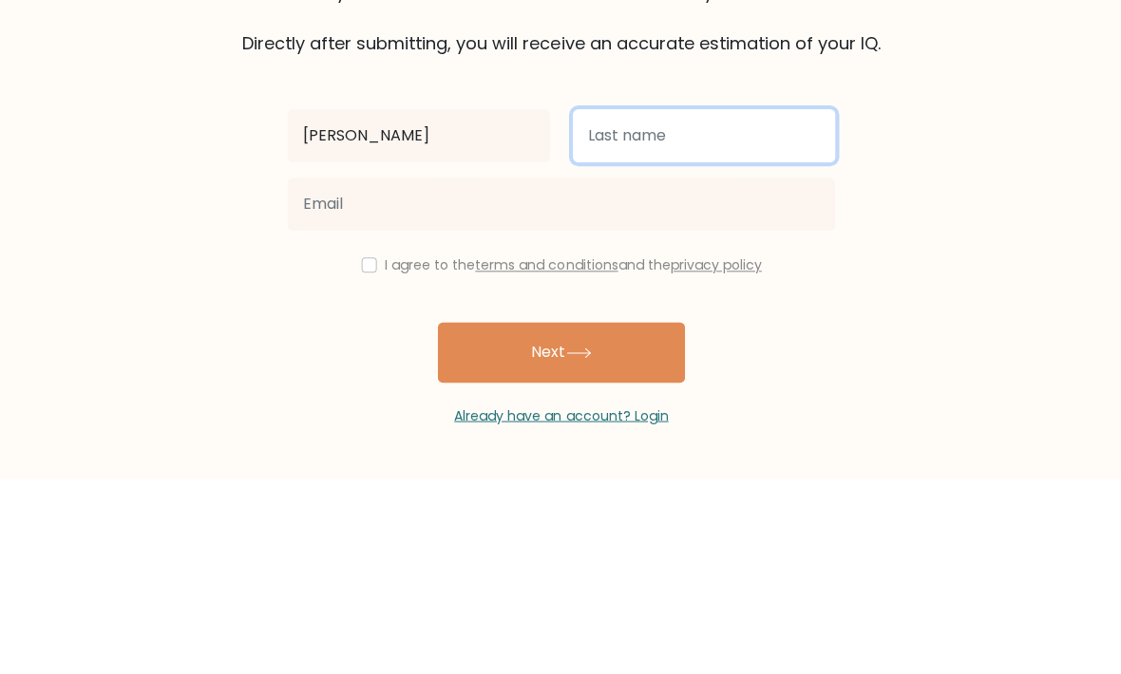
click at [763, 305] on input "text" at bounding box center [703, 331] width 262 height 53
type input "[PERSON_NAME]"
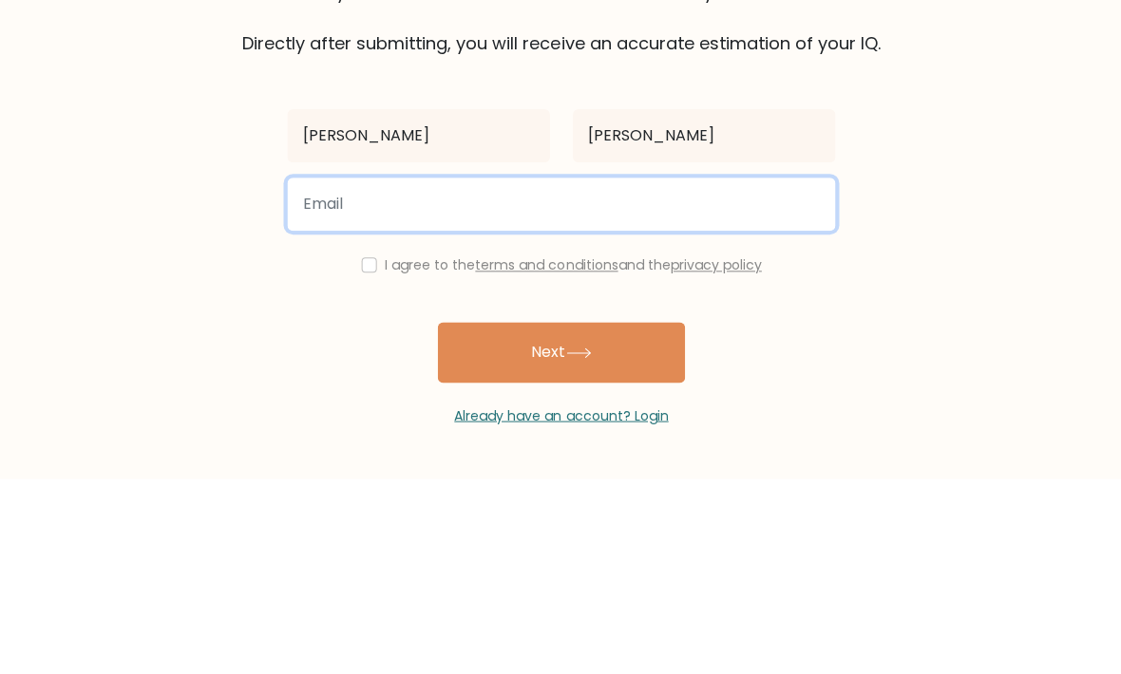
click at [762, 373] on input "email" at bounding box center [560, 399] width 547 height 53
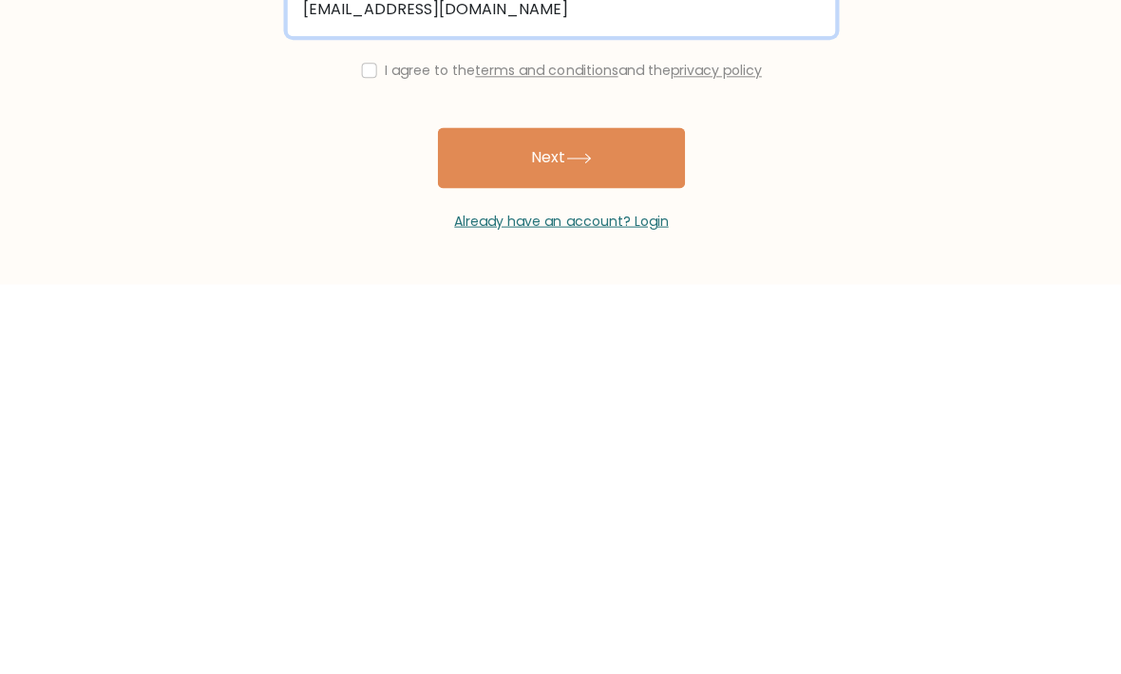
type input "[EMAIL_ADDRESS][DOMAIN_NAME]"
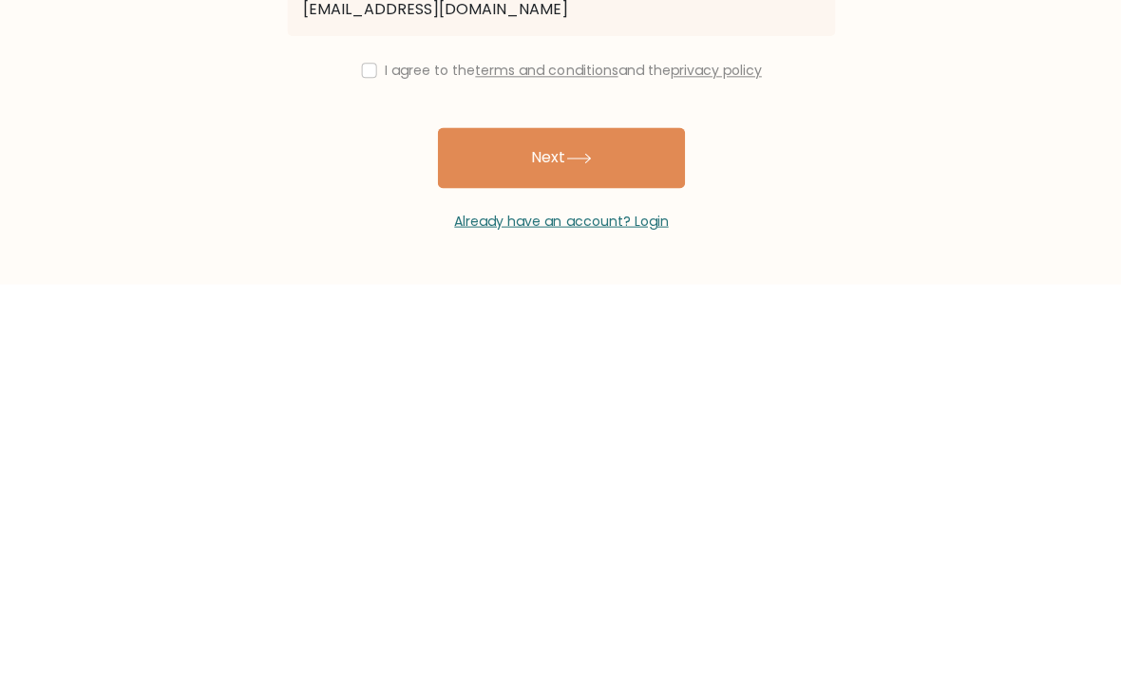
click at [870, 183] on form "The test is finished Fill out your first and last name and email to save your t…" at bounding box center [560, 333] width 1121 height 575
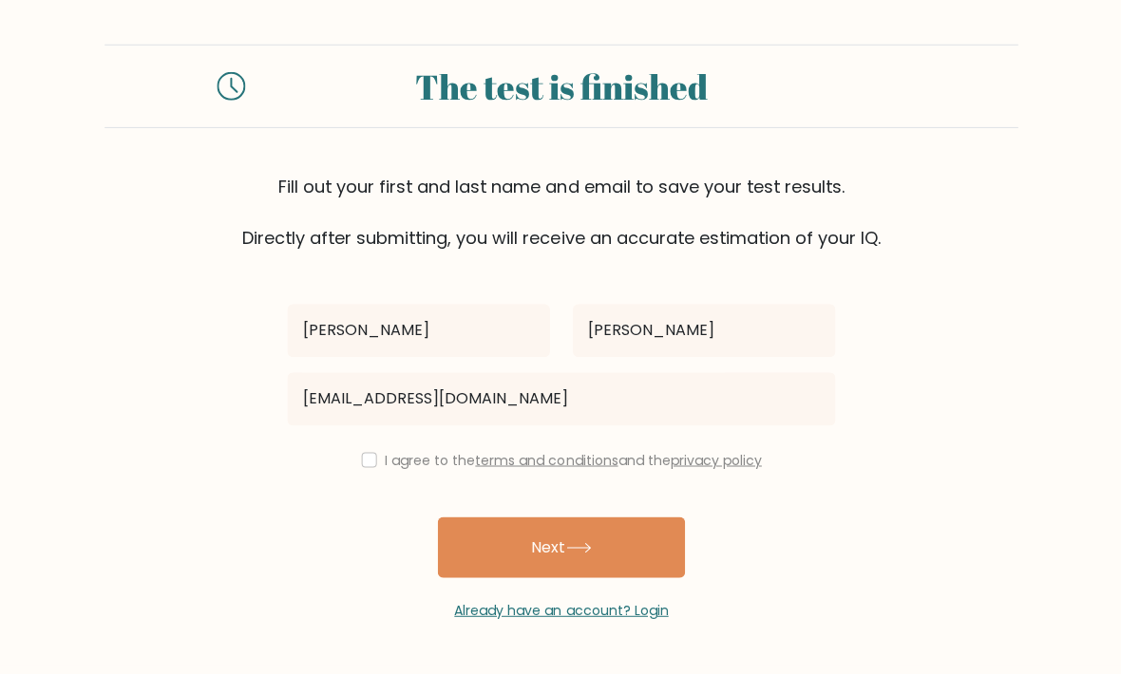
click at [368, 449] on div "I agree to the terms and conditions and the privacy policy" at bounding box center [560, 460] width 570 height 23
click at [361, 453] on input "checkbox" at bounding box center [368, 460] width 15 height 15
checkbox input "true"
click at [661, 518] on button "Next" at bounding box center [560, 548] width 247 height 61
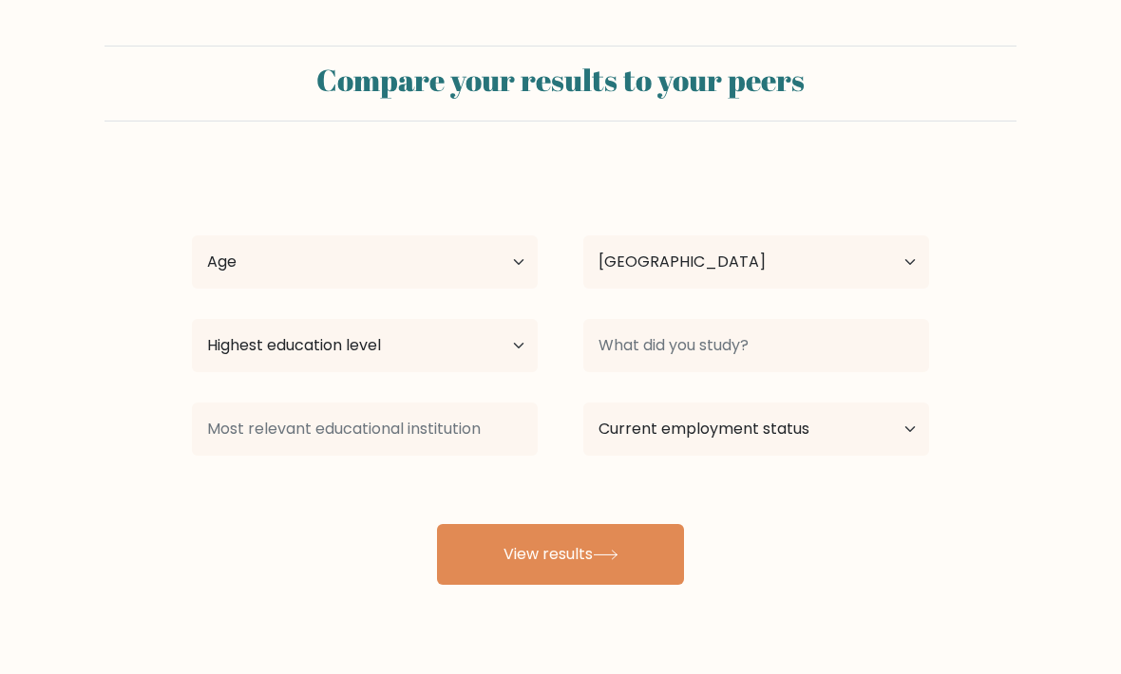
select select "AT"
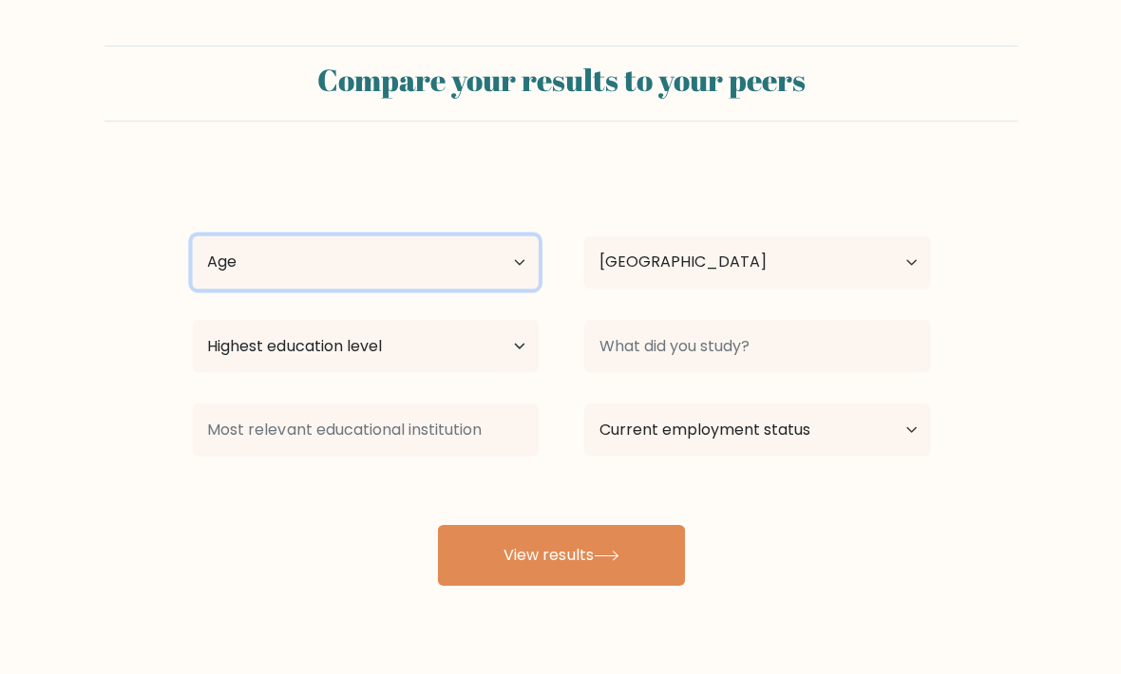
click at [485, 249] on select "Age Under 18 years old 18-24 years old 25-34 years old 35-44 years old 45-54 ye…" at bounding box center [365, 262] width 346 height 53
select select "min_18"
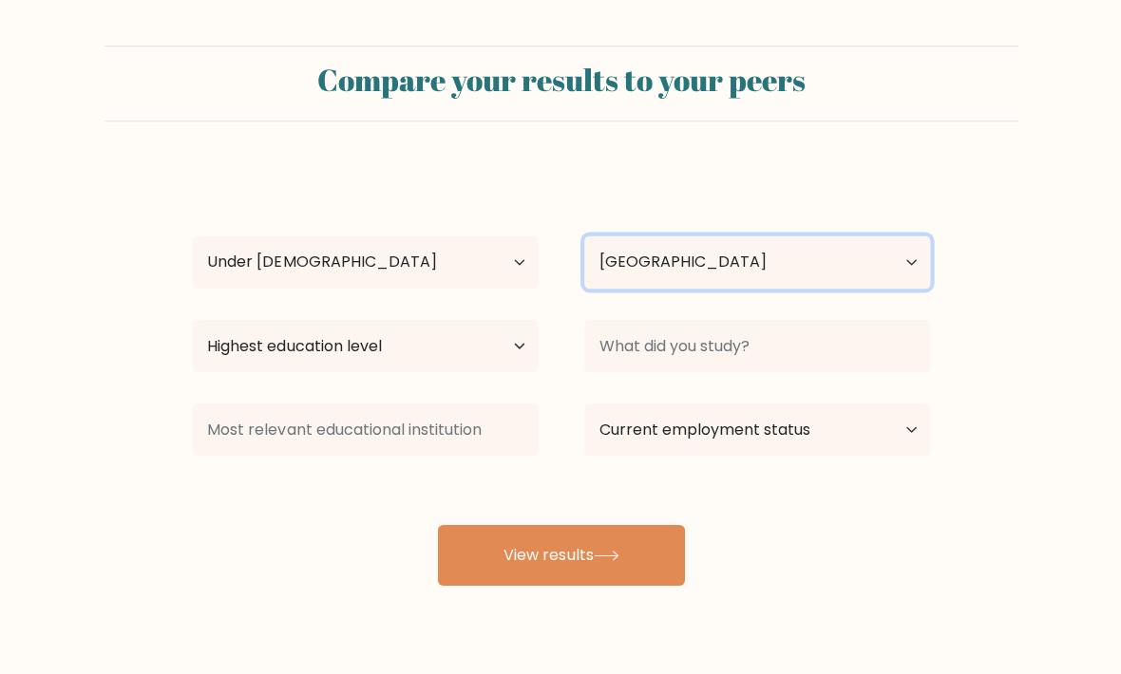
click at [782, 261] on select "Country Afghanistan Albania Algeria American Samoa Andorra Angola Anguilla Anta…" at bounding box center [756, 262] width 346 height 53
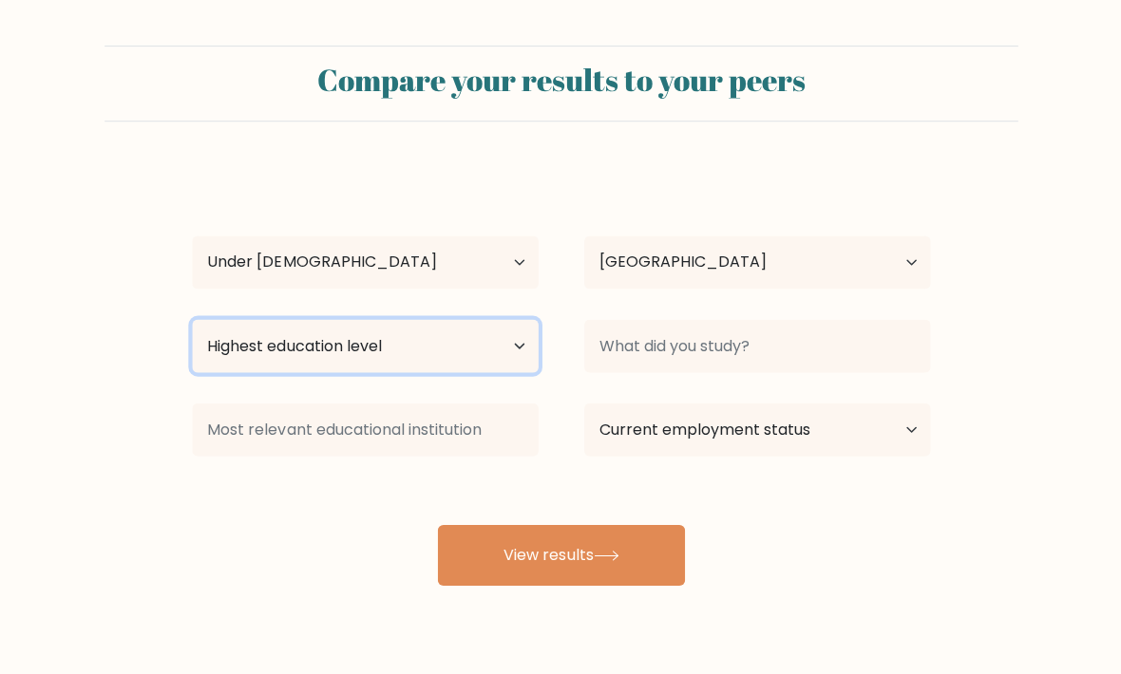
click at [488, 329] on select "Highest education level No schooling Primary Lower Secondary Upper Secondary Oc…" at bounding box center [365, 345] width 346 height 53
select select "upper_secondary"
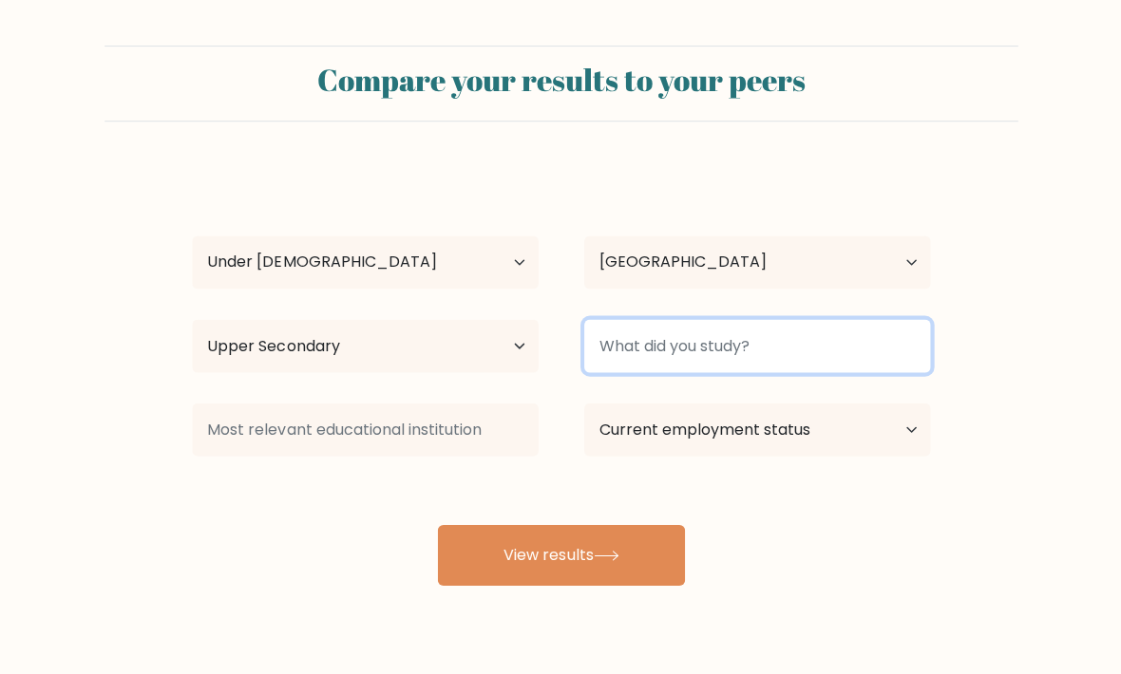
click at [780, 325] on input at bounding box center [756, 345] width 346 height 53
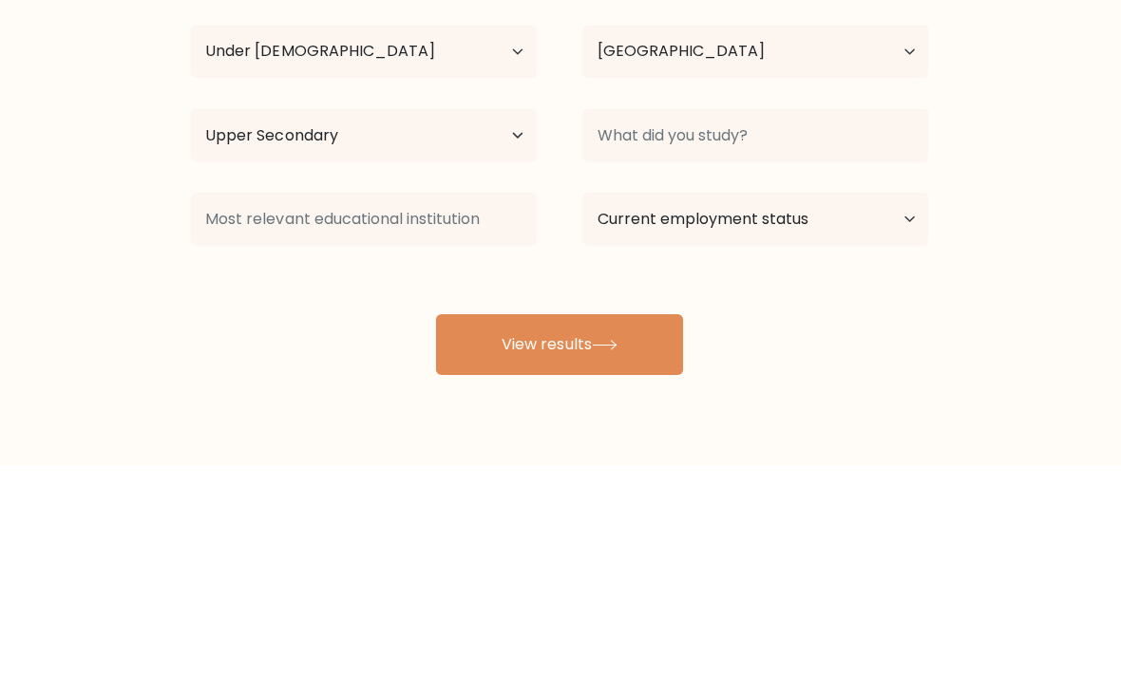
click at [1008, 139] on form "Compare your results to your peers Elias Klauser Age Under 18 years old 18-24 y…" at bounding box center [560, 315] width 1121 height 539
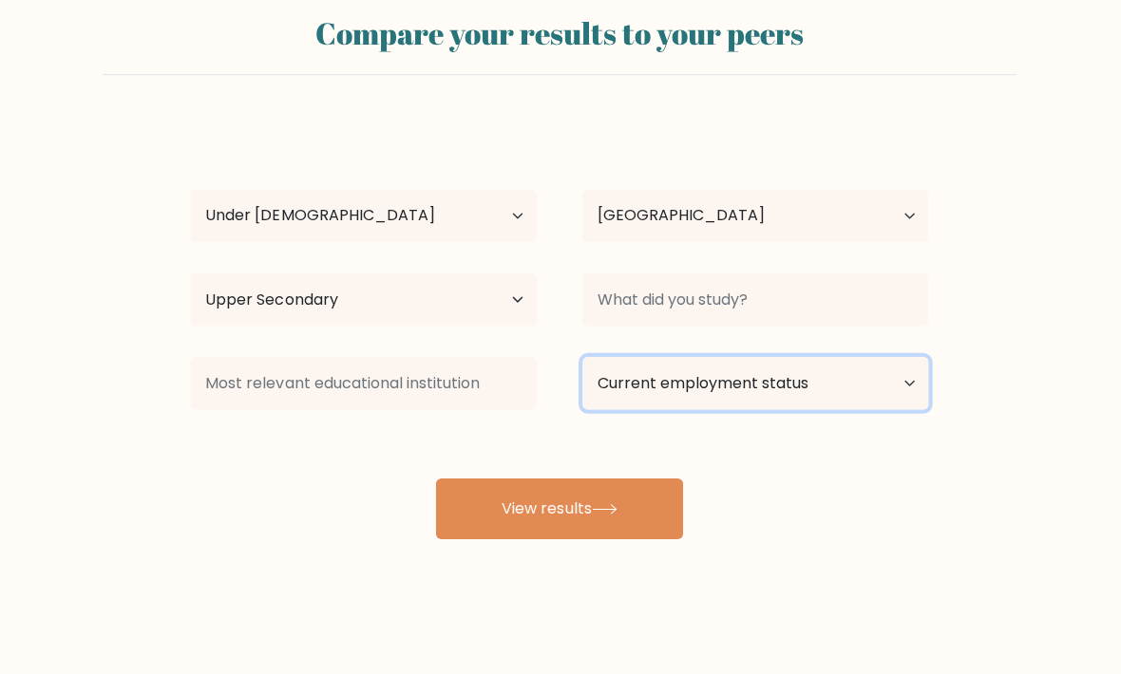
click at [871, 360] on select "Current employment status Employed Student Retired Other / prefer not to answer" at bounding box center [756, 383] width 346 height 53
select select "student"
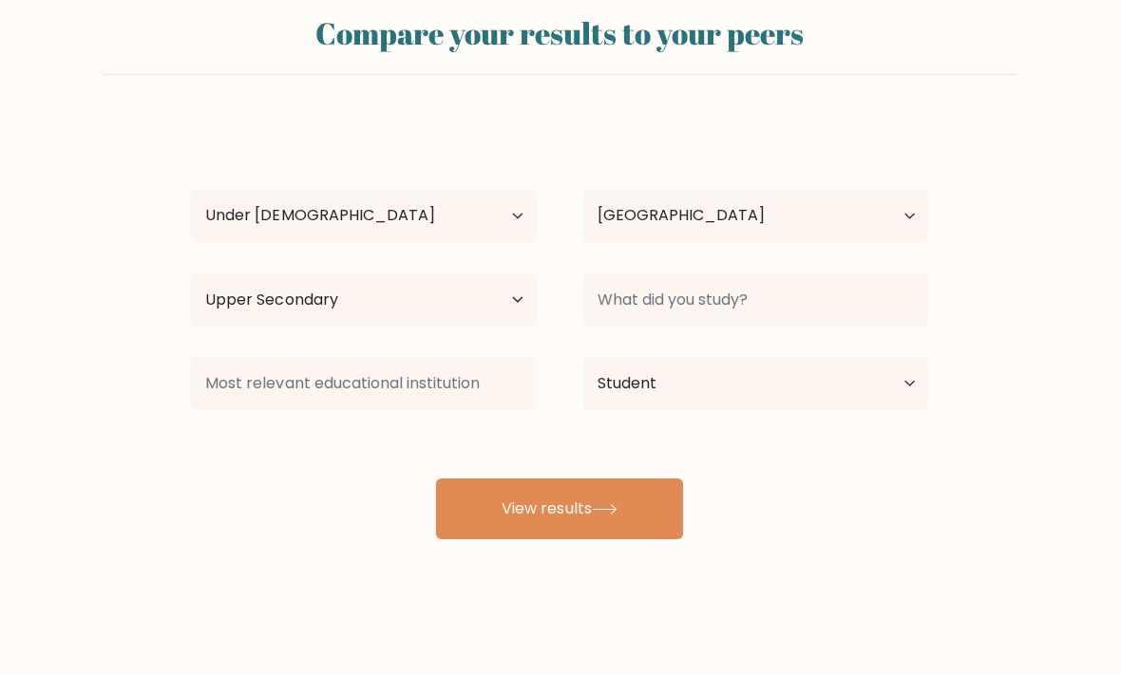
click at [618, 504] on icon at bounding box center [606, 509] width 26 height 10
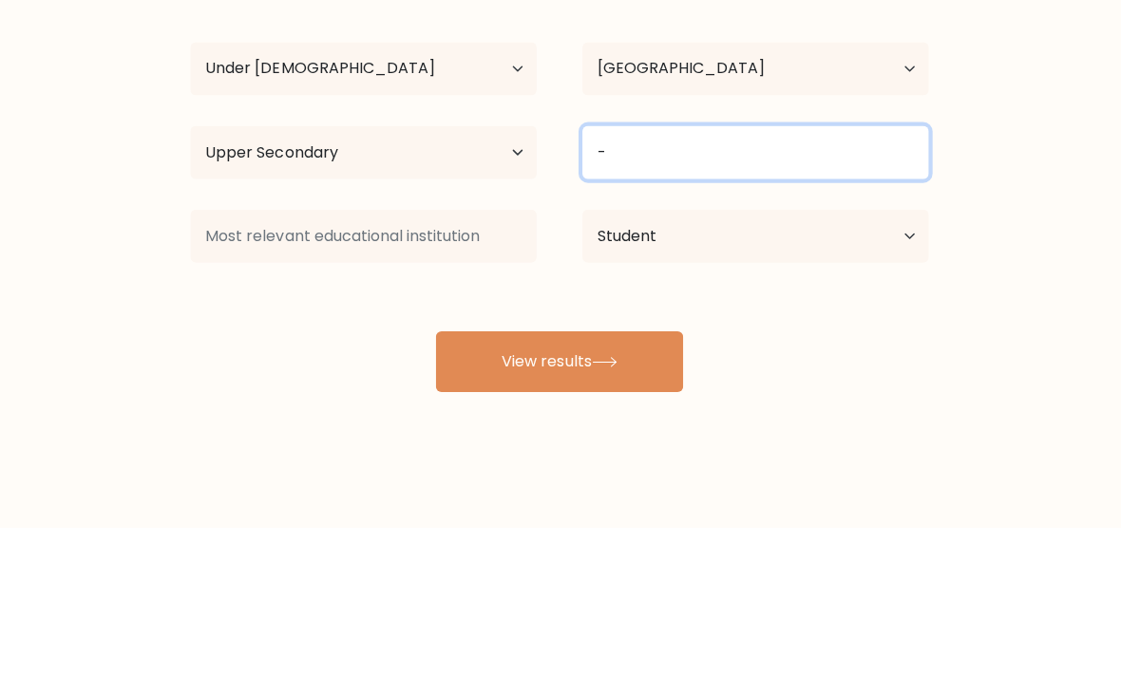
type input "-"
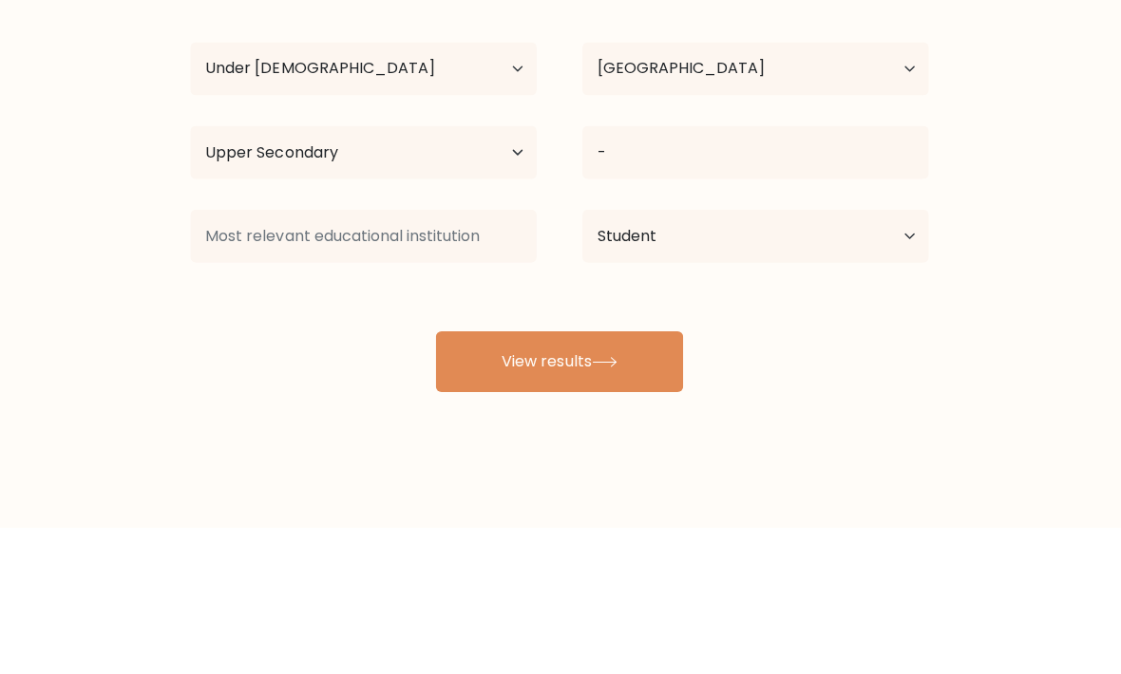
click at [1012, 163] on form "Compare your results to your peers Elias Klauser Age Under 18 years old 18-24 y…" at bounding box center [560, 269] width 1121 height 539
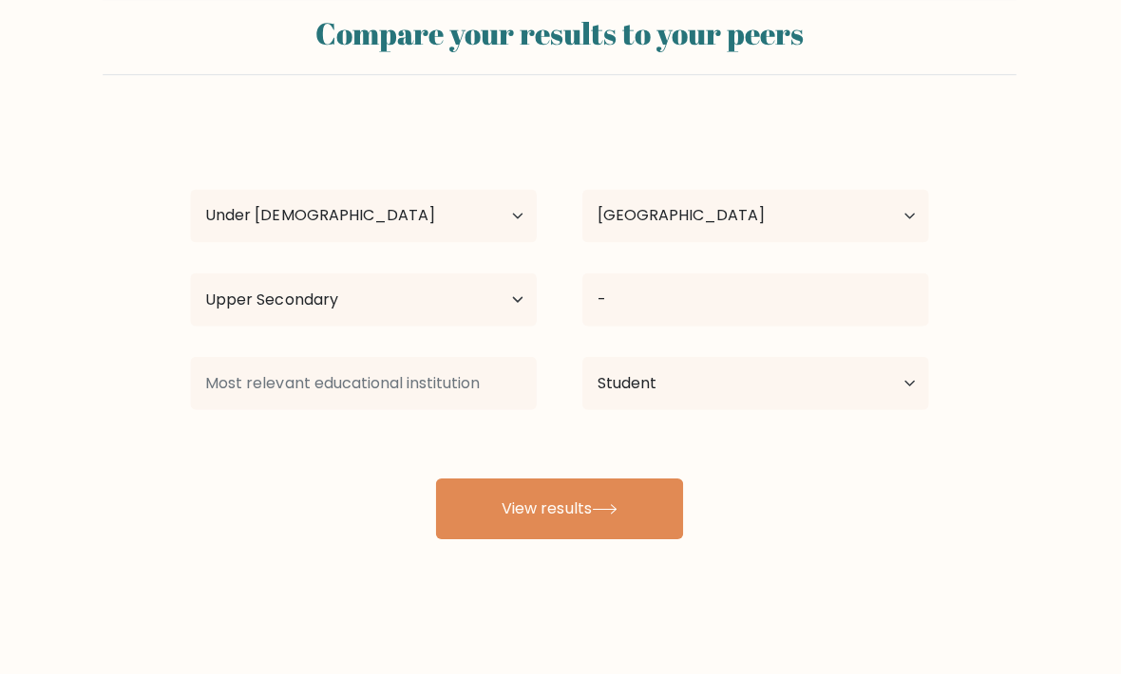
click at [598, 481] on button "View results" at bounding box center [560, 509] width 247 height 61
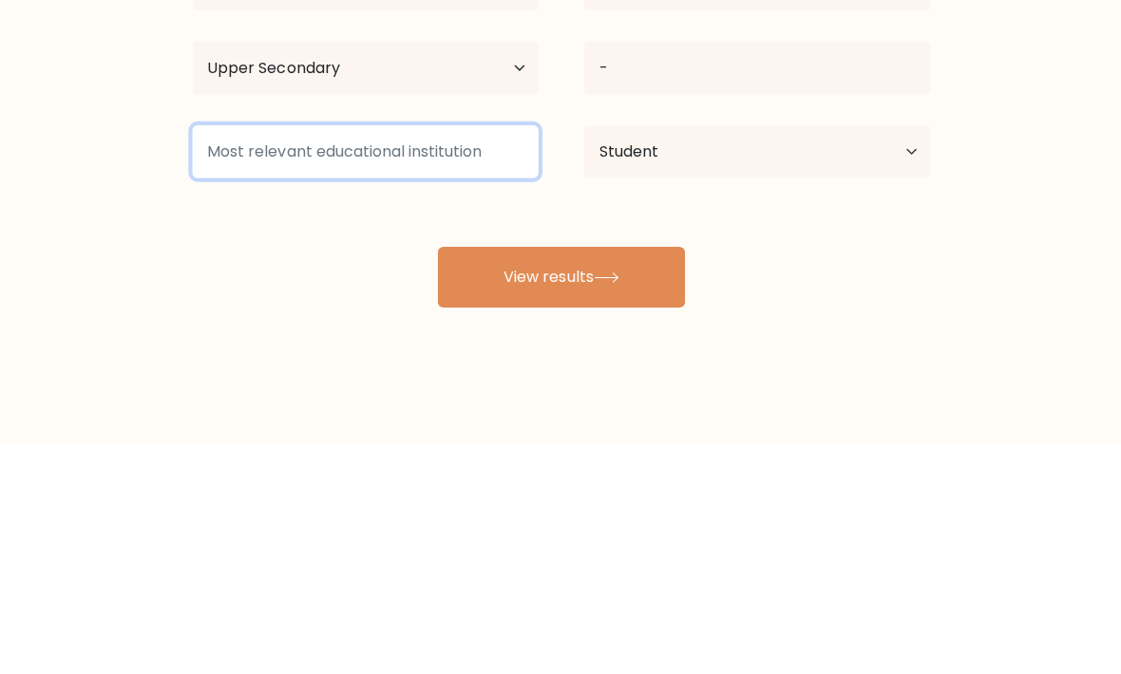
type input "#"
type input "-"
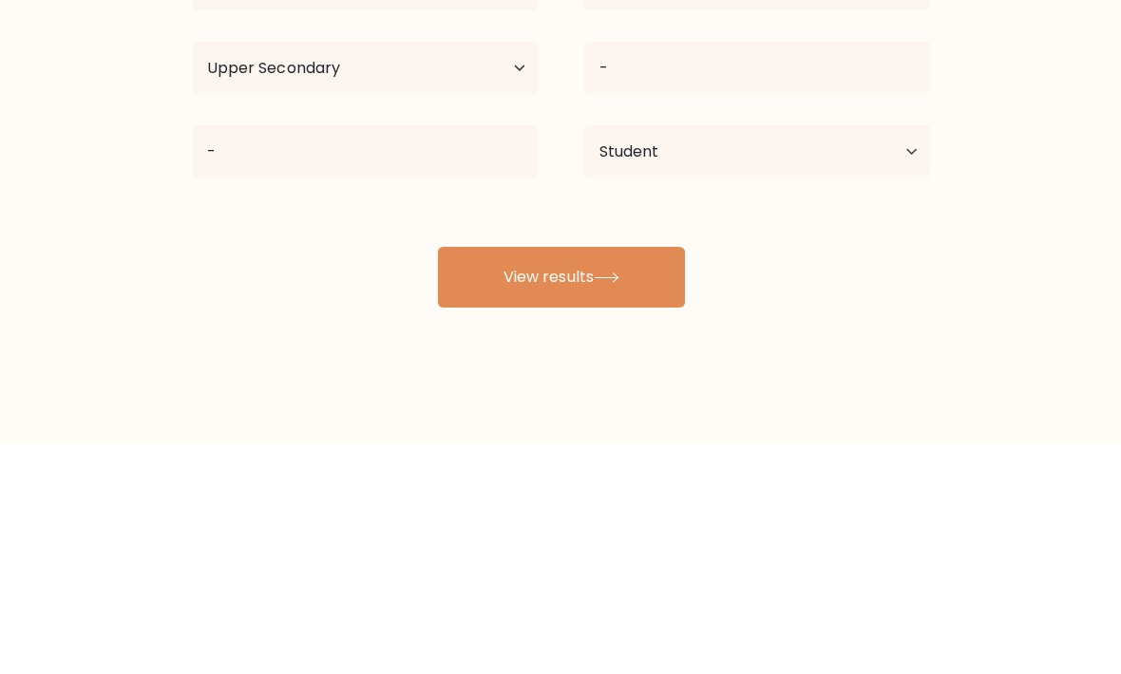
click at [913, 122] on div "Elias Klauser Age Under 18 years old 18-24 years old 25-34 years old 35-44 year…" at bounding box center [560, 331] width 760 height 418
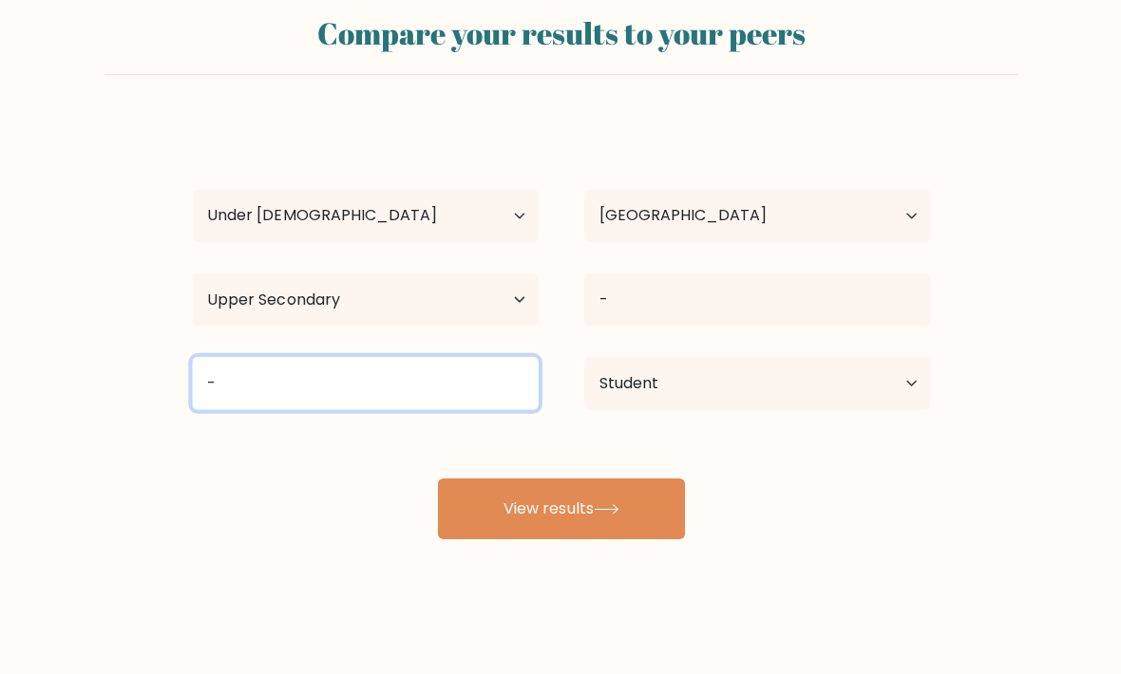
click at [495, 357] on input "-" at bounding box center [365, 383] width 346 height 53
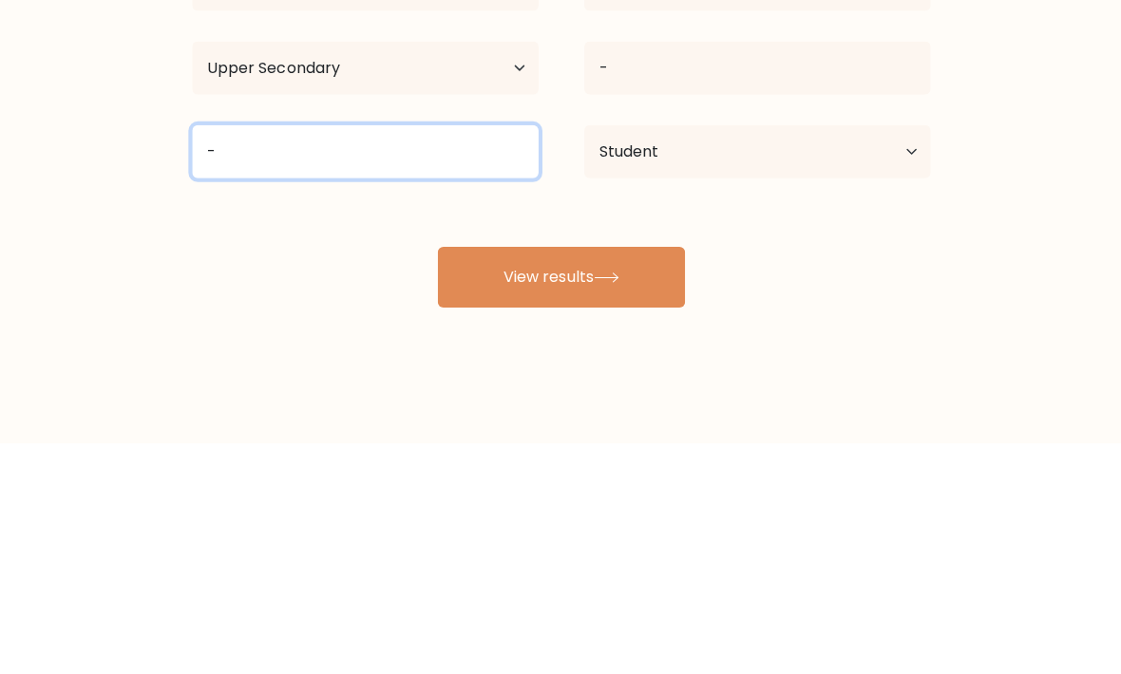
click at [497, 357] on input "-" at bounding box center [365, 383] width 346 height 53
type input "-"
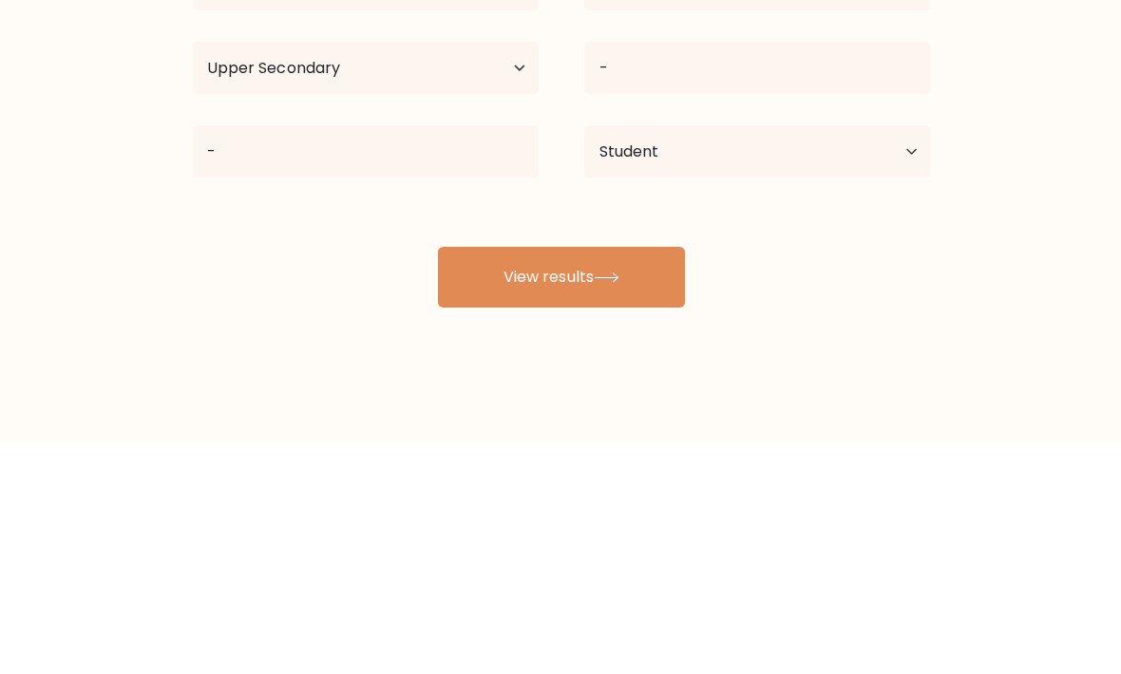
click at [834, 217] on div "Elias Klauser Age Under 18 years old 18-24 years old 25-34 years old 35-44 year…" at bounding box center [560, 331] width 760 height 418
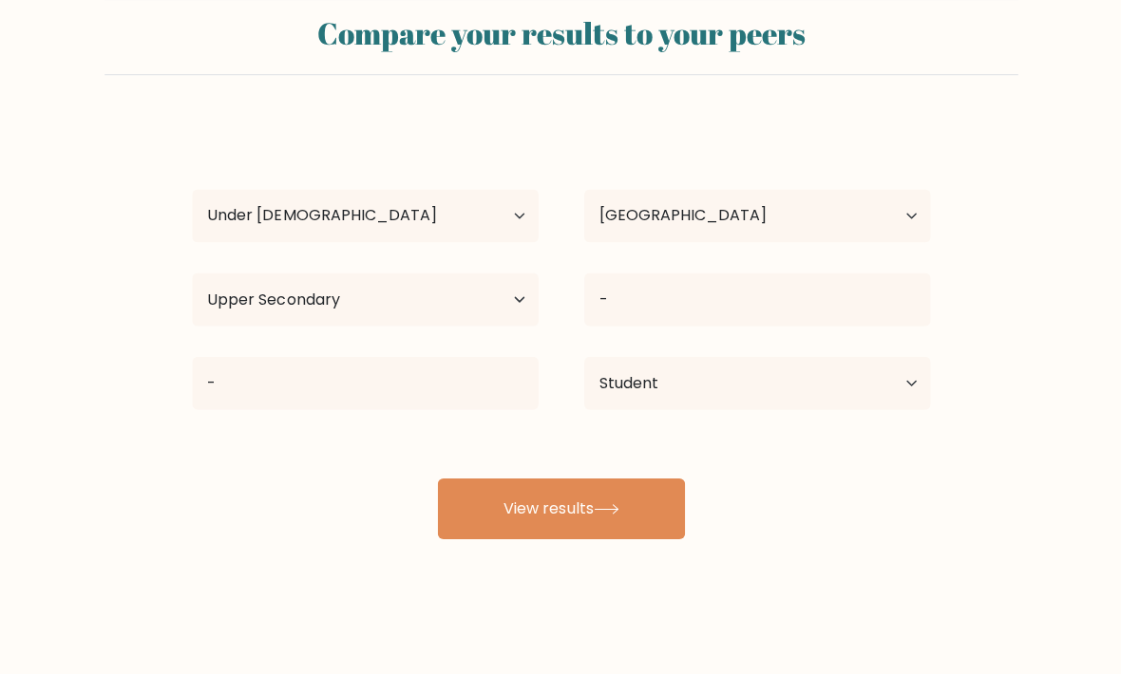
click at [640, 490] on button "View results" at bounding box center [560, 509] width 247 height 61
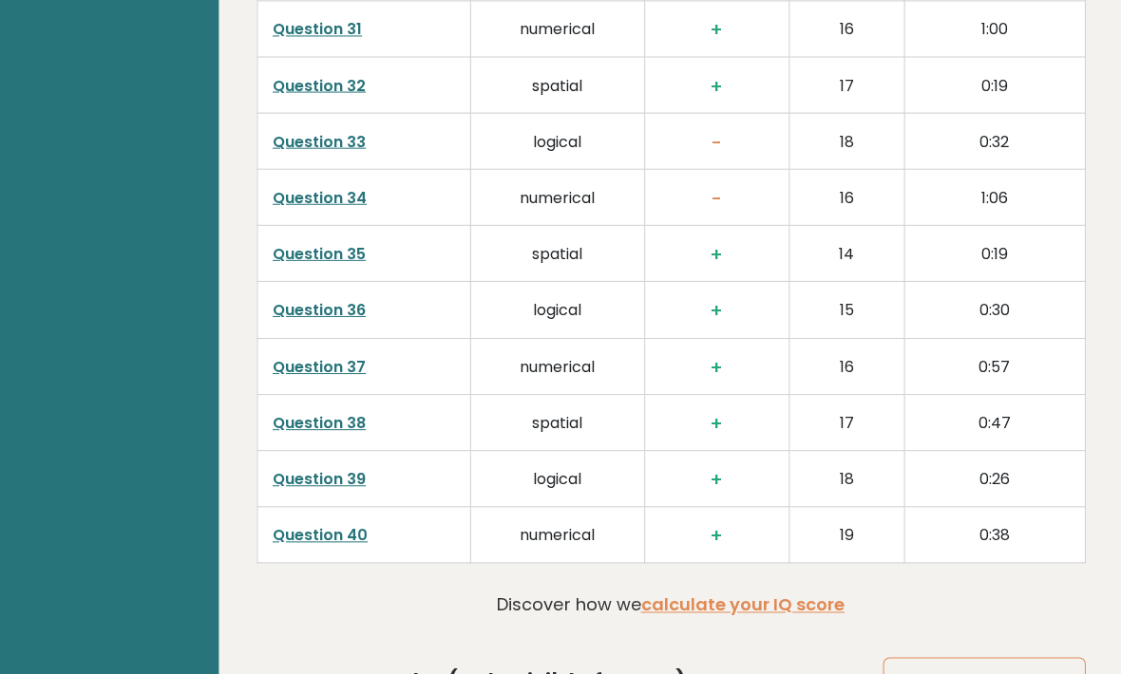
scroll to position [4716, 0]
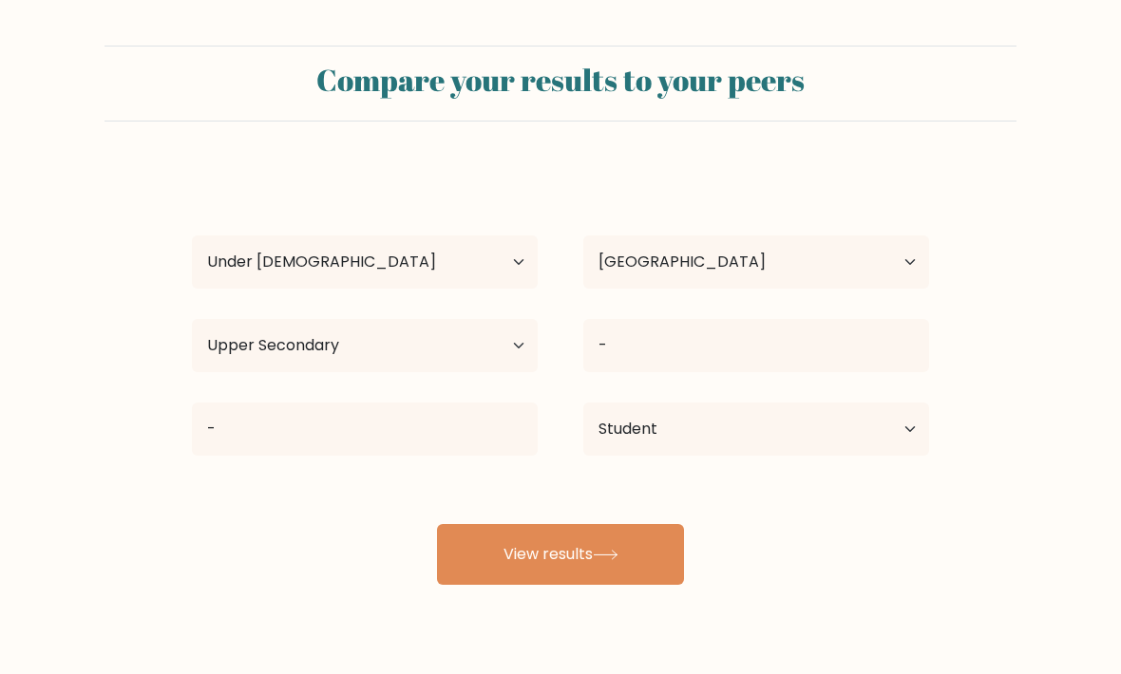
select select "min_18"
select select "AT"
select select "upper_secondary"
select select "student"
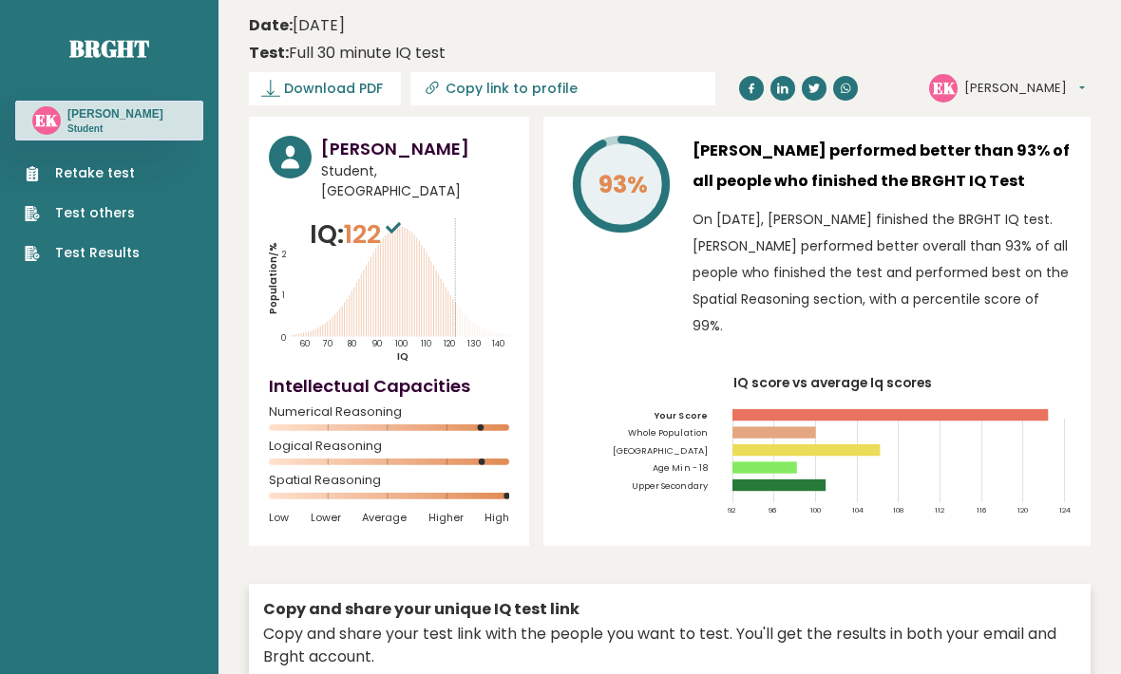
scroll to position [64, 0]
